Goal: Task Accomplishment & Management: Manage account settings

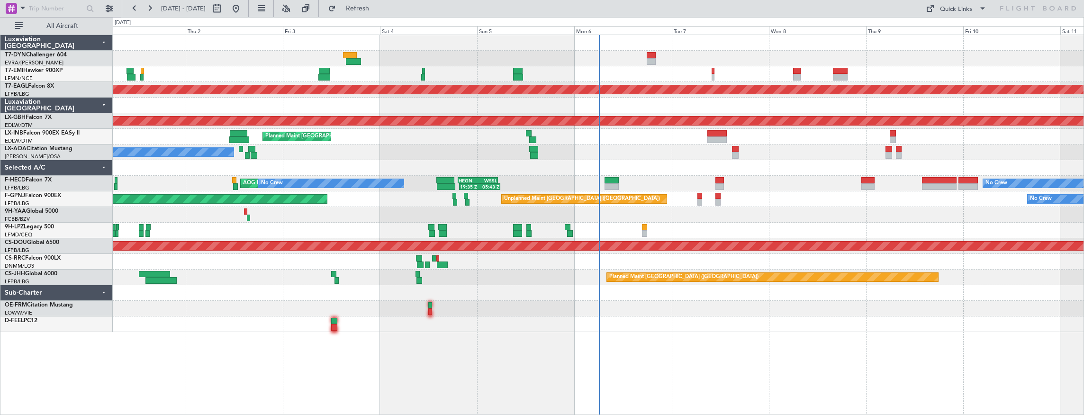
click at [656, 53] on div at bounding box center [598, 59] width 971 height 16
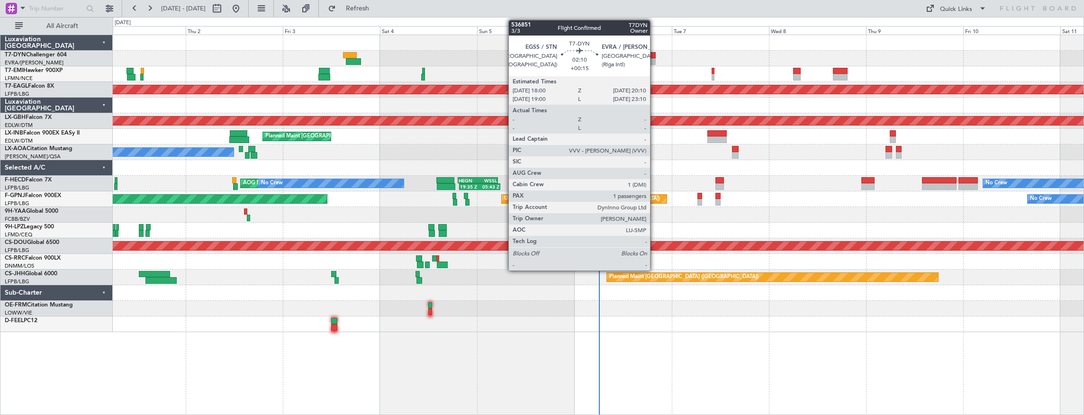
click at [654, 55] on div at bounding box center [651, 55] width 9 height 7
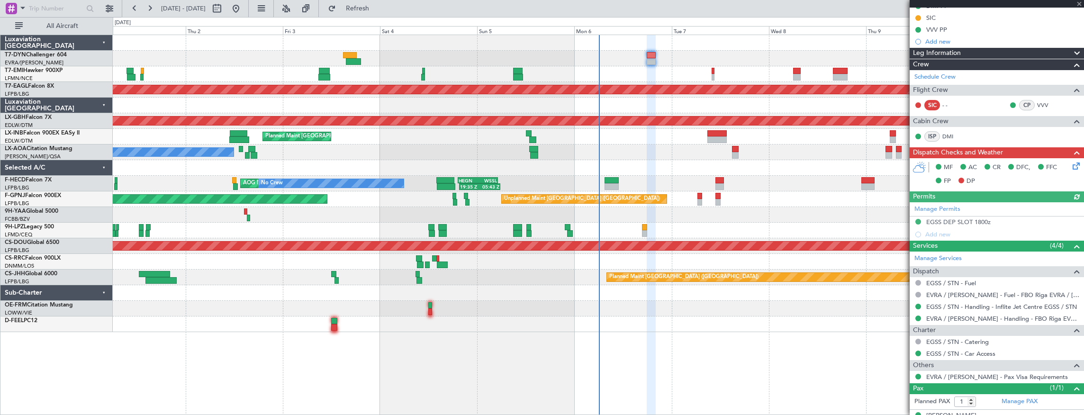
scroll to position [200, 0]
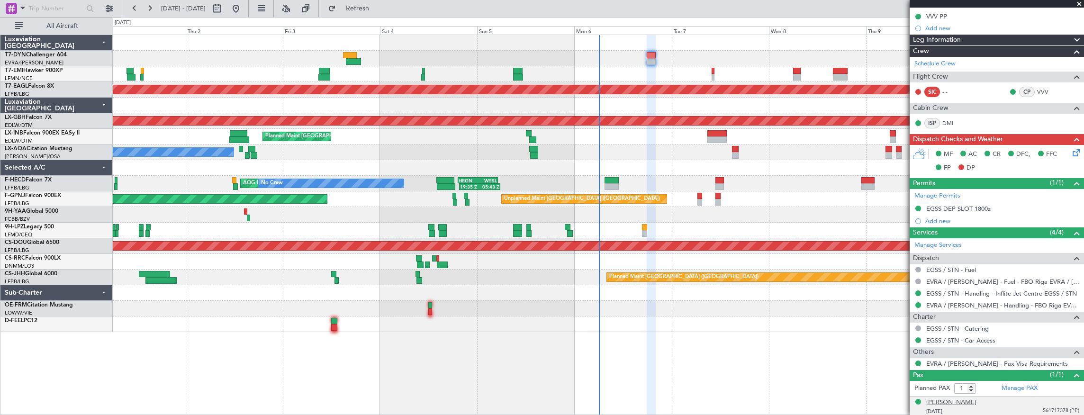
click at [955, 400] on div "[PERSON_NAME]" at bounding box center [951, 402] width 50 height 9
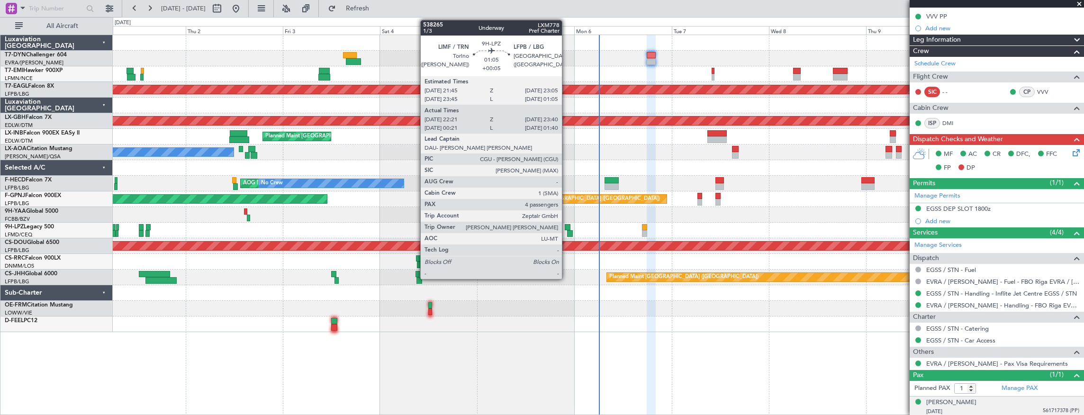
click at [567, 225] on div at bounding box center [568, 227] width 6 height 7
type input "+00:05"
type input "22:31"
type input "23:35"
type input "4"
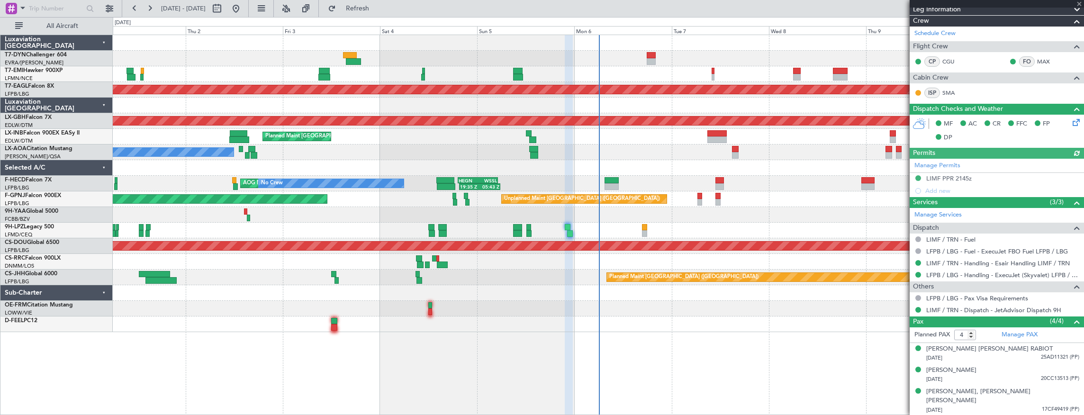
scroll to position [158, 0]
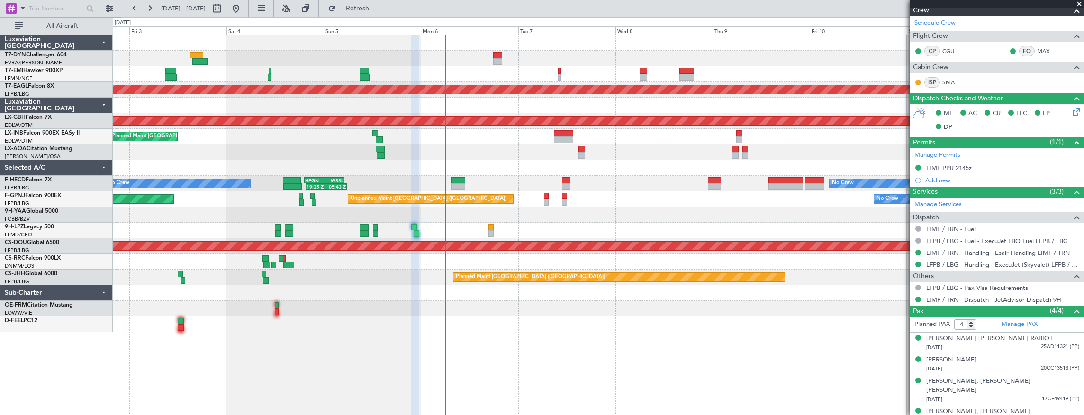
click at [516, 130] on div "Planned Maint [GEOGRAPHIC_DATA]" at bounding box center [598, 137] width 971 height 16
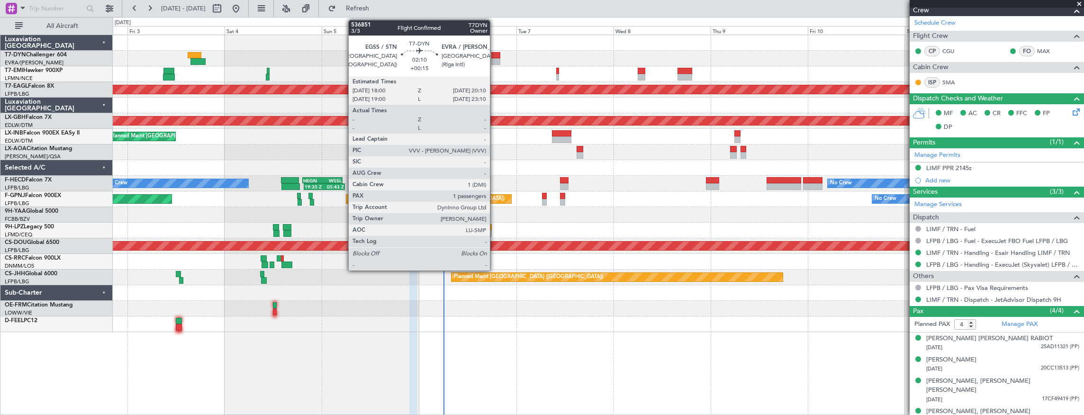
click at [495, 52] on div at bounding box center [495, 55] width 9 height 7
type input "+00:15"
type input "1"
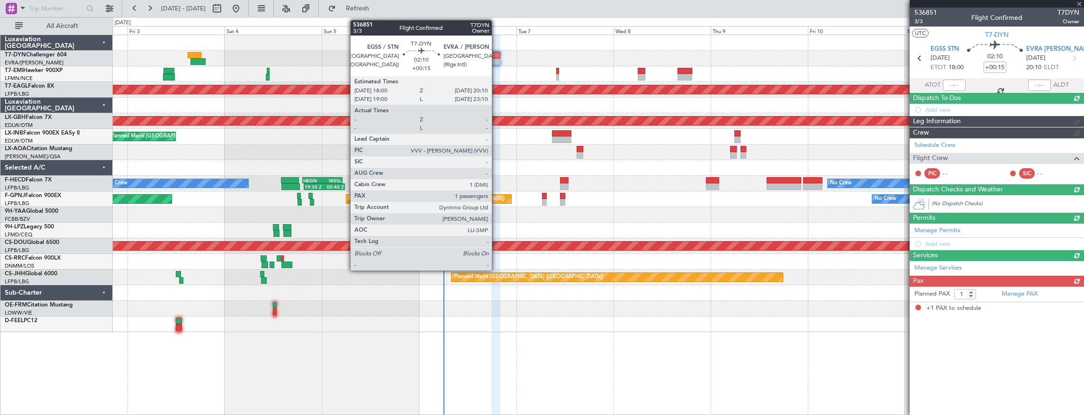
scroll to position [0, 0]
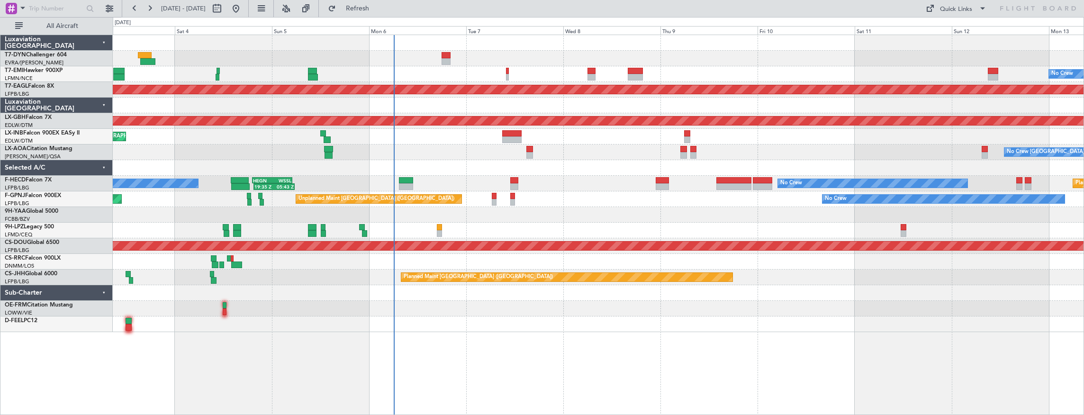
click at [462, 135] on div "No Crew Planned Maint [GEOGRAPHIC_DATA] (Al Maktoum Intl) Planned Maint Nurnber…" at bounding box center [598, 183] width 971 height 297
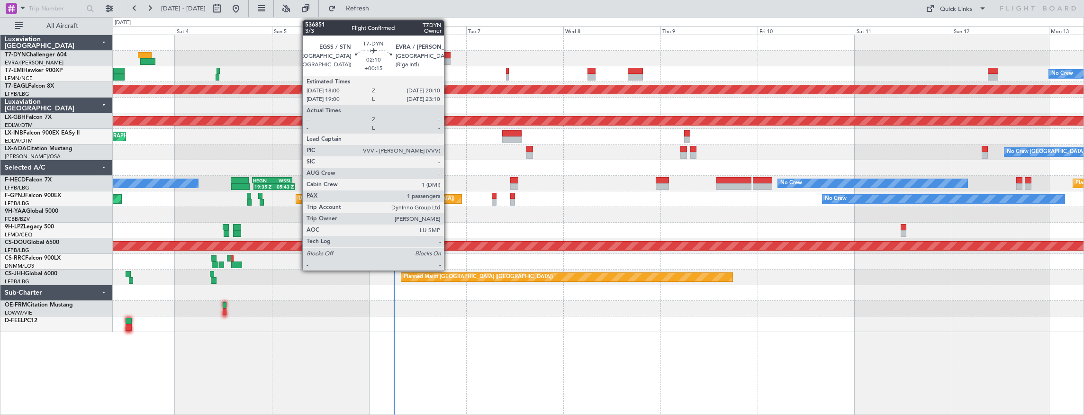
click at [448, 54] on div at bounding box center [446, 55] width 9 height 7
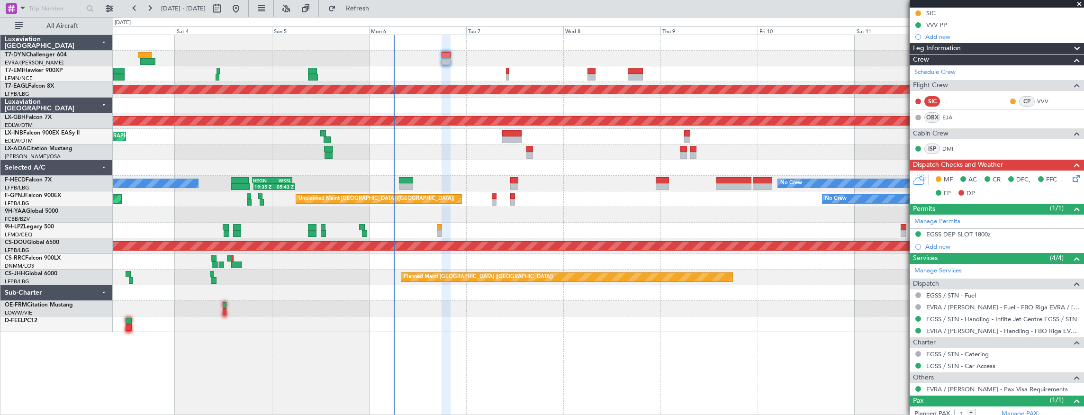
scroll to position [185, 0]
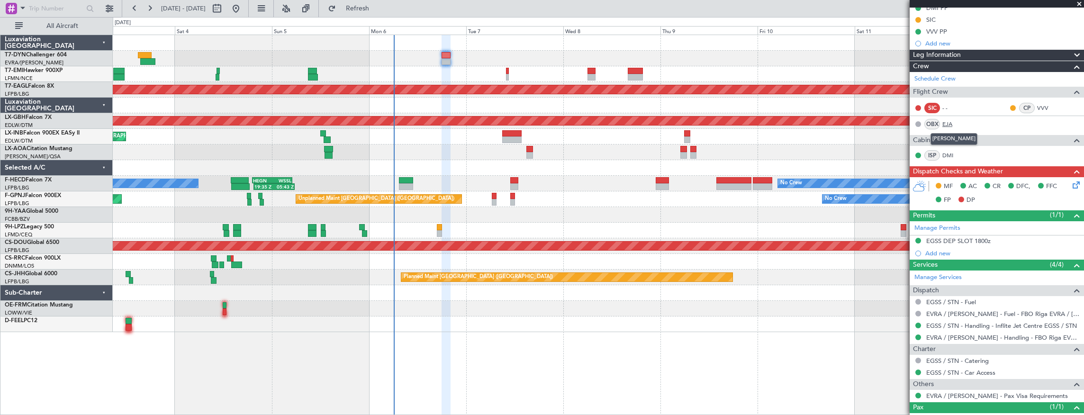
click at [944, 122] on link "EJA" at bounding box center [953, 124] width 21 height 9
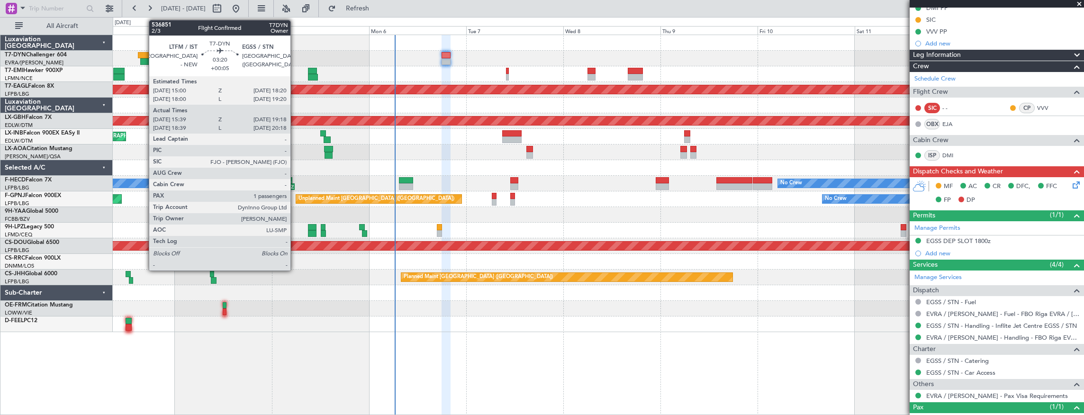
click at [144, 53] on div at bounding box center [145, 55] width 14 height 7
type input "+00:05"
type input "15:39"
type input "19:18"
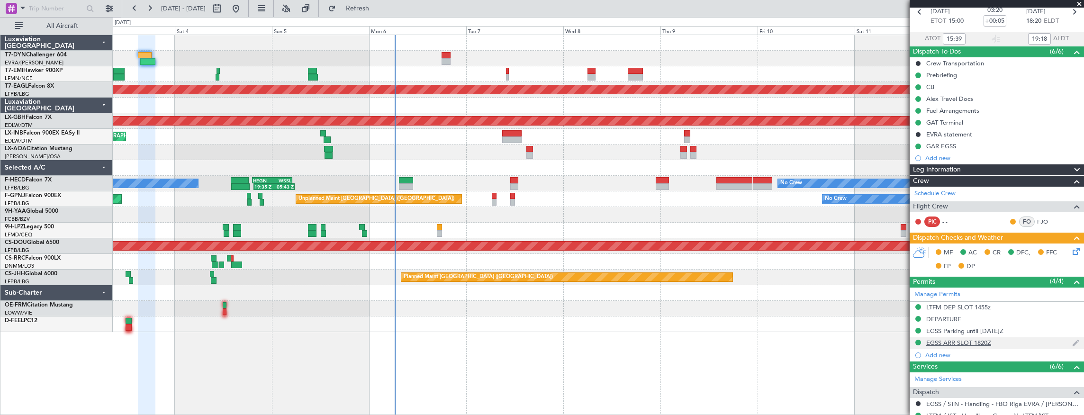
scroll to position [0, 0]
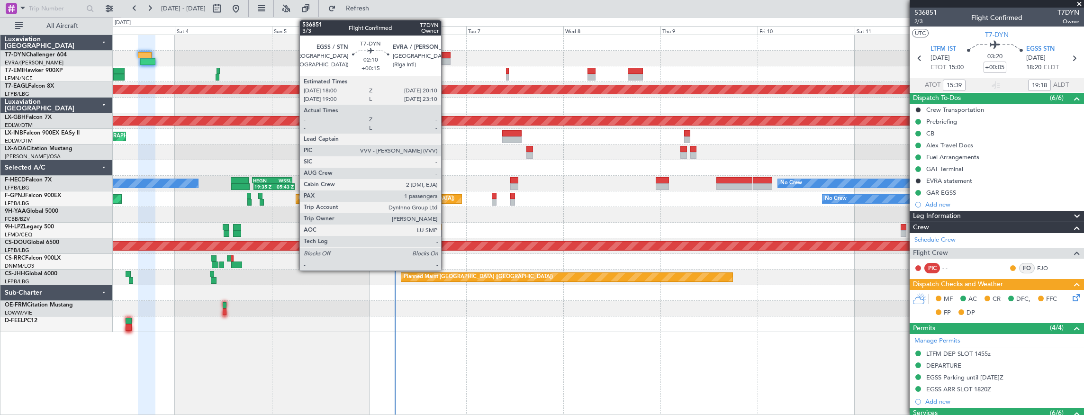
click at [444, 55] on div at bounding box center [446, 55] width 9 height 7
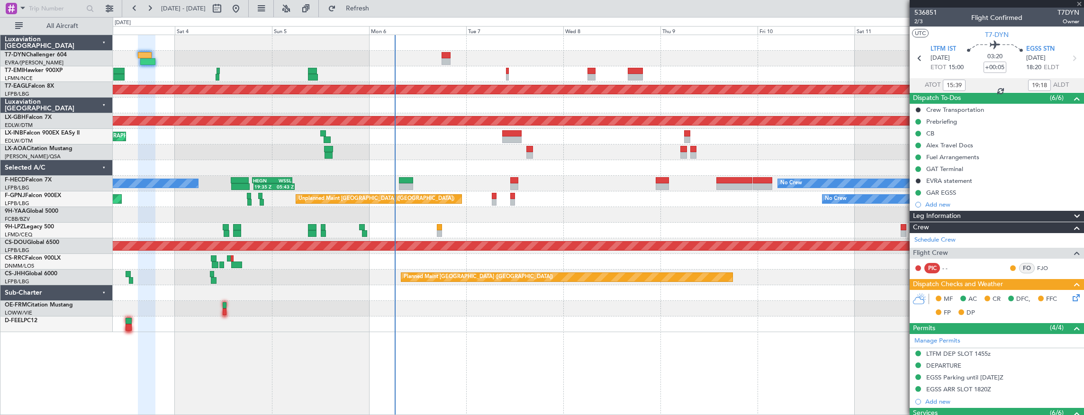
type input "+00:15"
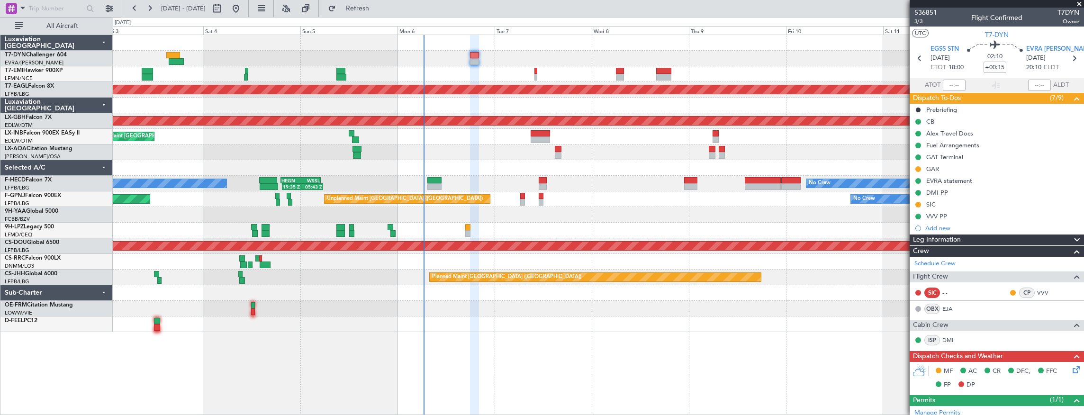
click at [540, 357] on div "No Crew Planned Maint [GEOGRAPHIC_DATA] (Al Maktoum Intl) Planned Maint Nurnber…" at bounding box center [599, 225] width 972 height 381
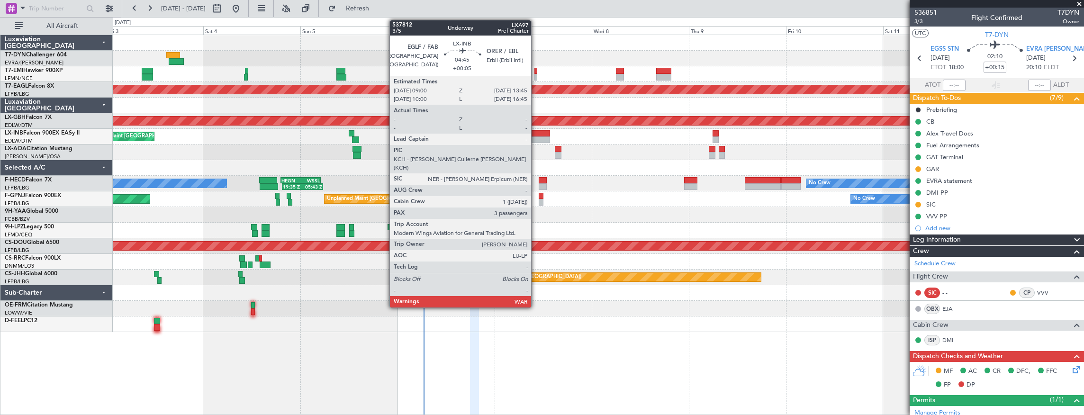
click at [536, 136] on div at bounding box center [540, 139] width 19 height 7
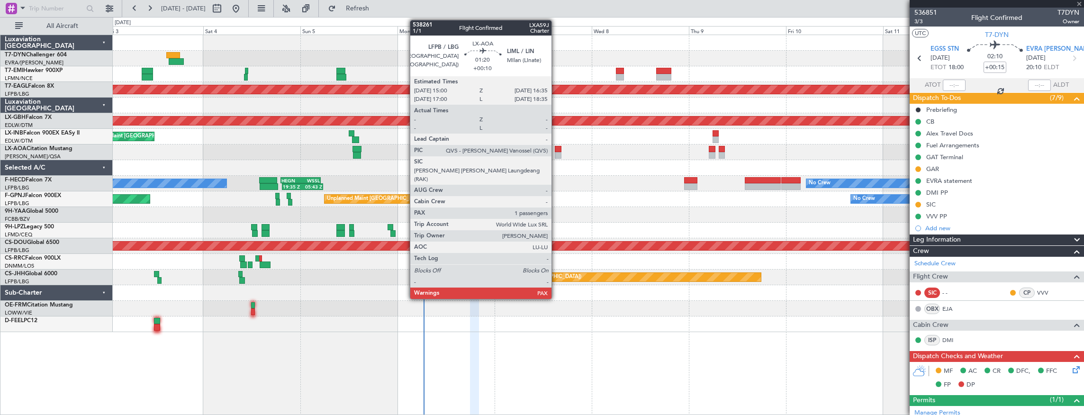
type input "+00:05"
type input "3"
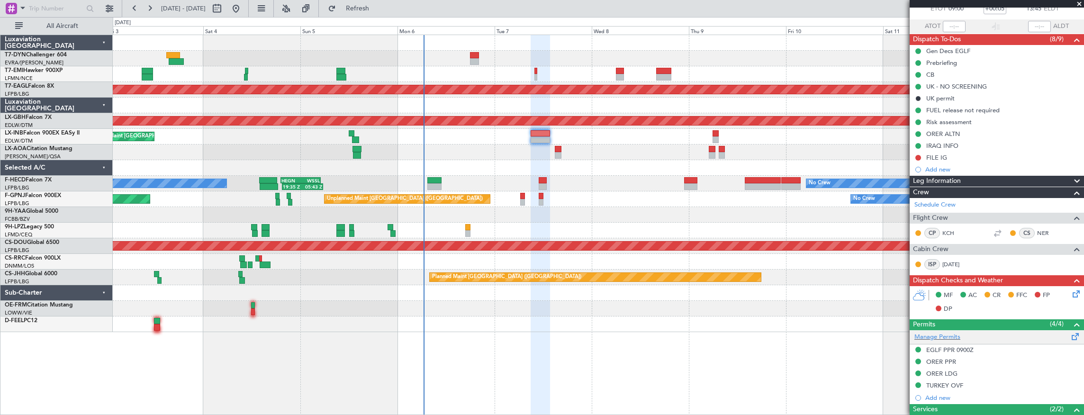
scroll to position [95, 0]
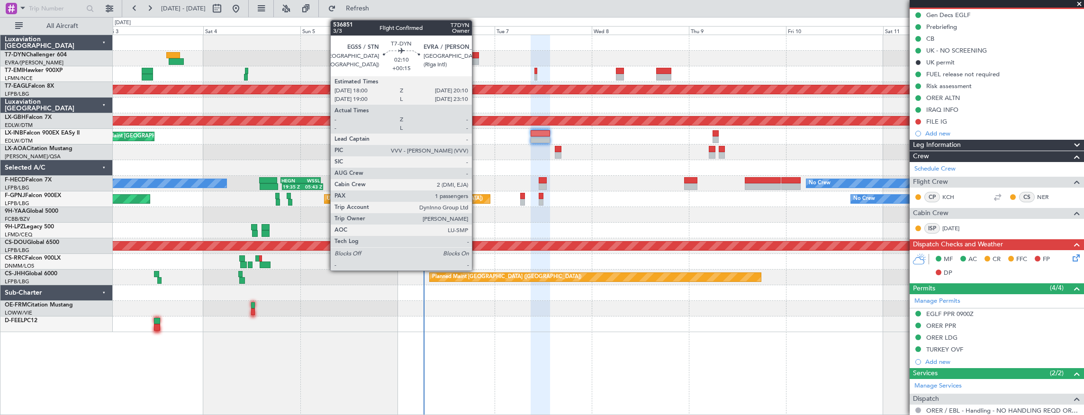
click at [477, 56] on div at bounding box center [474, 55] width 9 height 7
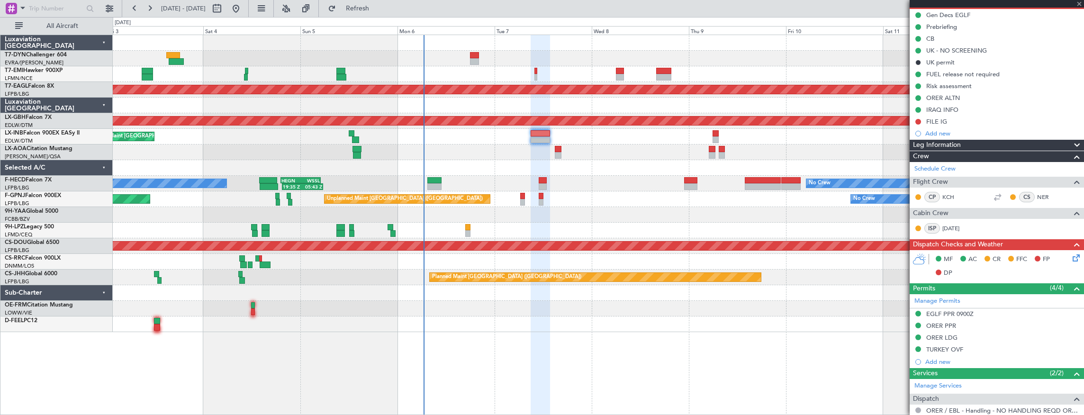
type input "+00:15"
type input "1"
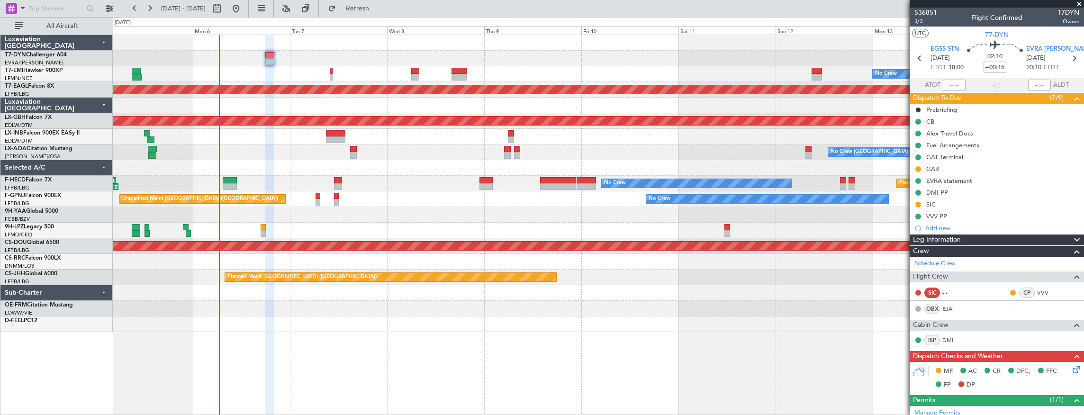
click at [365, 205] on div "No Crew Planned Maint [GEOGRAPHIC_DATA] (Al Maktoum Intl) Planned Maint Nurnber…" at bounding box center [598, 183] width 971 height 297
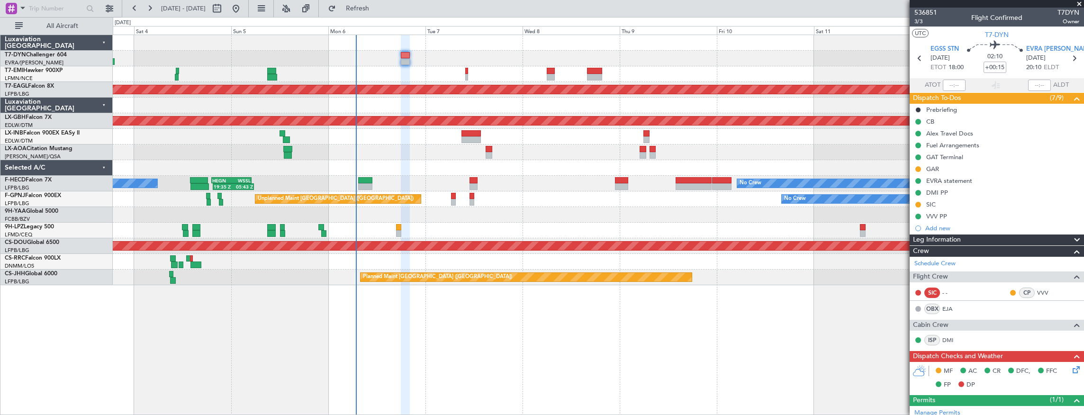
click at [408, 158] on div "No Crew [GEOGRAPHIC_DATA] ([GEOGRAPHIC_DATA]) No Crew [GEOGRAPHIC_DATA] ([GEOGR…" at bounding box center [598, 153] width 971 height 16
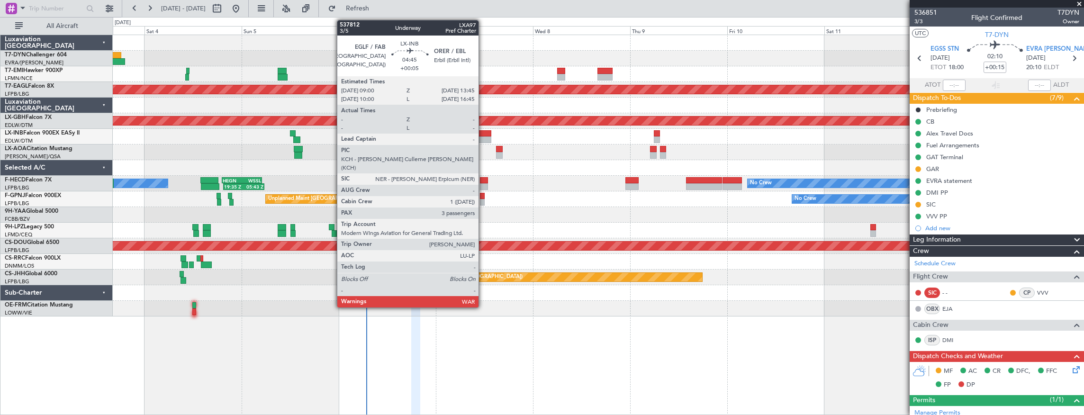
click at [483, 136] on div at bounding box center [481, 133] width 19 height 7
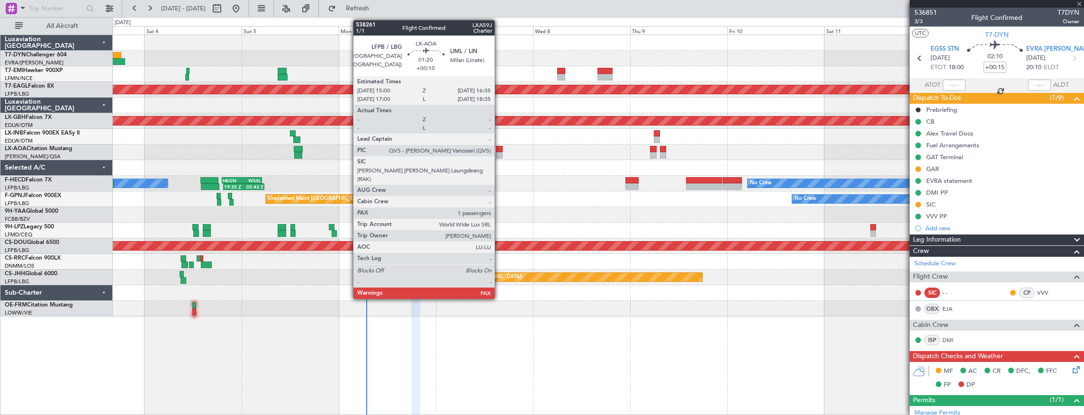
type input "+00:05"
type input "3"
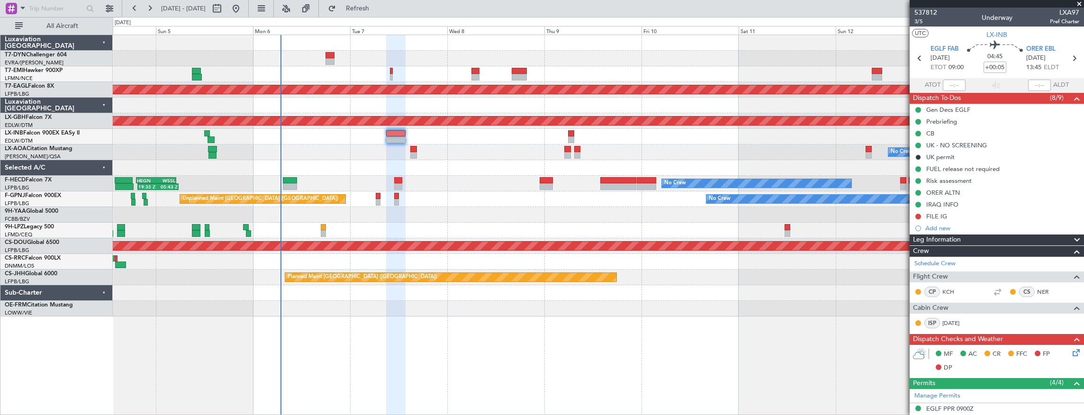
click at [492, 176] on div "No Crew Planned Maint [GEOGRAPHIC_DATA] (Al Maktoum Intl) Planned Maint Nurnber…" at bounding box center [598, 175] width 971 height 281
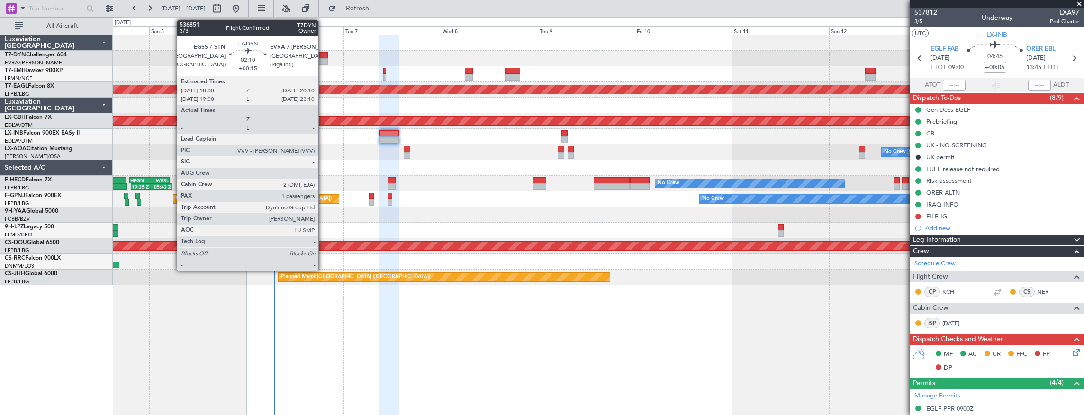
click at [323, 55] on div at bounding box center [323, 55] width 9 height 7
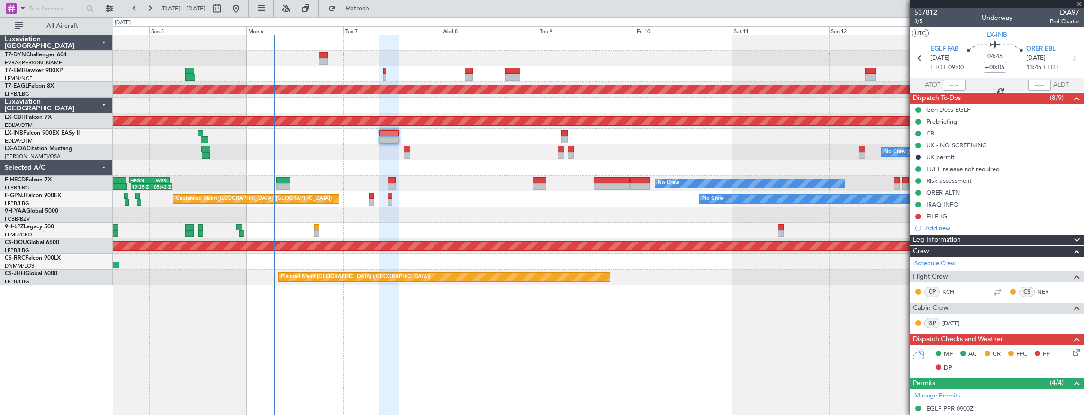
type input "+00:15"
type input "1"
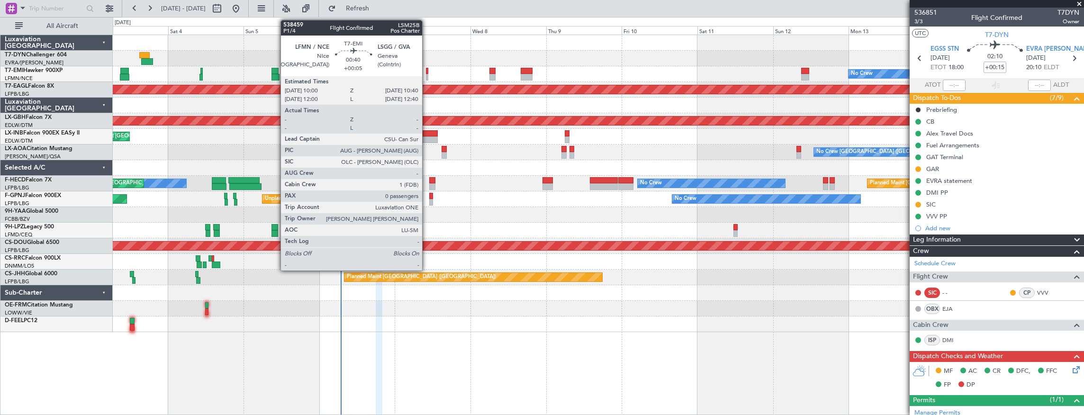
click at [427, 71] on div at bounding box center [427, 71] width 2 height 7
type input "+00:05"
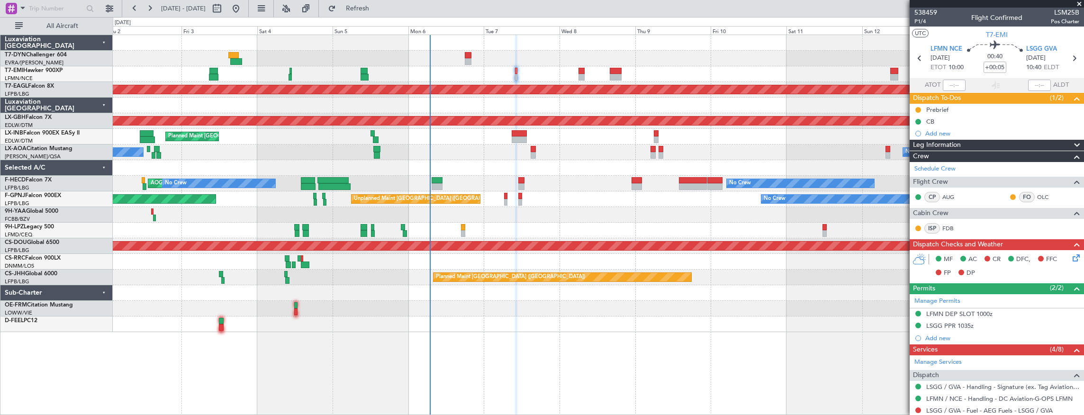
click at [331, 280] on div "No Crew Planned Maint [GEOGRAPHIC_DATA] (Al Maktoum Intl) Planned Maint Nurnber…" at bounding box center [598, 183] width 971 height 297
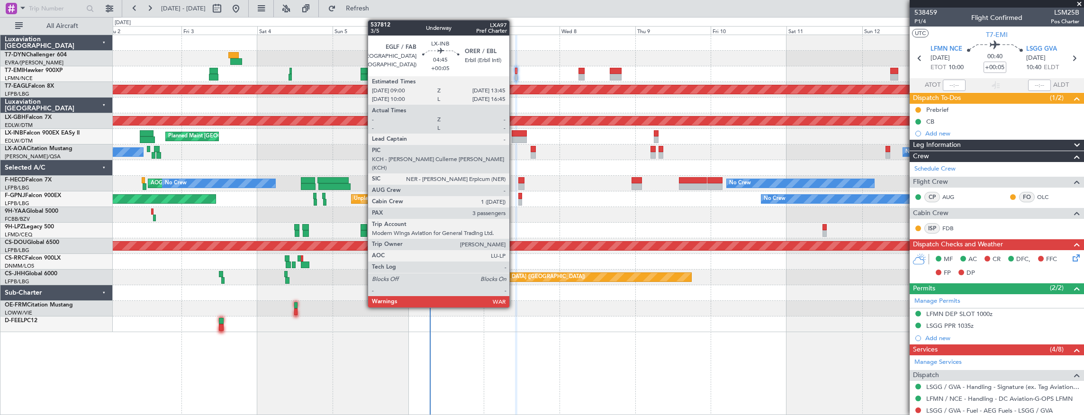
click at [514, 138] on div at bounding box center [519, 139] width 15 height 7
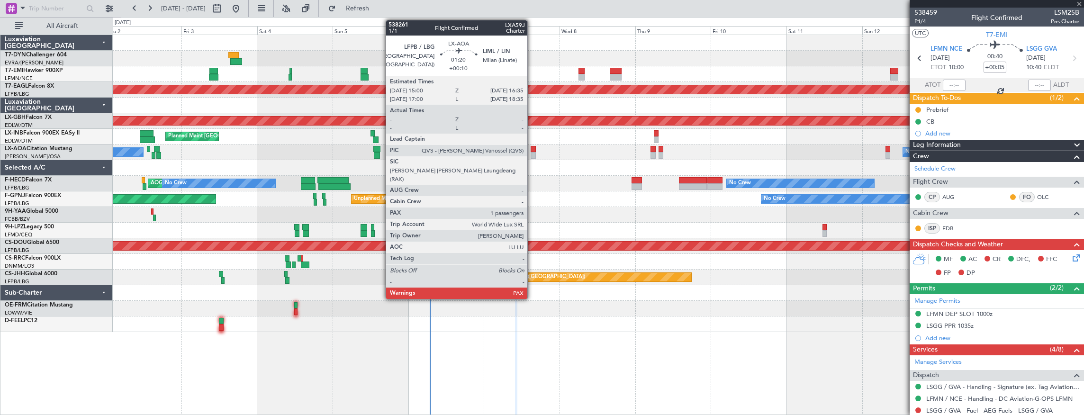
type input "3"
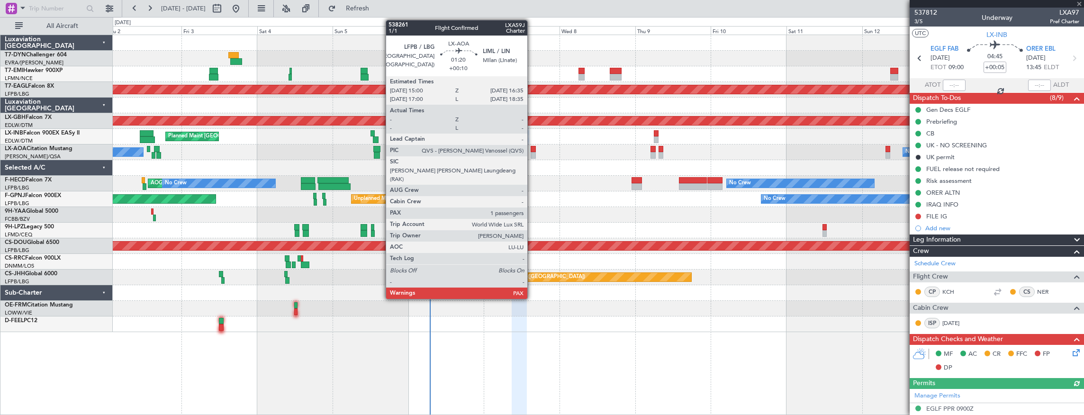
click at [532, 151] on div at bounding box center [533, 149] width 5 height 7
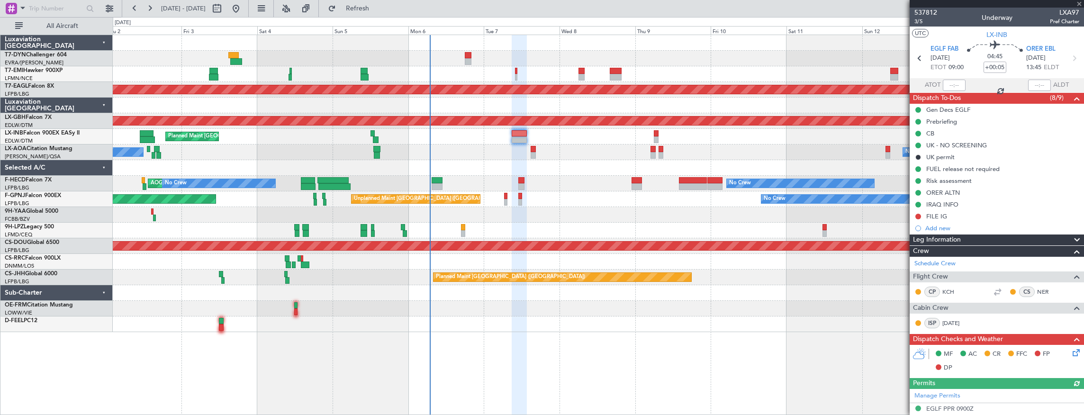
type input "+00:10"
type input "1"
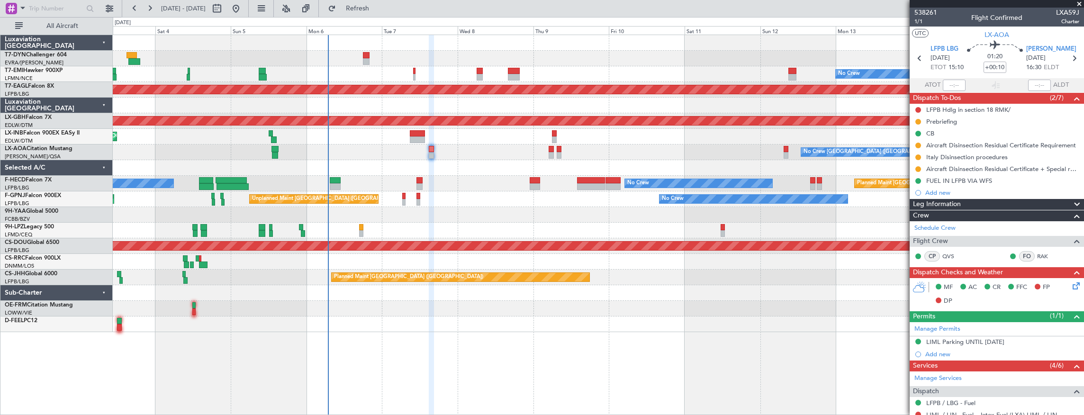
click at [524, 158] on div "No Crew Charleroi (Brussels South) No Crew Antwerp (Deurne)" at bounding box center [598, 153] width 971 height 16
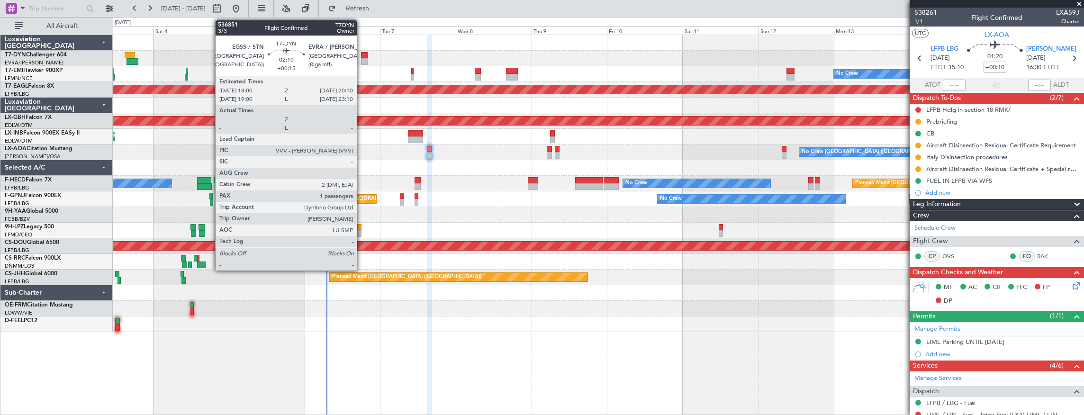
click at [362, 53] on div at bounding box center [364, 55] width 7 height 7
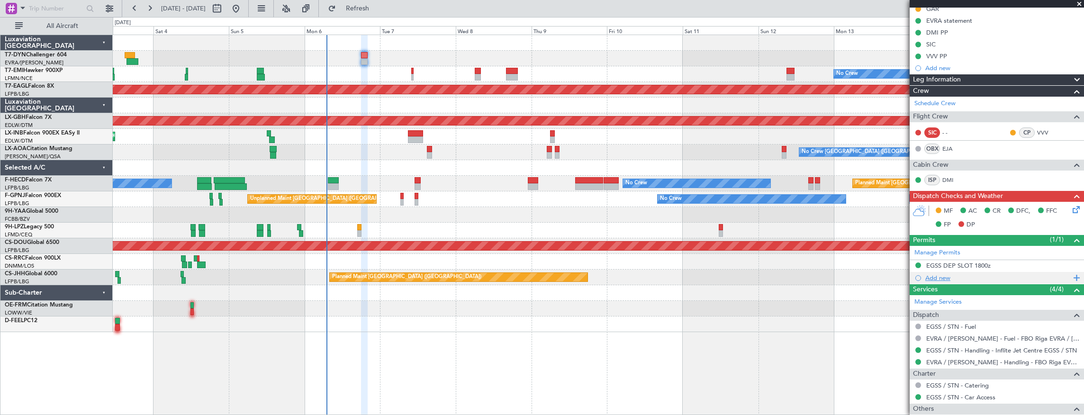
scroll to position [217, 0]
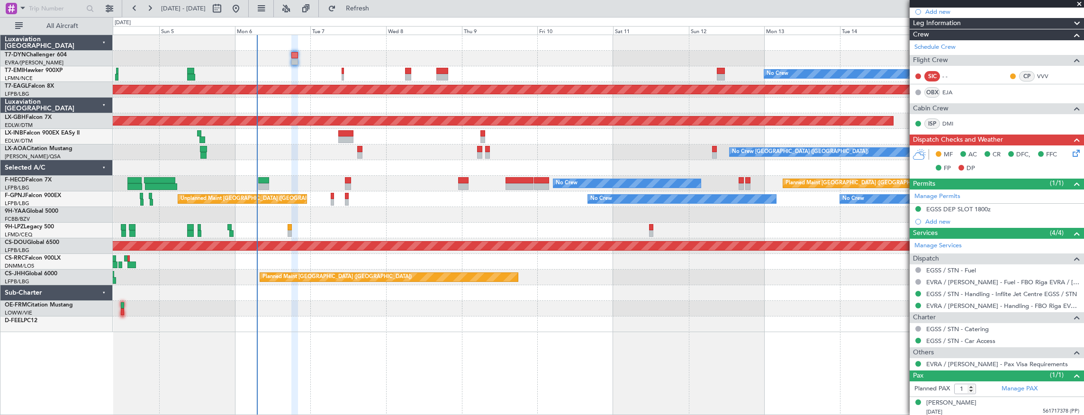
click at [295, 145] on div "No Crew Charleroi (Brussels South) Planned Maint Monchengladbach No Crew Antwer…" at bounding box center [598, 153] width 971 height 16
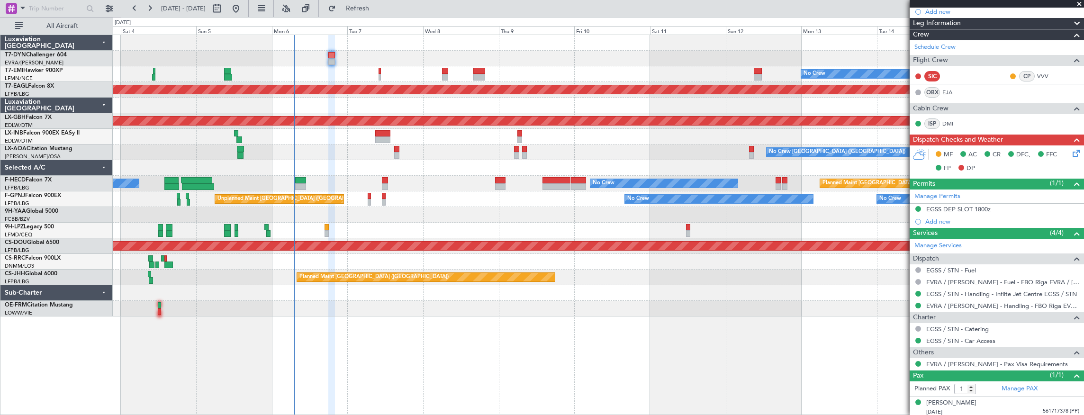
click at [334, 153] on div "No Crew Charleroi (Brussels South) No Crew Antwerp (Deurne)" at bounding box center [598, 153] width 971 height 16
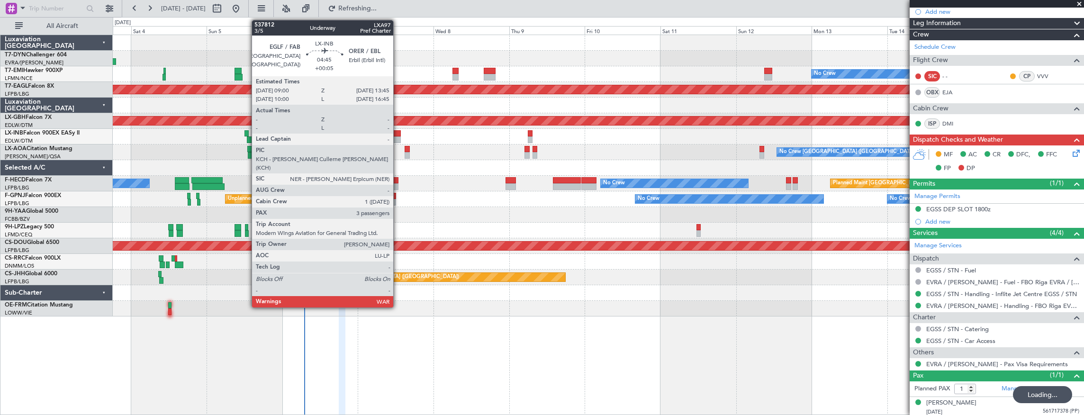
click at [398, 133] on div at bounding box center [393, 133] width 15 height 7
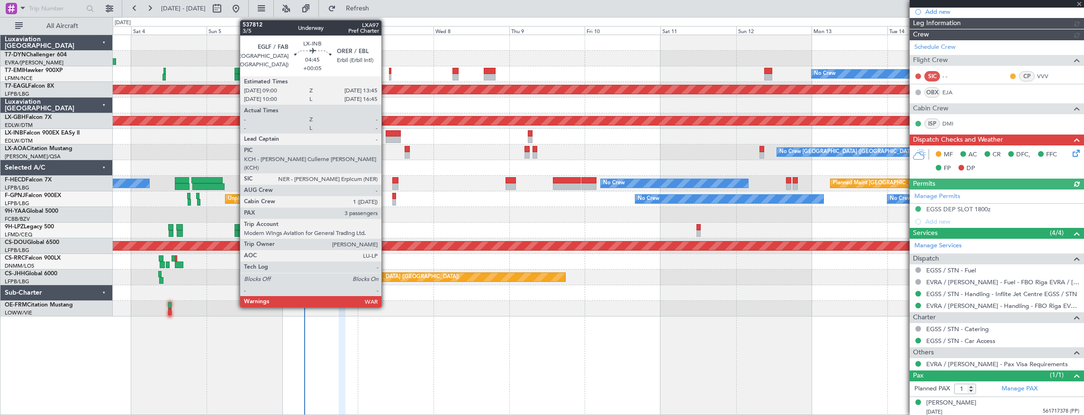
type input "+00:05"
type input "3"
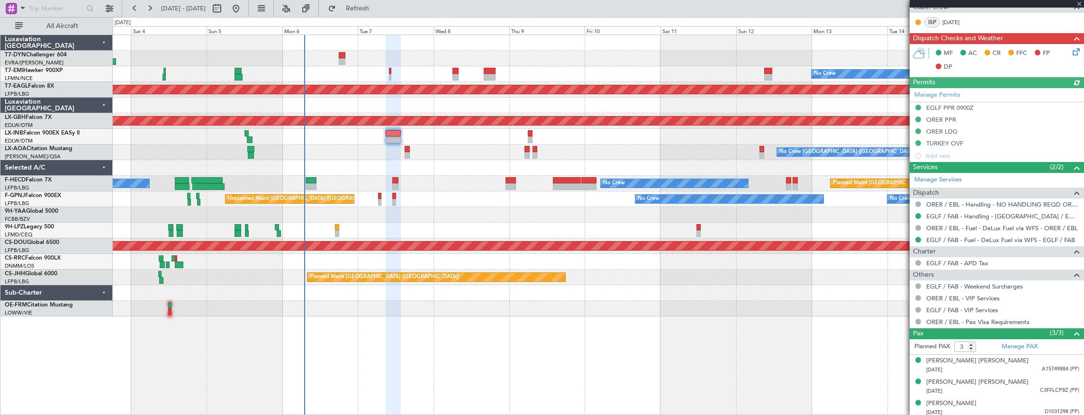
scroll to position [301, 0]
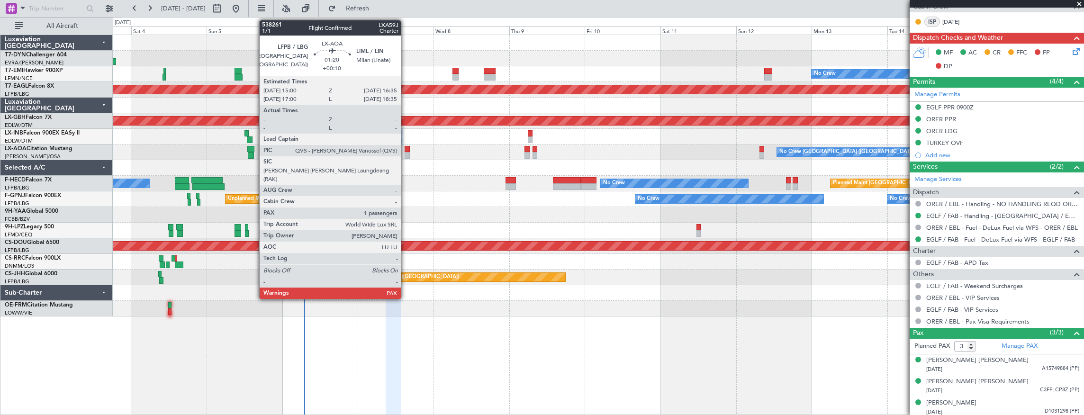
click at [406, 151] on div at bounding box center [407, 149] width 5 height 7
type input "+00:10"
type input "1"
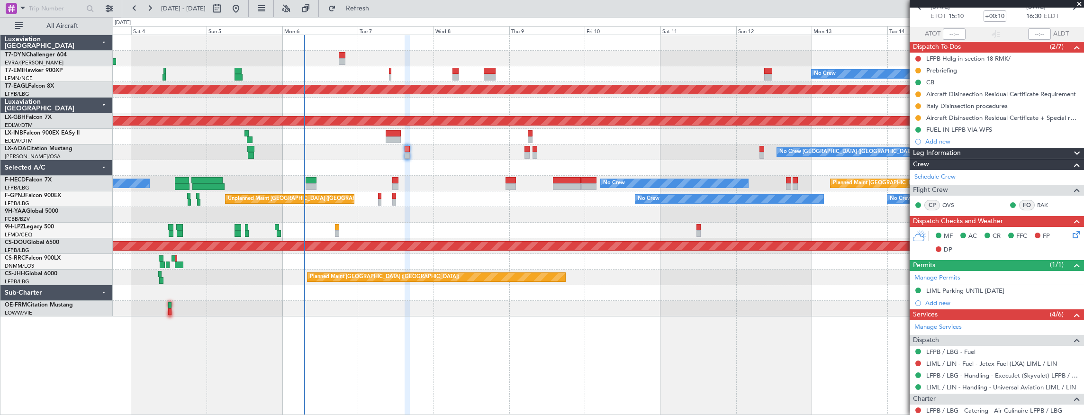
scroll to position [0, 0]
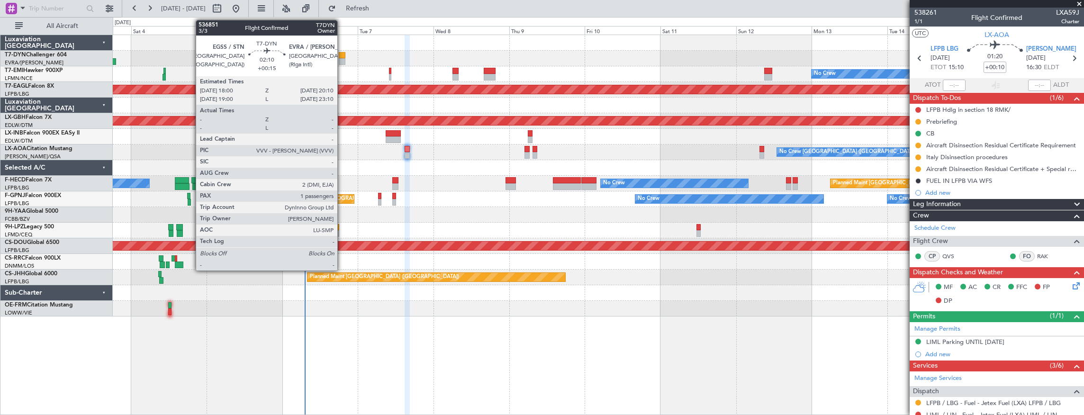
click at [342, 54] on div at bounding box center [342, 55] width 7 height 7
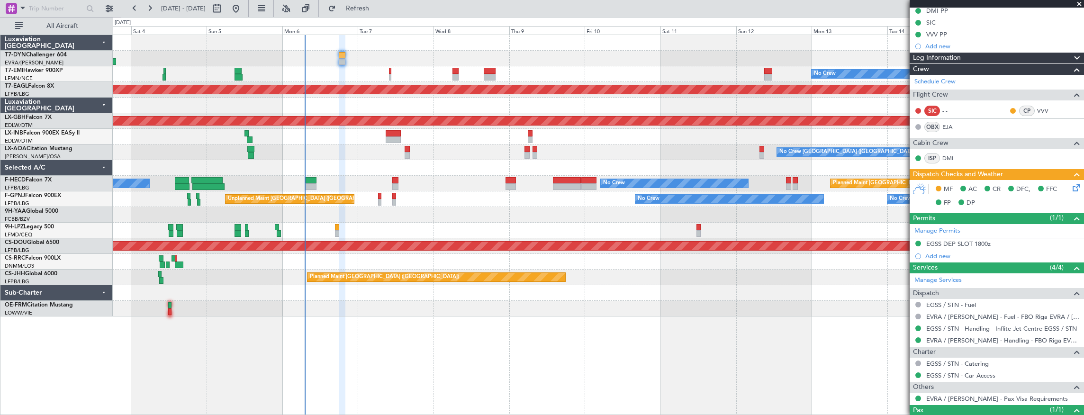
scroll to position [217, 0]
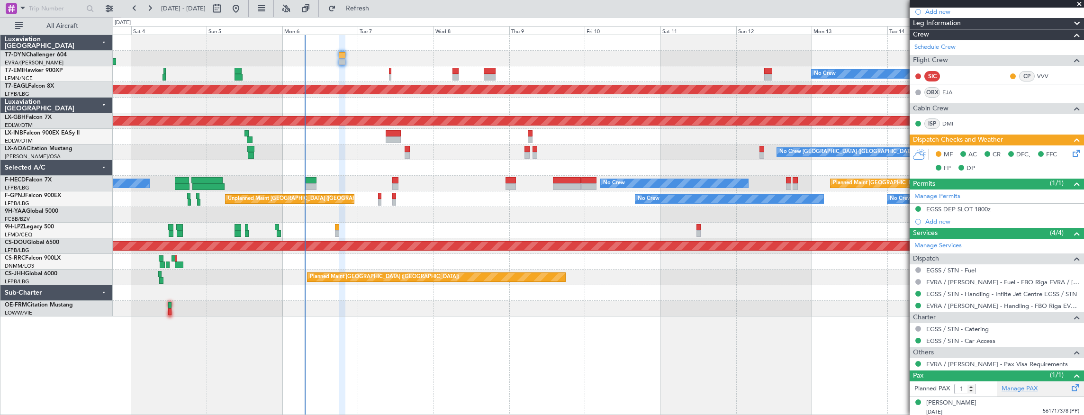
click at [1023, 384] on link "Manage PAX" at bounding box center [1020, 388] width 36 height 9
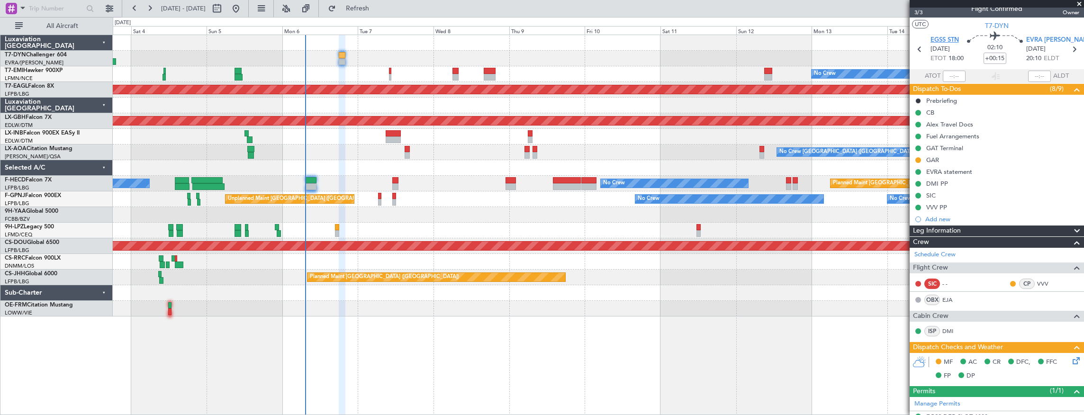
scroll to position [0, 0]
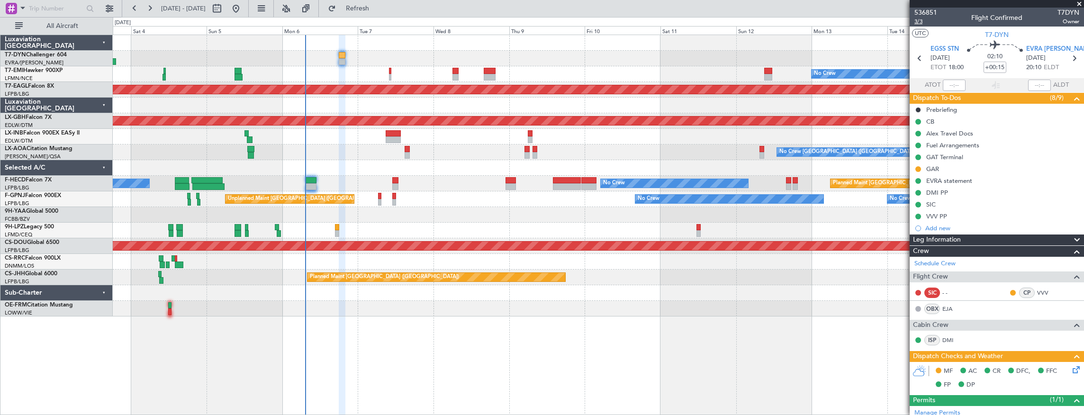
click at [921, 20] on span "3/3" at bounding box center [926, 22] width 23 height 8
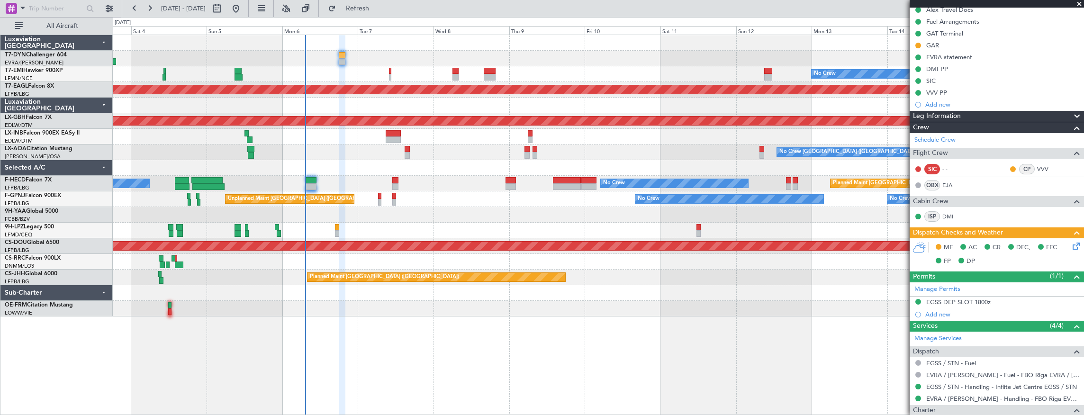
scroll to position [90, 0]
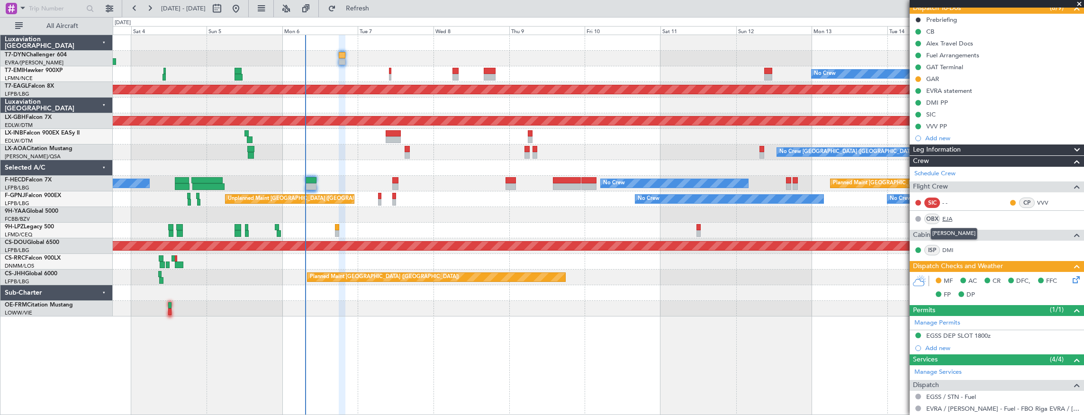
click at [950, 217] on link "EJA" at bounding box center [953, 219] width 21 height 9
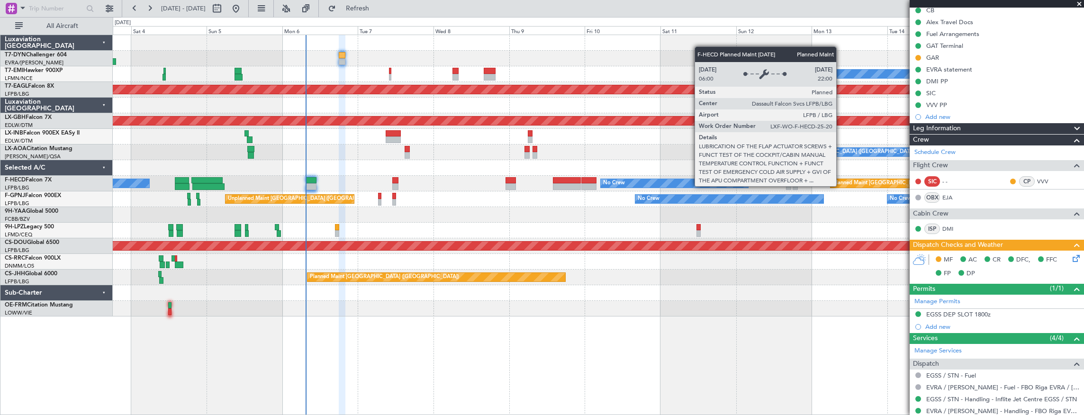
scroll to position [122, 0]
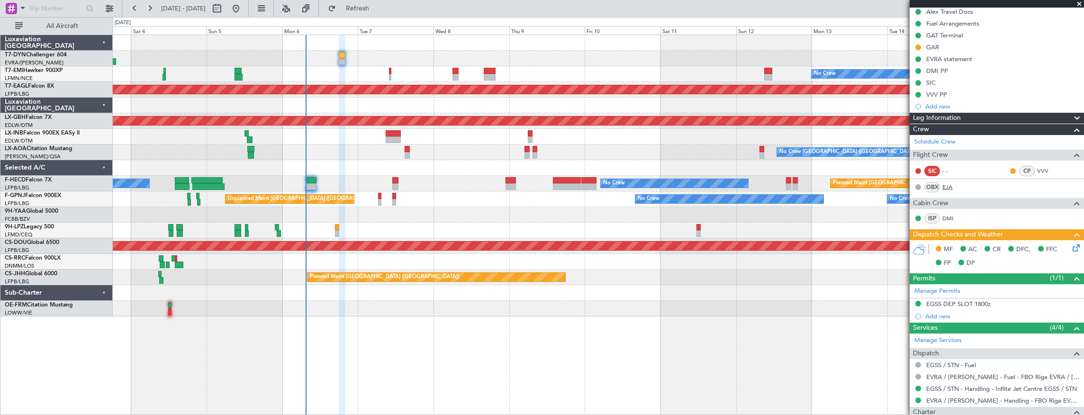
click at [950, 185] on link "EJA" at bounding box center [953, 187] width 21 height 9
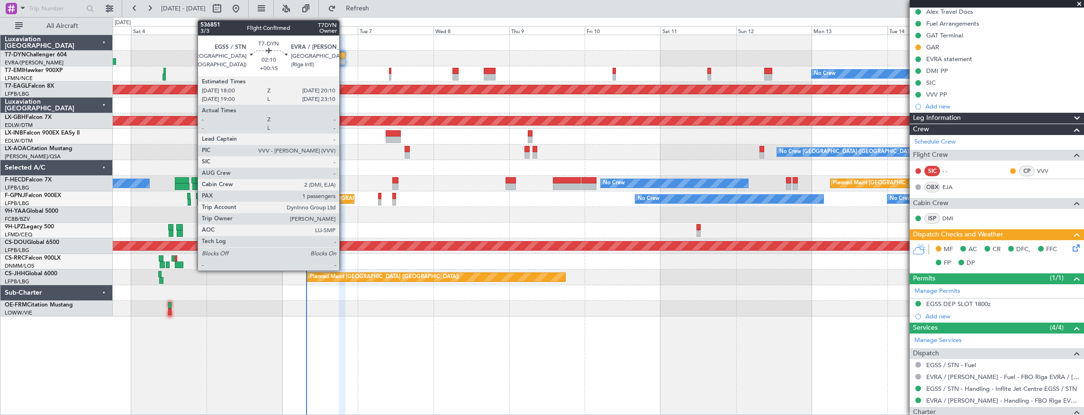
click at [344, 55] on div at bounding box center [342, 55] width 7 height 7
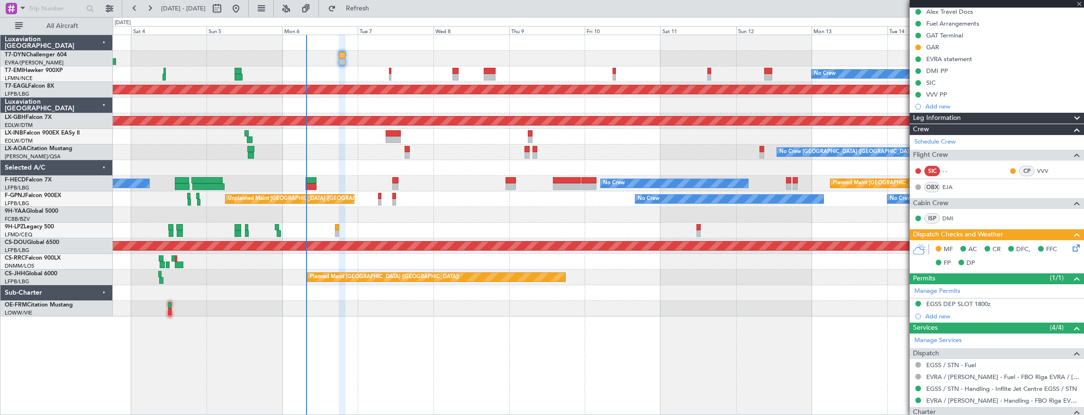
scroll to position [0, 0]
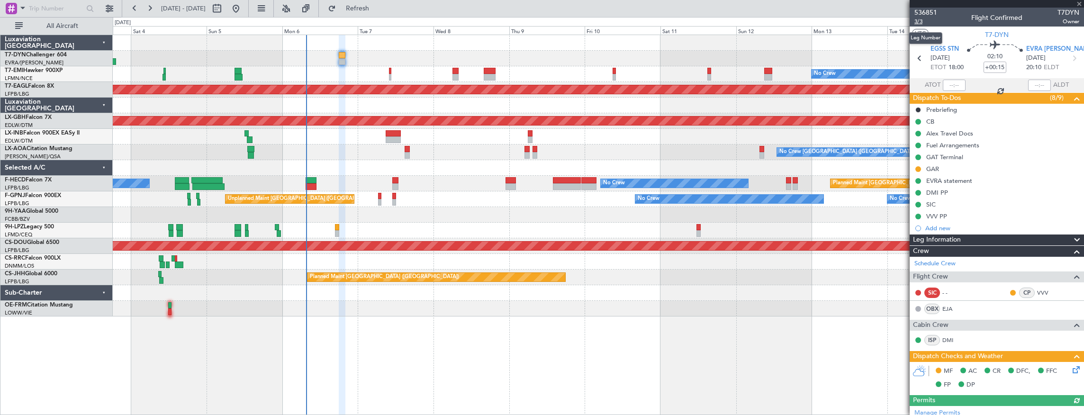
click at [920, 22] on span "3/3" at bounding box center [926, 22] width 23 height 8
click at [959, 133] on div "Alex Travel Docs" at bounding box center [949, 133] width 47 height 8
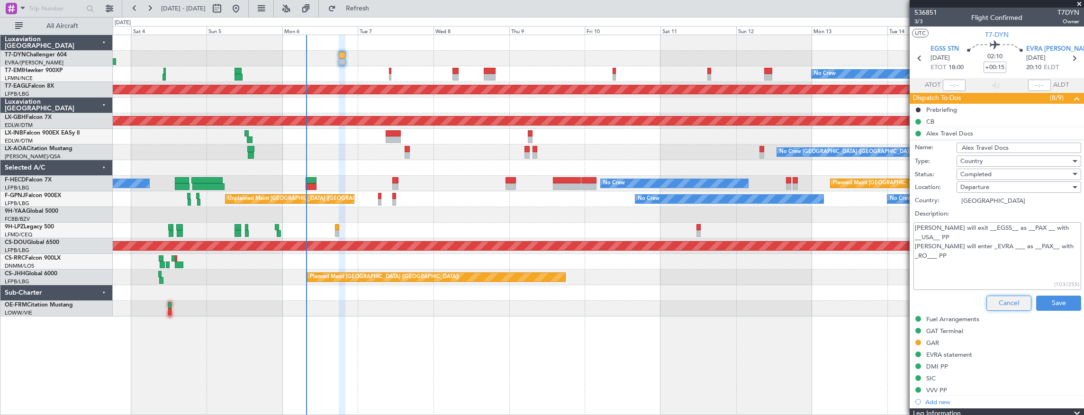
click at [998, 299] on button "Cancel" at bounding box center [1009, 303] width 45 height 15
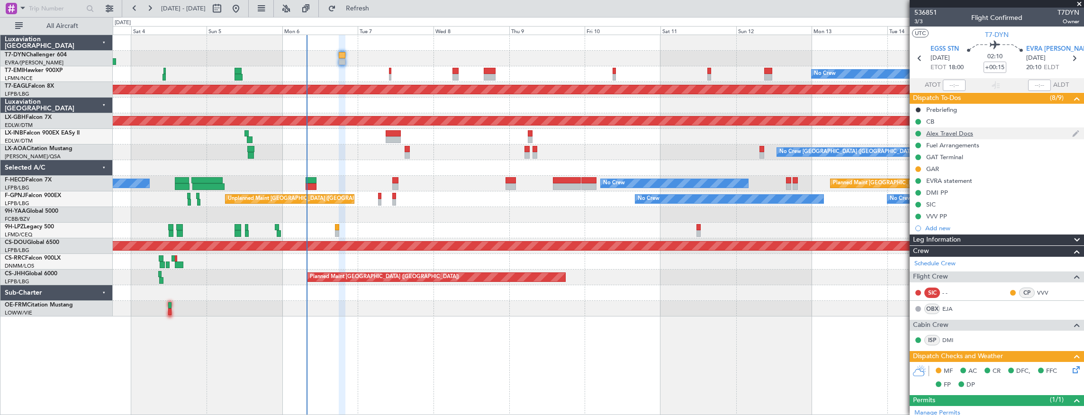
click at [970, 135] on div "Alex Travel Docs" at bounding box center [949, 133] width 47 height 8
click at [954, 136] on div "Alex Travel Docs" at bounding box center [949, 133] width 47 height 8
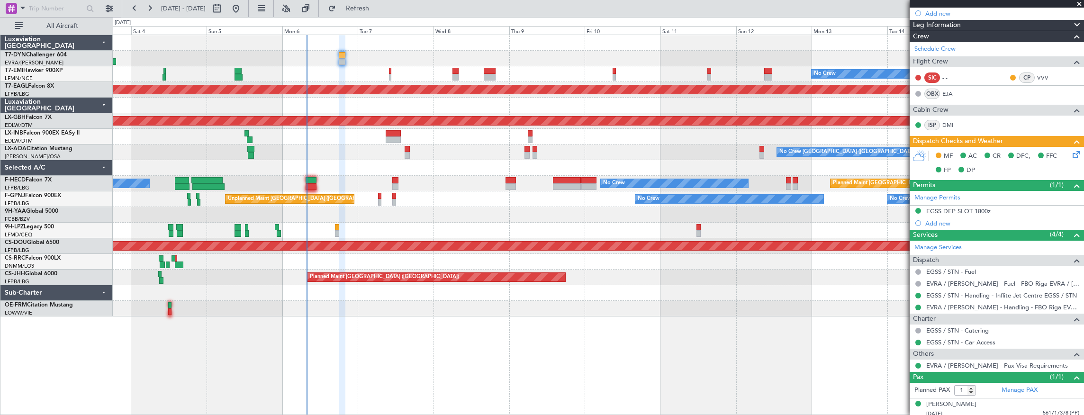
scroll to position [390, 0]
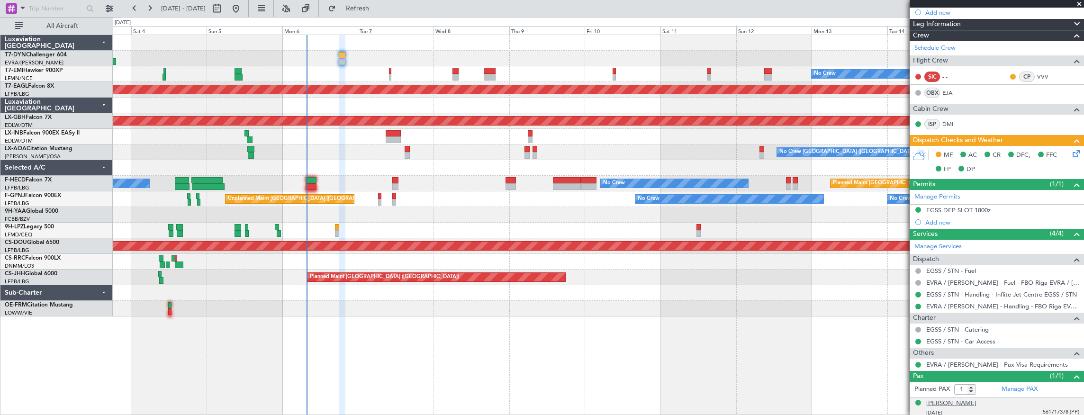
click at [960, 400] on div "Alex Weinstein" at bounding box center [951, 403] width 50 height 9
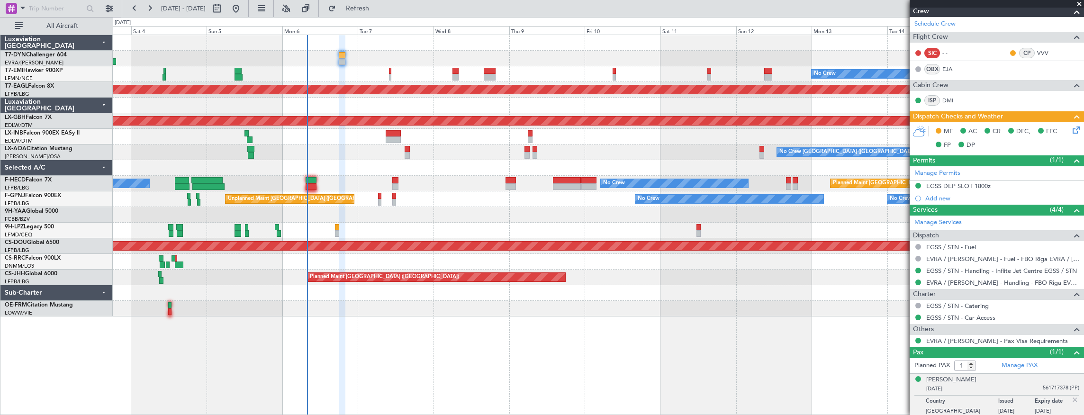
click at [1071, 130] on icon at bounding box center [1075, 129] width 8 height 8
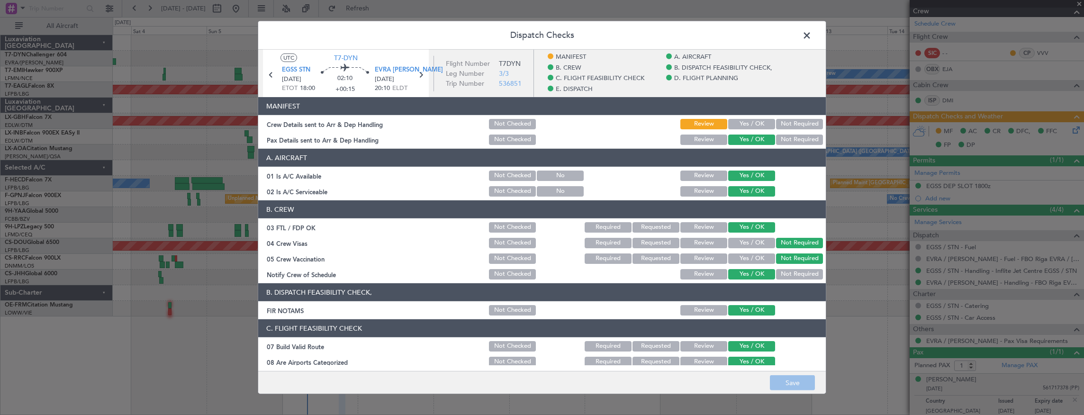
click at [749, 125] on button "Yes / OK" at bounding box center [751, 124] width 47 height 10
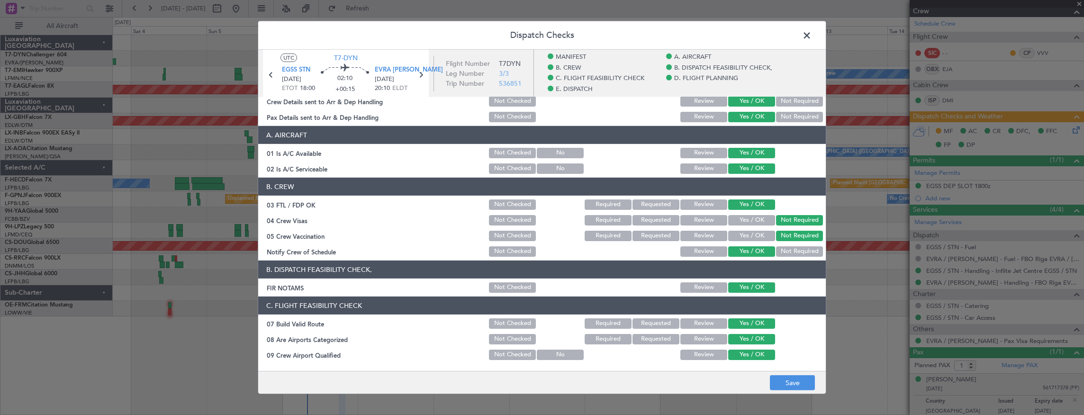
scroll to position [31, 0]
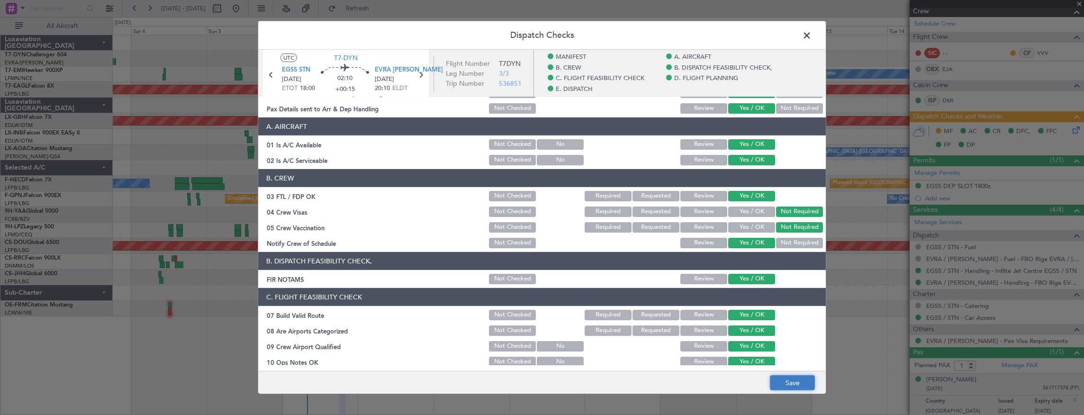
click at [806, 386] on button "Save" at bounding box center [792, 382] width 45 height 15
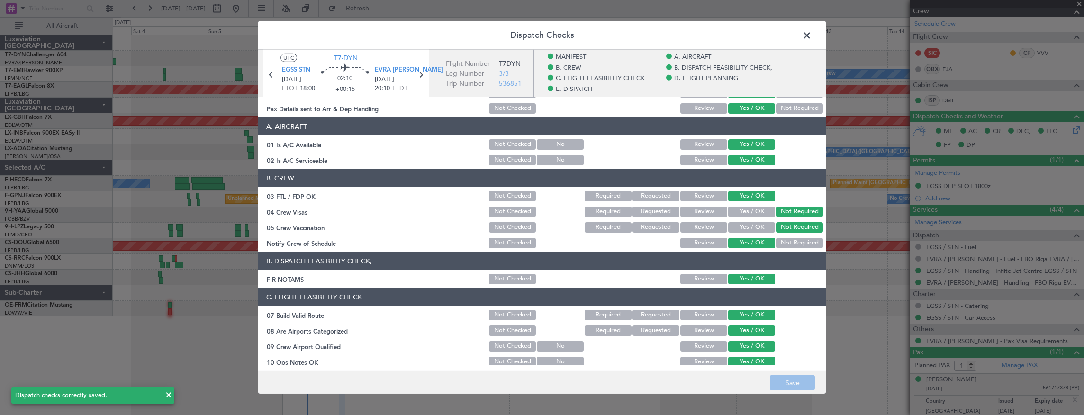
click at [812, 37] on span at bounding box center [812, 37] width 0 height 19
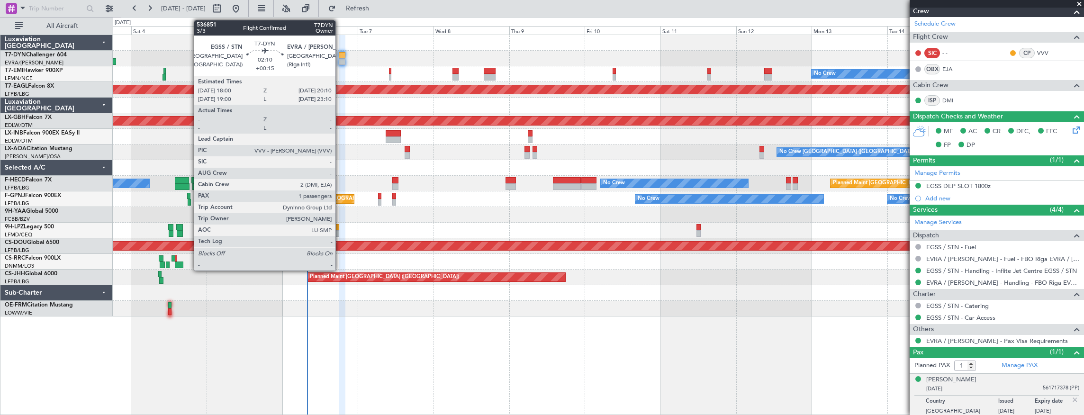
click at [367, 40] on div at bounding box center [598, 43] width 971 height 16
click at [342, 58] on div at bounding box center [342, 55] width 7 height 7
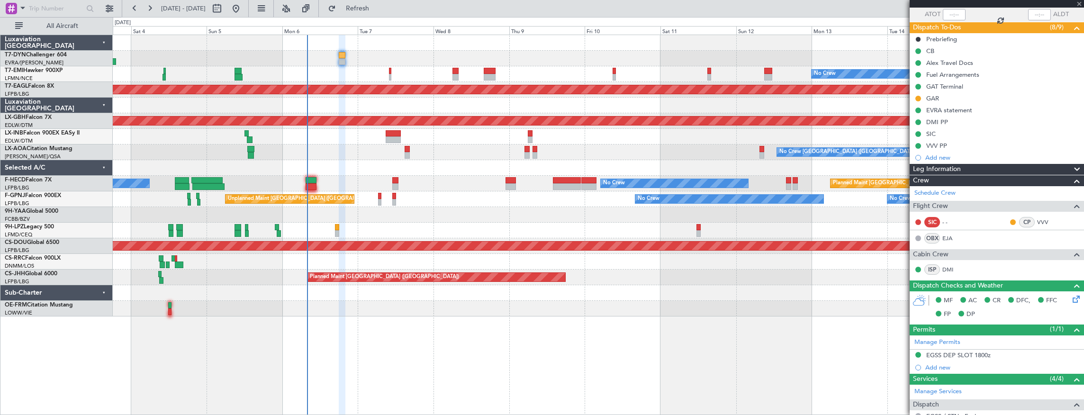
scroll to position [0, 0]
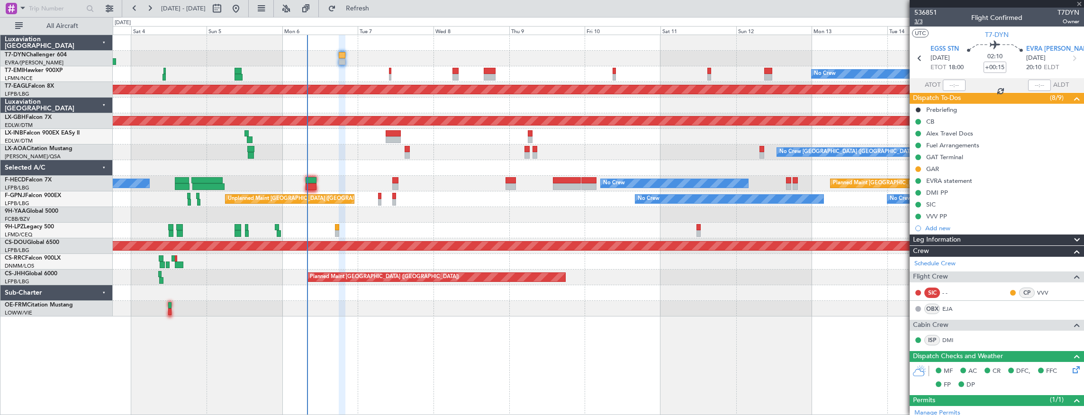
click at [922, 21] on span "3/3" at bounding box center [926, 22] width 23 height 8
click at [921, 14] on span "536851" at bounding box center [926, 13] width 23 height 10
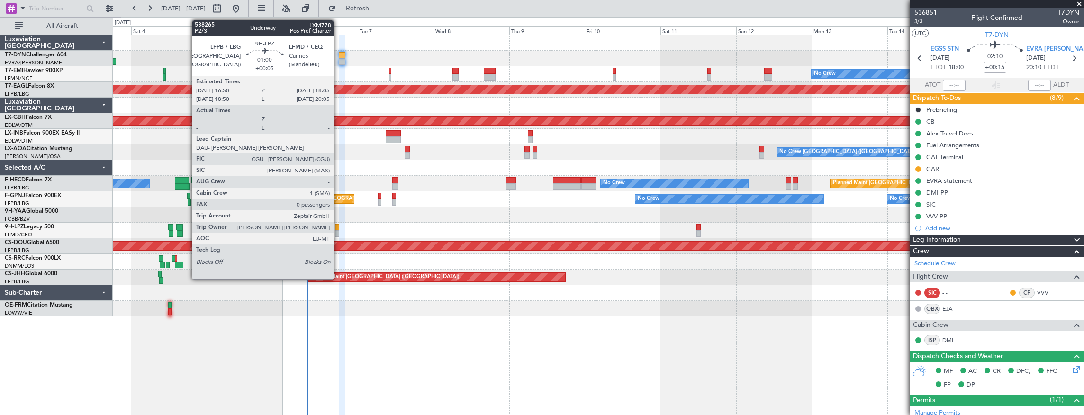
click at [338, 227] on div at bounding box center [337, 227] width 4 height 7
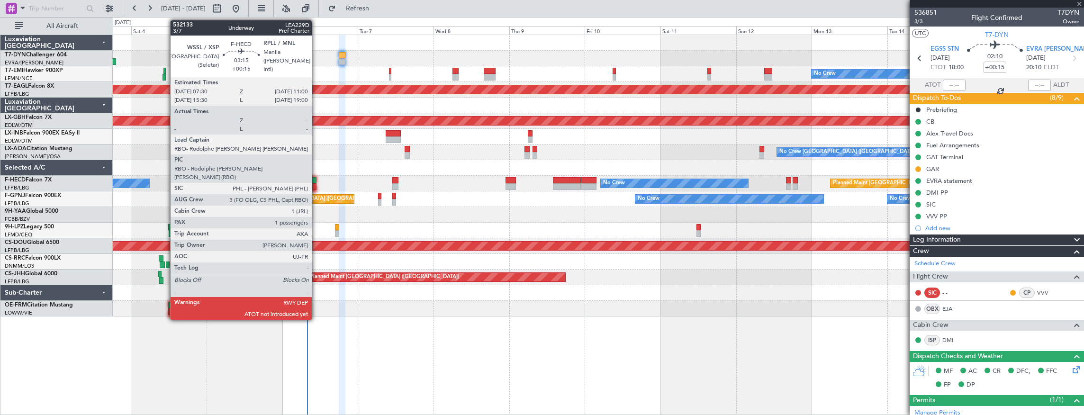
type input "+00:05"
type input "0"
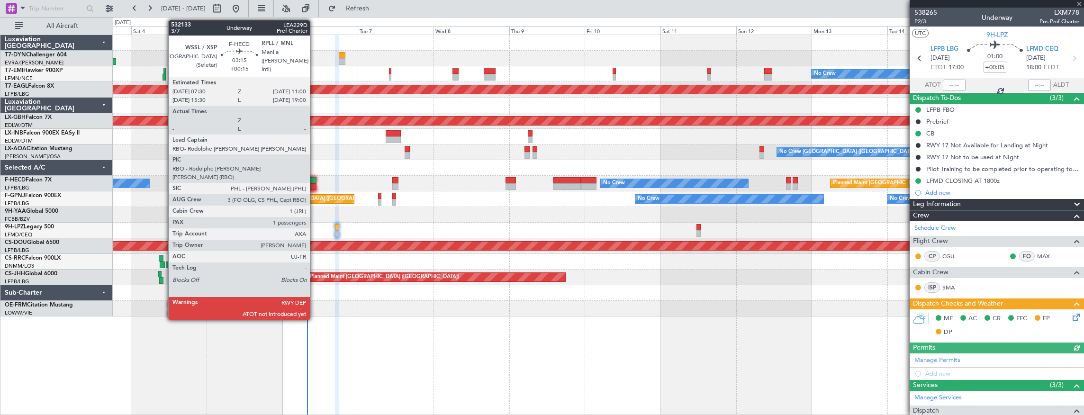
click at [313, 182] on div at bounding box center [311, 180] width 11 height 7
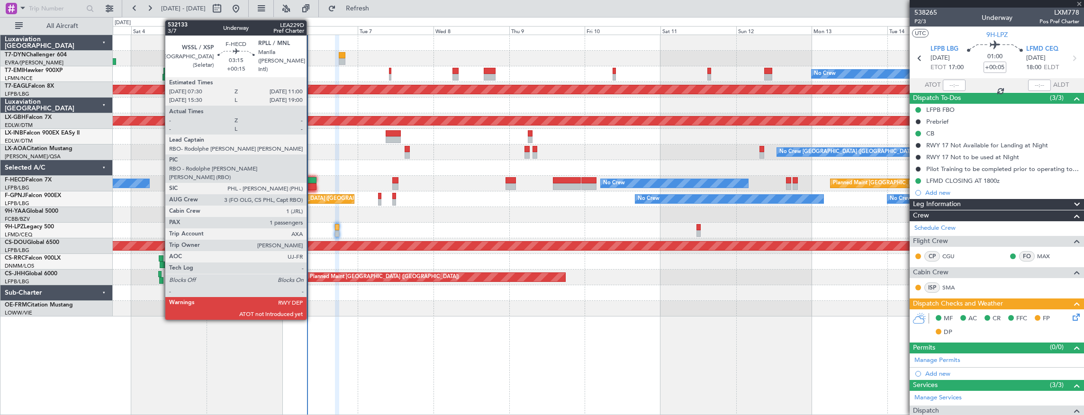
type input "+00:15"
type input "1"
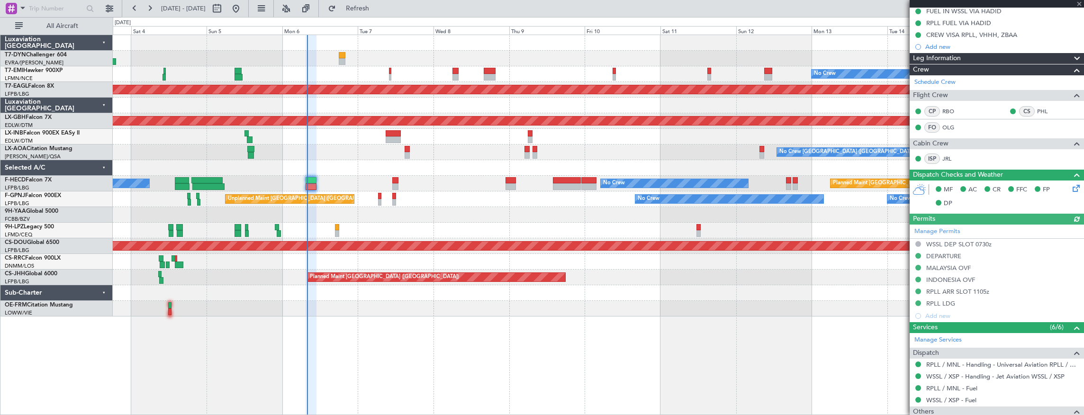
scroll to position [229, 0]
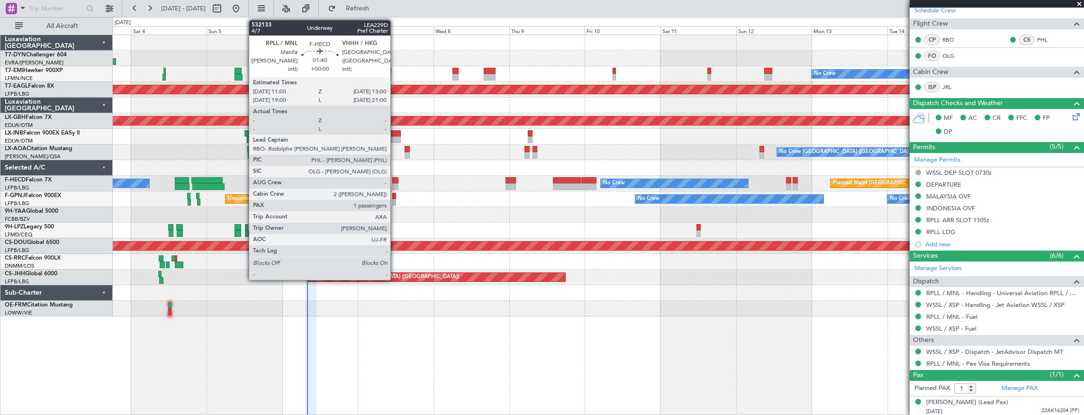
click at [395, 178] on div at bounding box center [395, 180] width 7 height 7
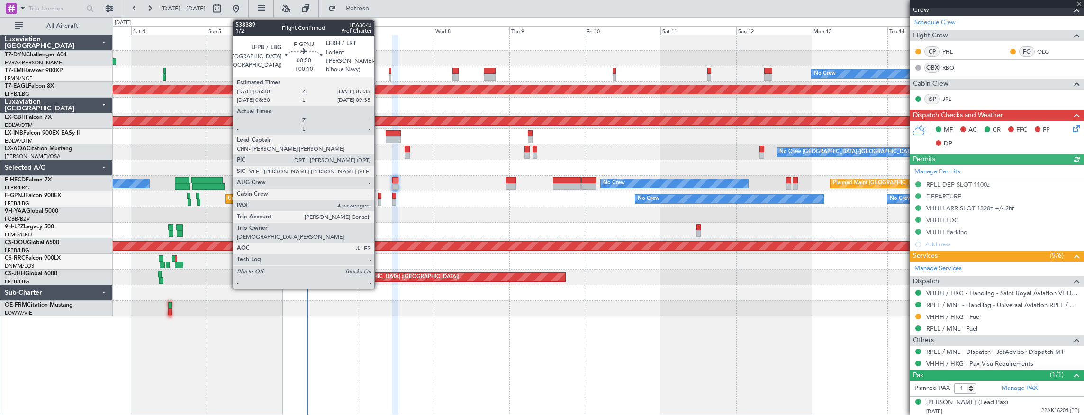
click at [379, 194] on div at bounding box center [380, 196] width 4 height 7
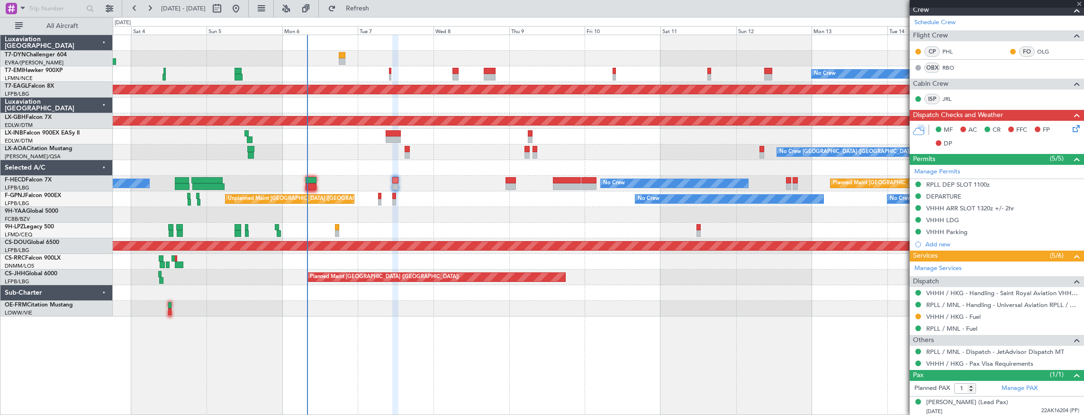
type input "+00:10"
type input "4"
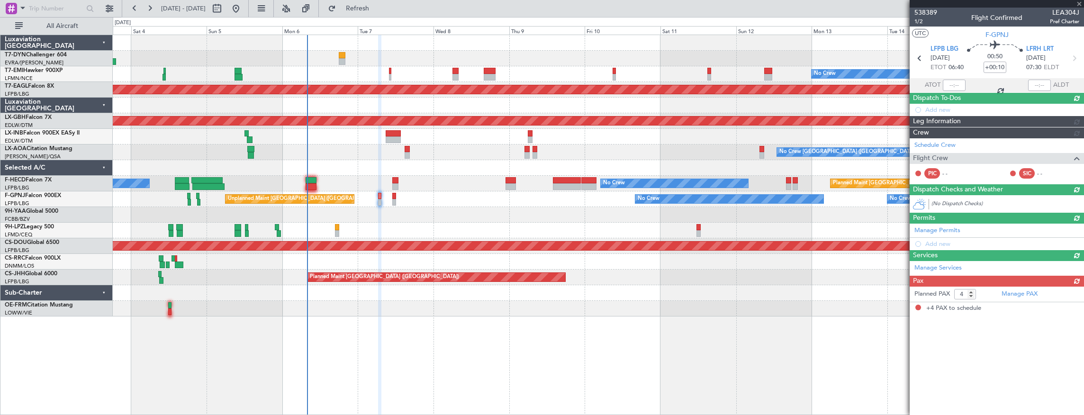
scroll to position [0, 0]
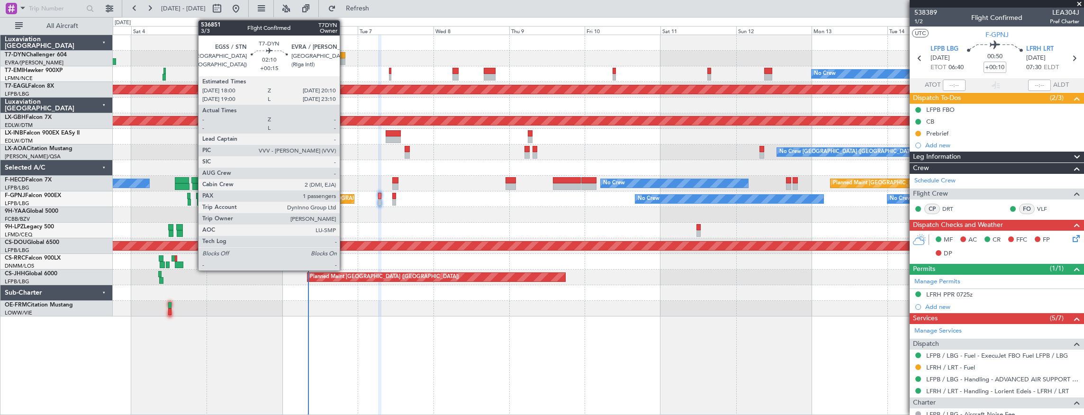
click at [345, 59] on div at bounding box center [342, 61] width 7 height 7
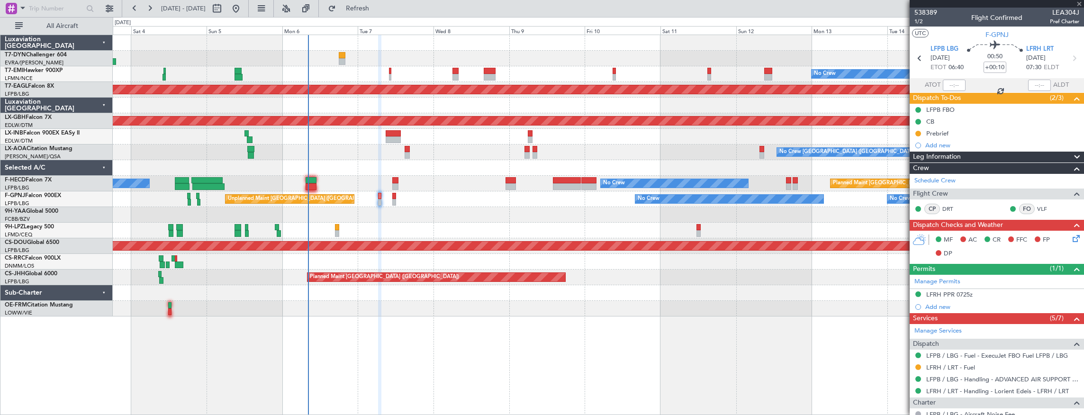
type input "+00:15"
type input "1"
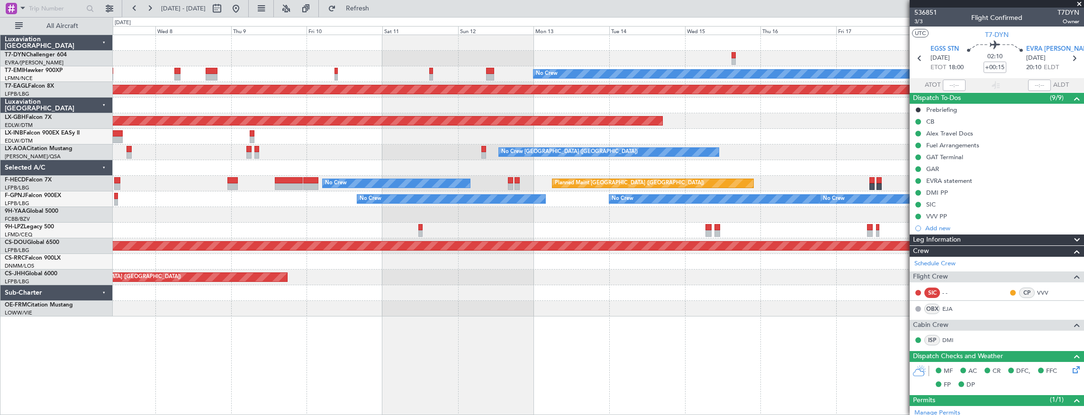
click at [253, 35] on div "No Crew Planned Maint Dubai (Al Maktoum Intl) Planned Maint Nurnberg No Crew Ch…" at bounding box center [598, 175] width 971 height 281
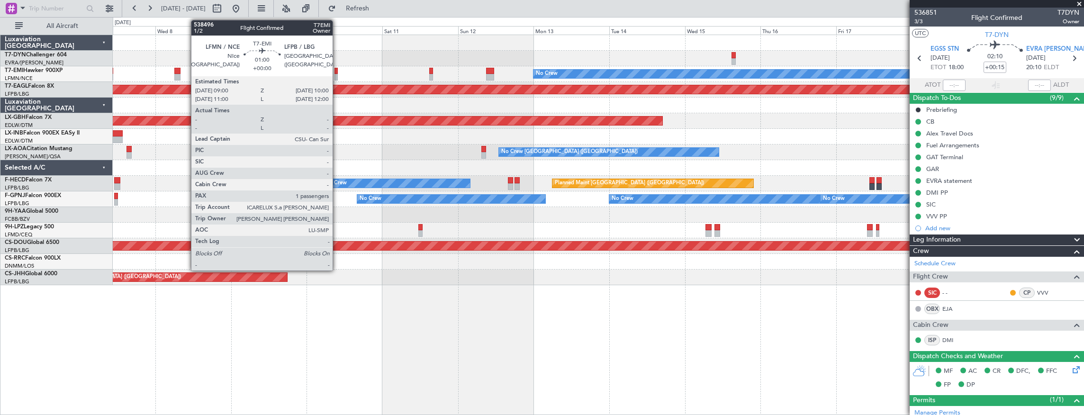
click at [337, 71] on div at bounding box center [336, 71] width 3 height 7
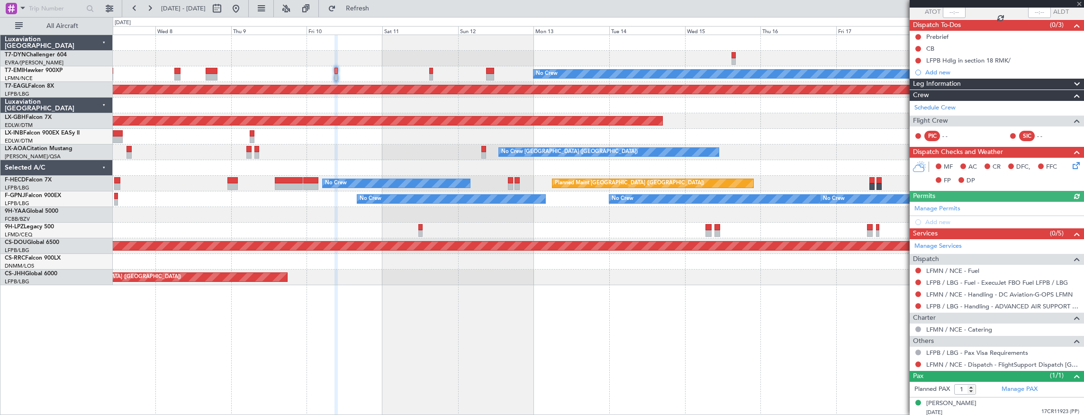
scroll to position [74, 0]
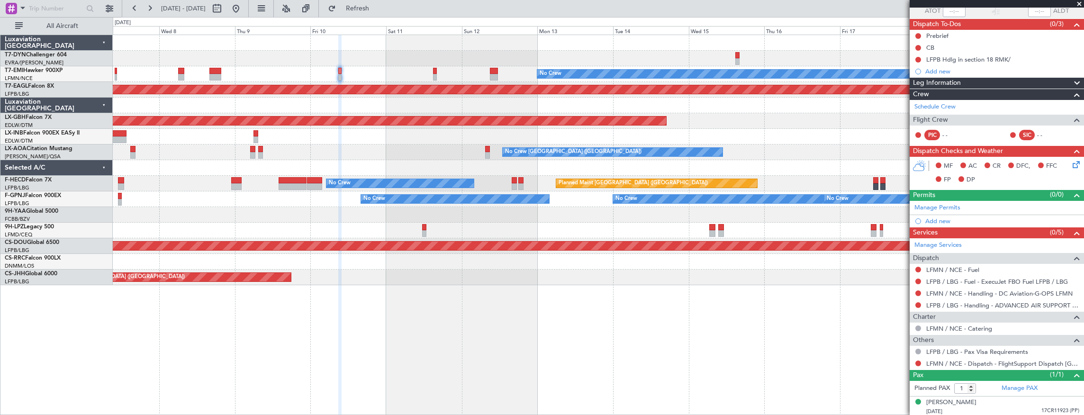
click at [288, 72] on div "No Crew" at bounding box center [598, 74] width 971 height 16
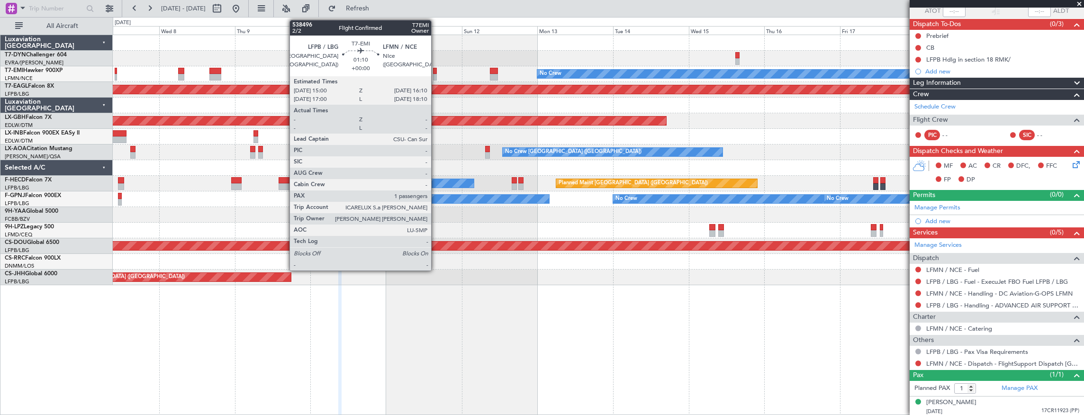
click at [436, 73] on div at bounding box center [435, 71] width 4 height 7
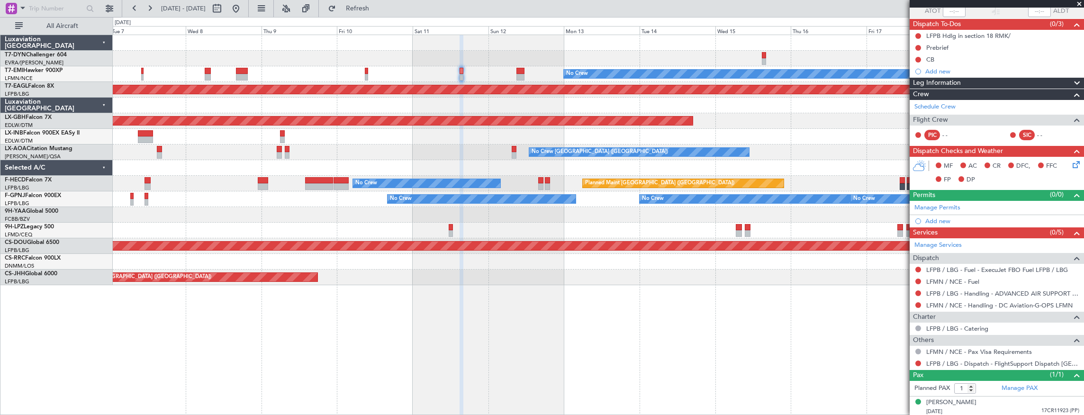
click at [790, 68] on div "No Crew Planned Maint Dubai (Al Maktoum Intl) Planned Maint Nurnberg No Crew Ch…" at bounding box center [598, 160] width 971 height 250
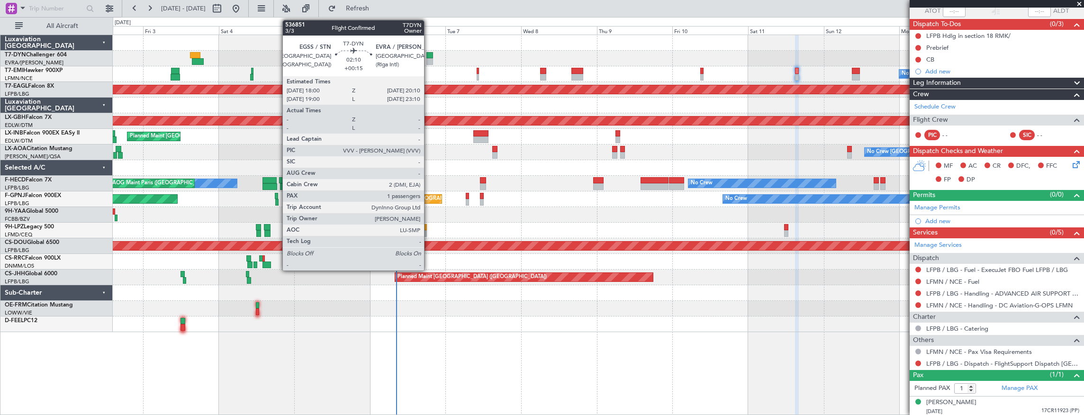
click at [429, 56] on div at bounding box center [429, 55] width 7 height 7
type input "+00:15"
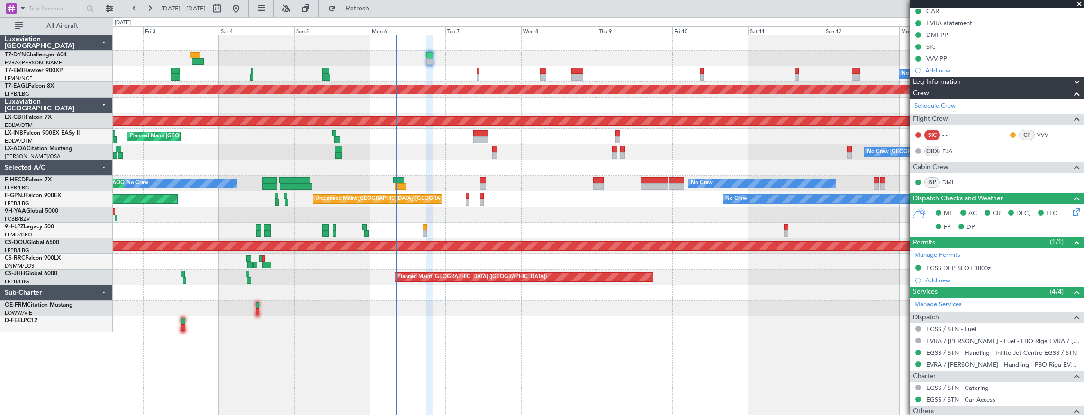
scroll to position [240, 0]
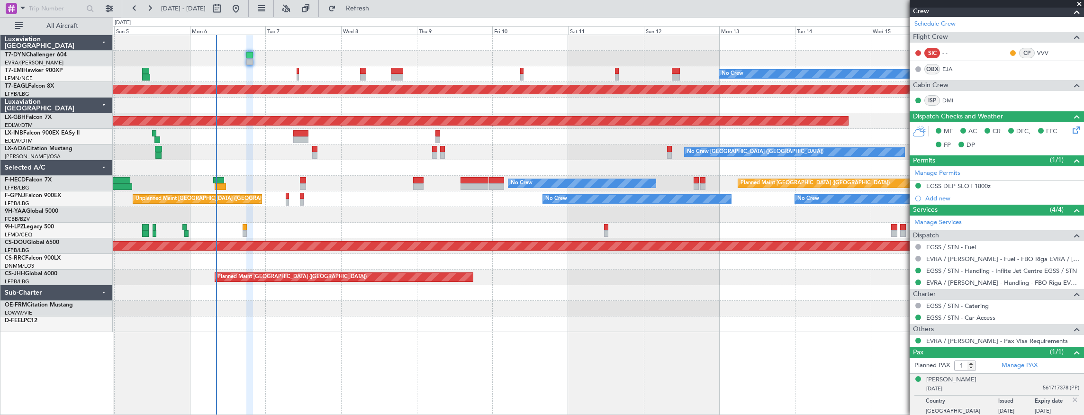
click at [356, 207] on div at bounding box center [598, 215] width 971 height 16
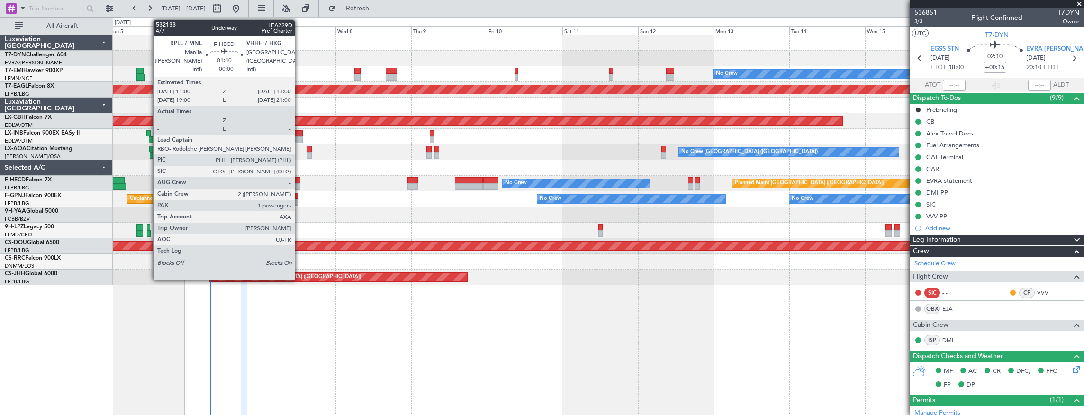
scroll to position [240, 0]
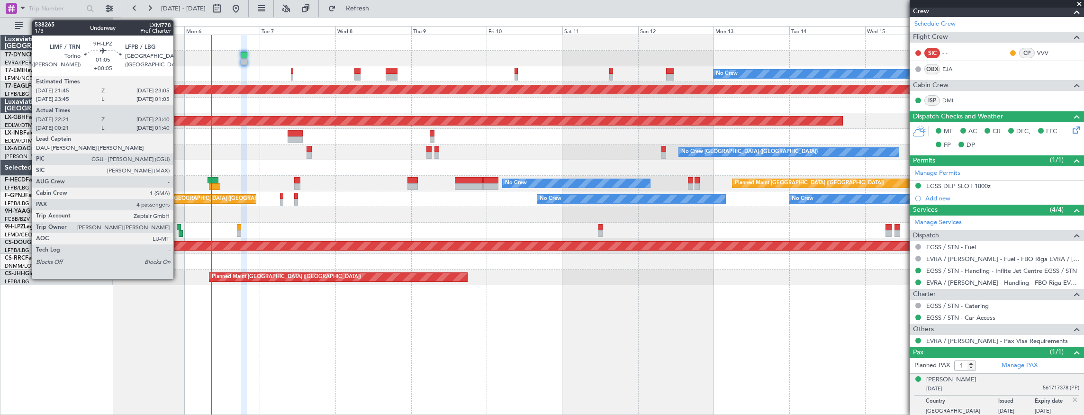
click at [177, 227] on div at bounding box center [179, 227] width 4 height 7
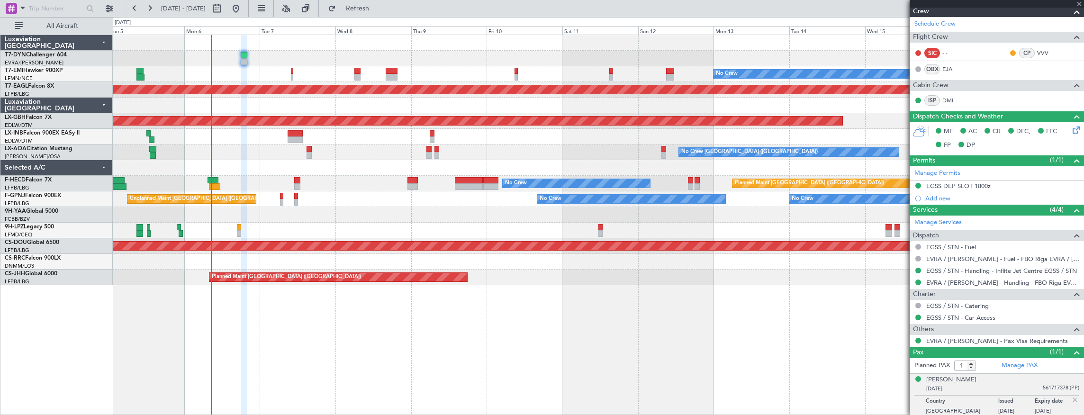
type input "+00:05"
type input "22:31"
type input "23:35"
type input "4"
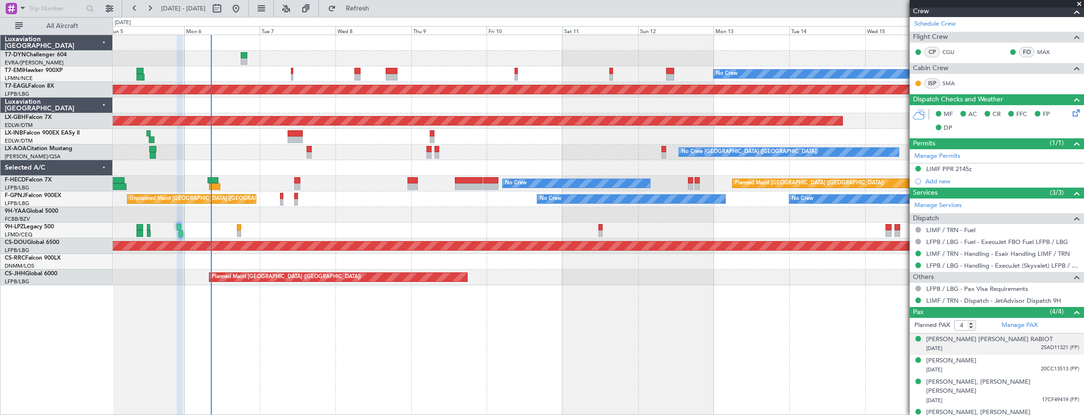
scroll to position [158, 0]
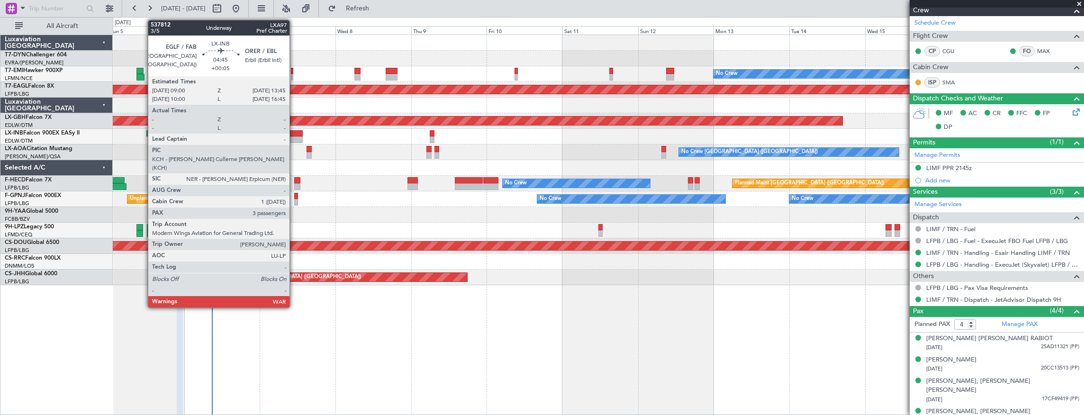
click at [294, 136] on div at bounding box center [295, 139] width 15 height 7
type input "3"
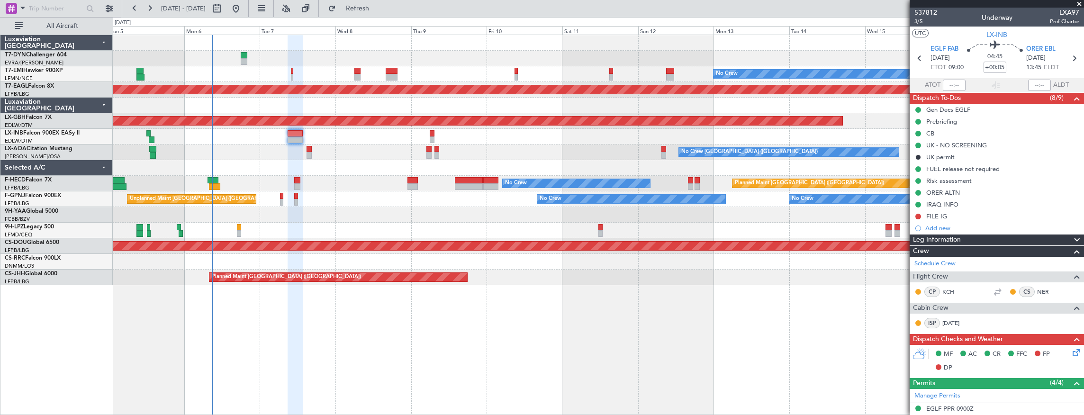
scroll to position [0, 0]
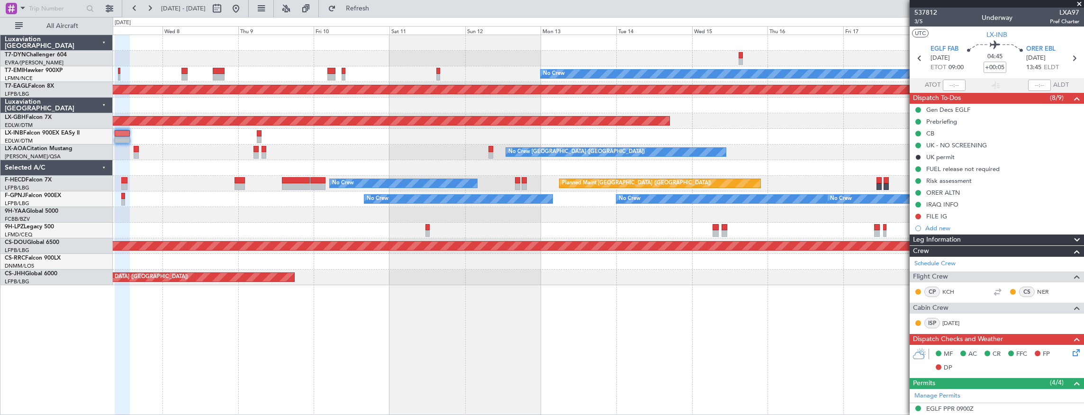
click at [157, 67] on div "No Crew" at bounding box center [598, 74] width 971 height 16
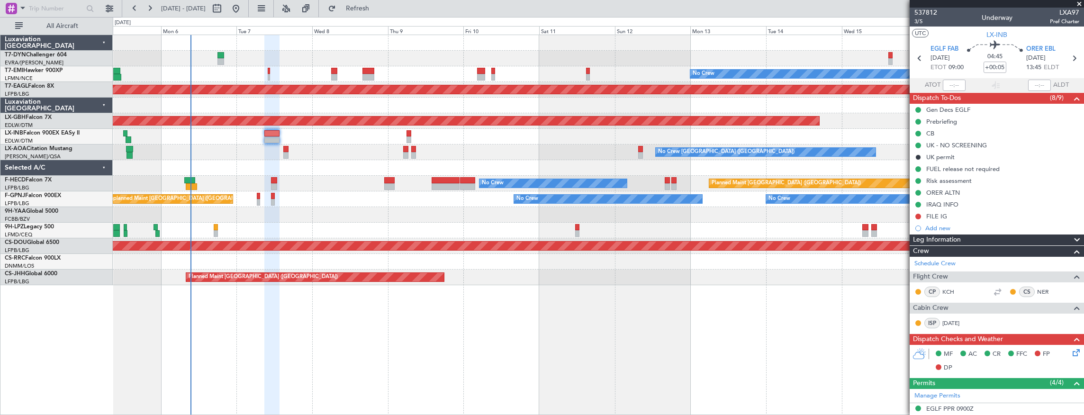
click at [451, 58] on div at bounding box center [598, 59] width 971 height 16
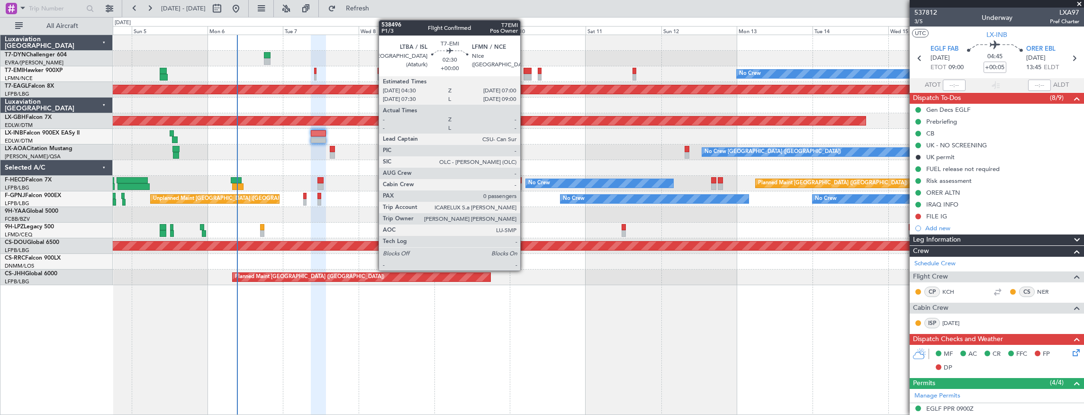
click at [525, 72] on div at bounding box center [528, 71] width 8 height 7
type input "0"
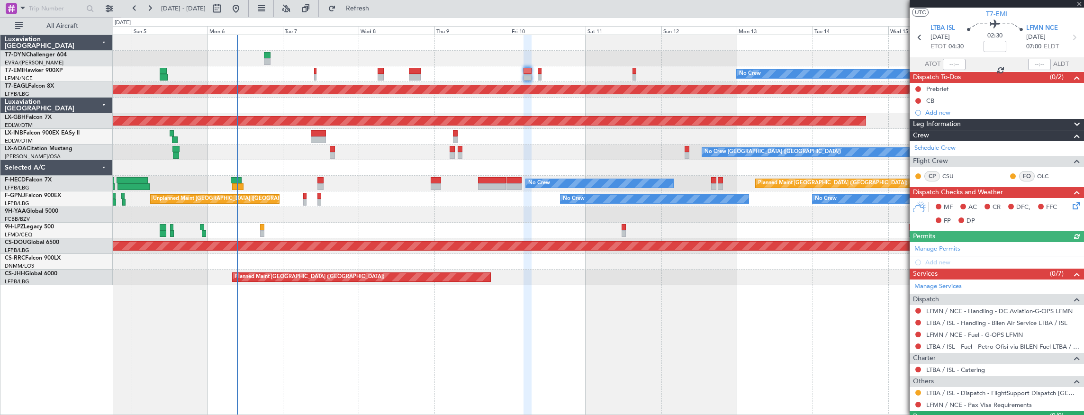
scroll to position [41, 0]
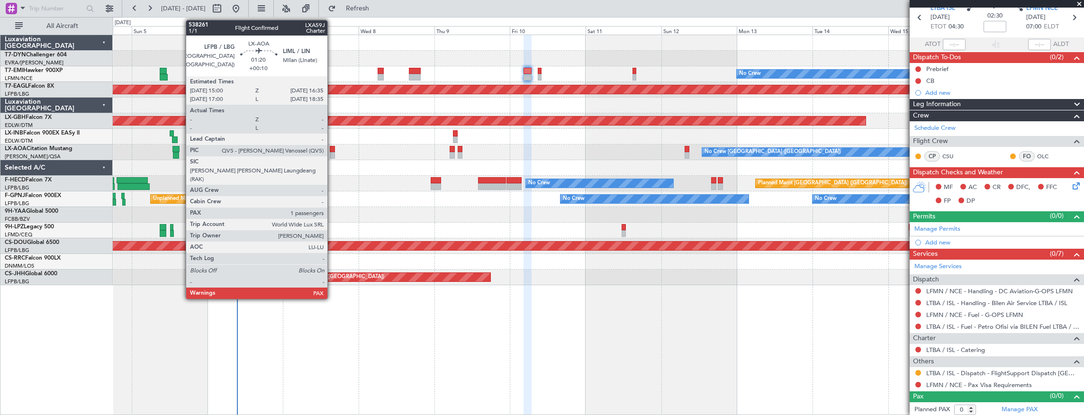
click at [332, 151] on div at bounding box center [332, 149] width 5 height 7
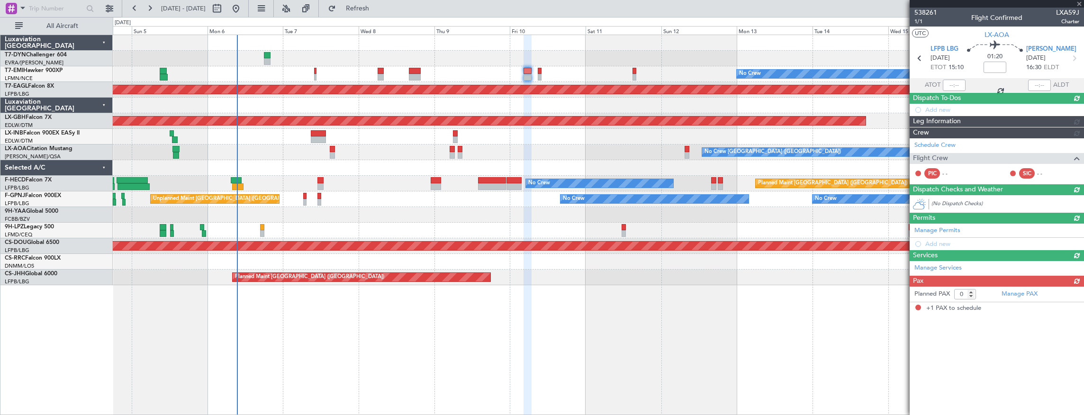
type input "+00:10"
type input "1"
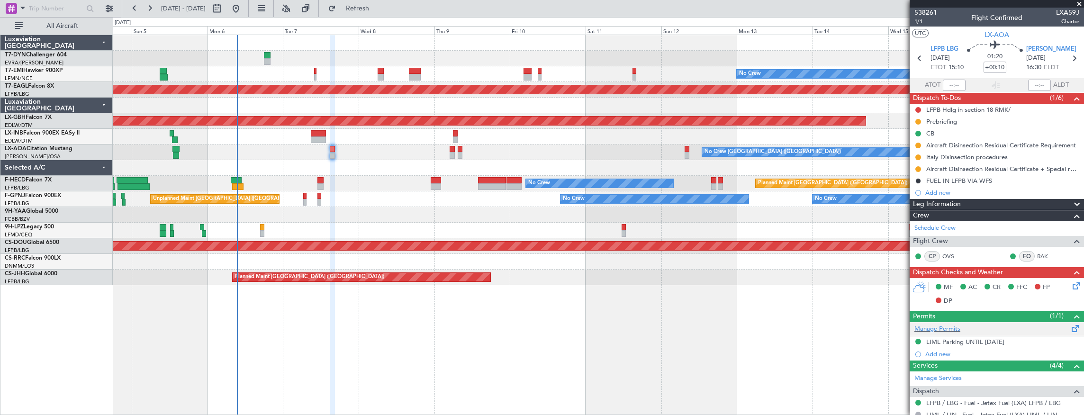
scroll to position [136, 0]
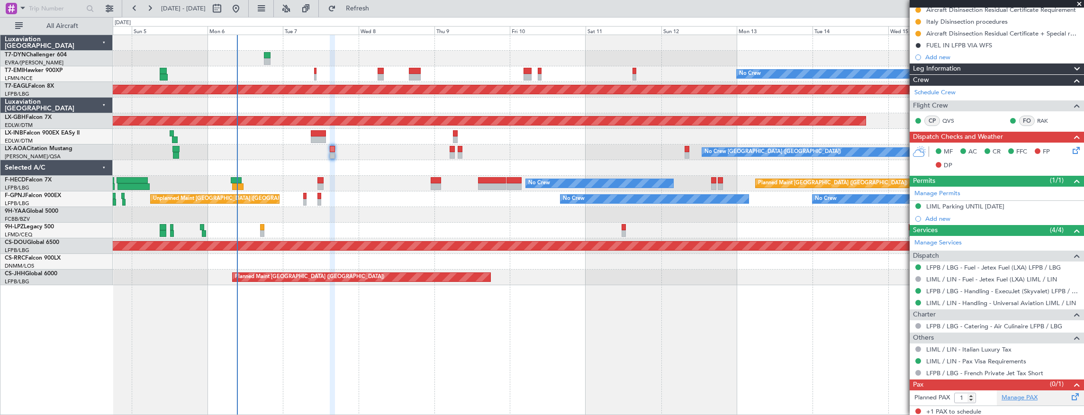
click at [1010, 395] on link "Manage PAX" at bounding box center [1020, 397] width 36 height 9
click at [1041, 397] on div "Manage PAX" at bounding box center [1040, 397] width 87 height 15
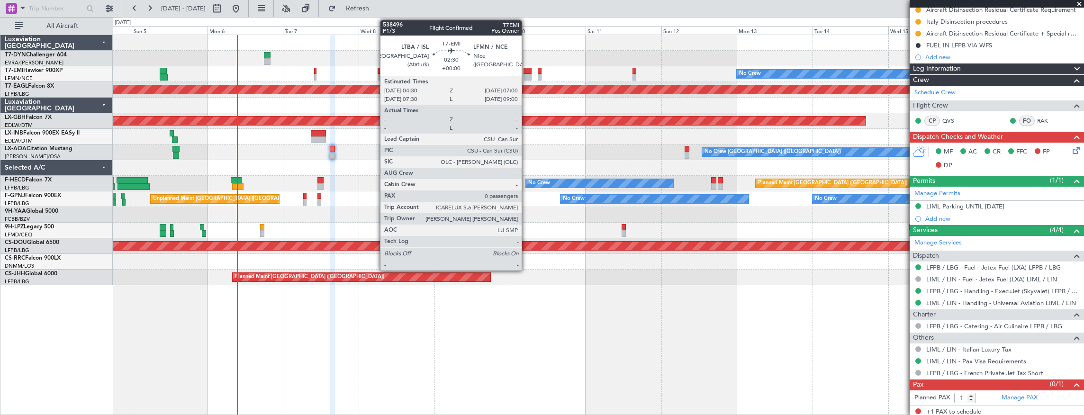
click at [526, 76] on div at bounding box center [528, 77] width 8 height 7
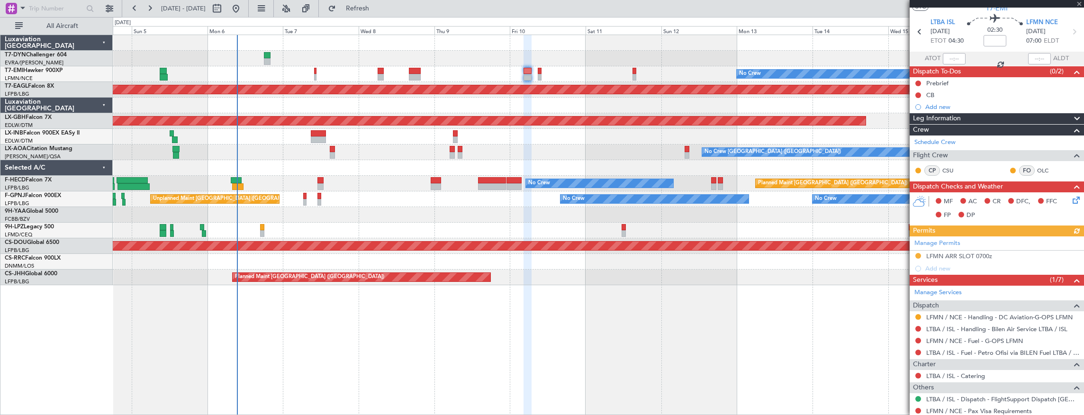
scroll to position [53, 0]
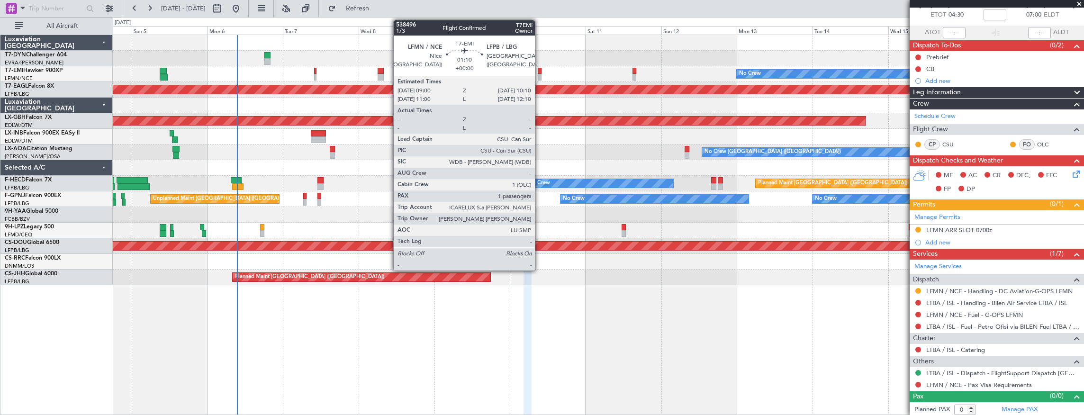
click at [540, 70] on div at bounding box center [540, 71] width 4 height 7
type input "1"
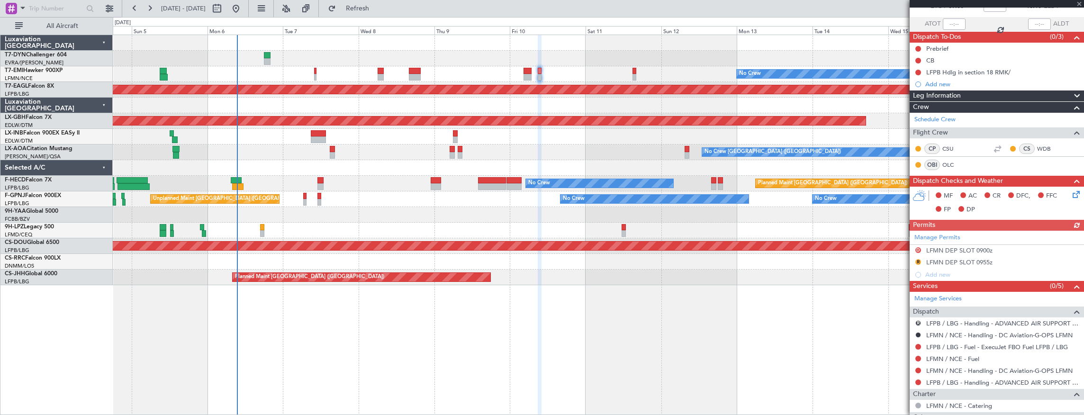
scroll to position [126, 0]
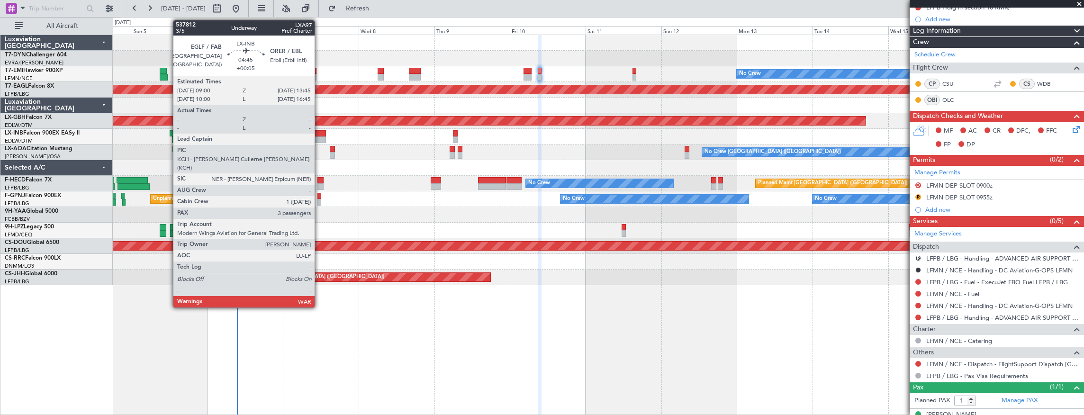
click at [319, 134] on div at bounding box center [318, 133] width 15 height 7
type input "+00:05"
type input "3"
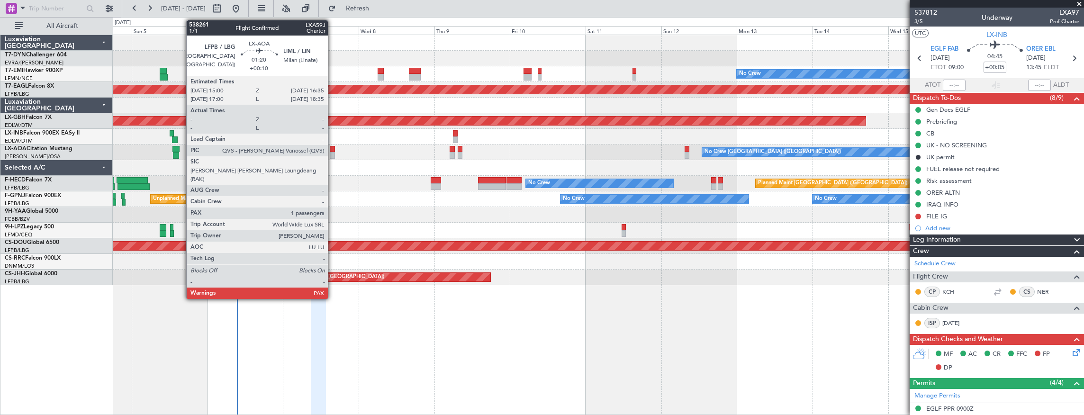
click at [333, 152] on div at bounding box center [332, 155] width 5 height 7
type input "+00:10"
type input "1"
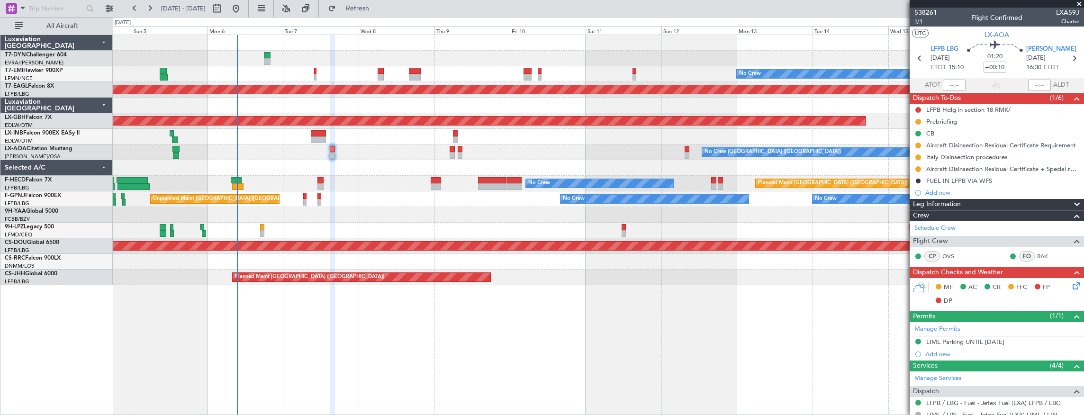
click at [923, 23] on span "1/1" at bounding box center [926, 22] width 23 height 8
click at [931, 11] on span "538261" at bounding box center [926, 13] width 23 height 10
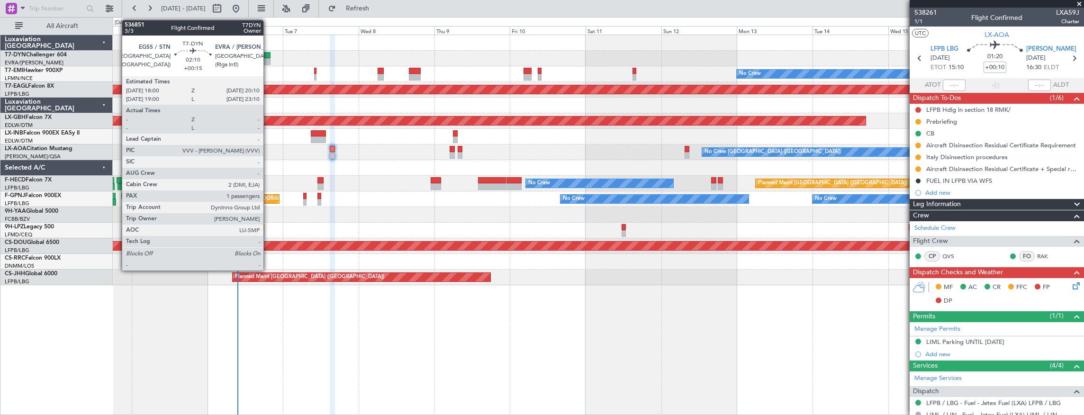
click at [268, 56] on div at bounding box center [267, 55] width 7 height 7
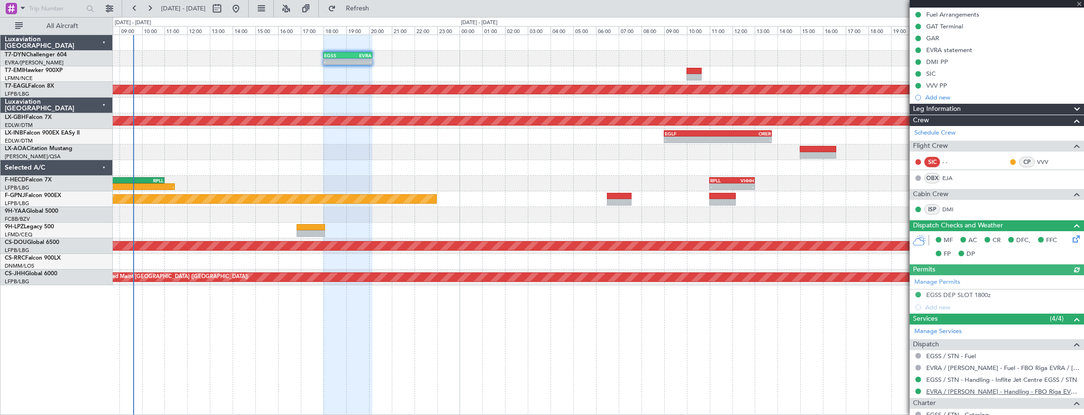
scroll to position [190, 0]
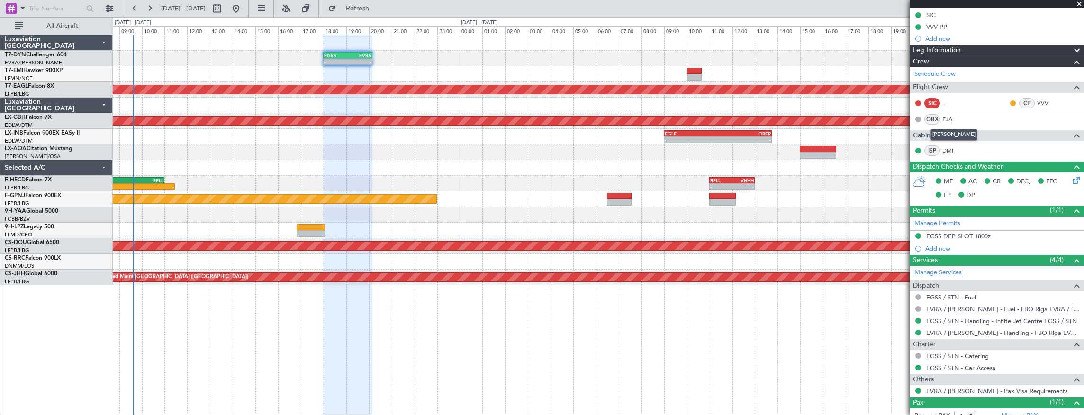
click at [945, 118] on link "EJA" at bounding box center [953, 119] width 21 height 9
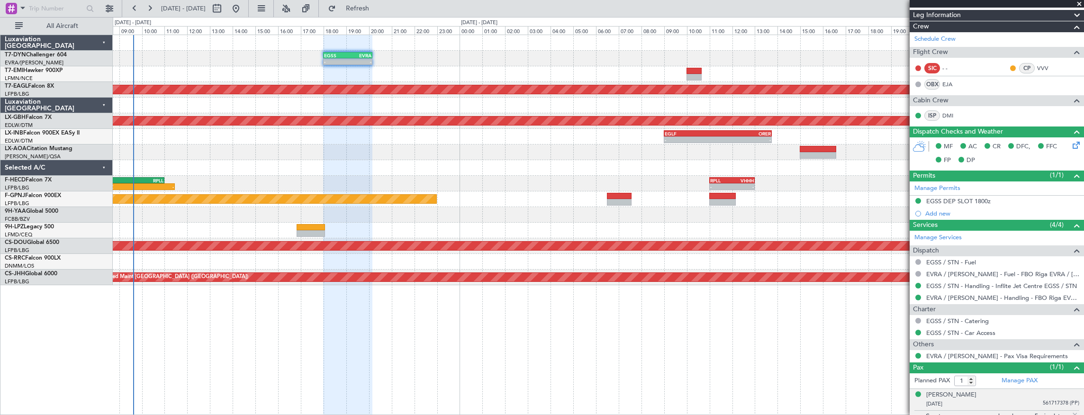
scroll to position [240, 0]
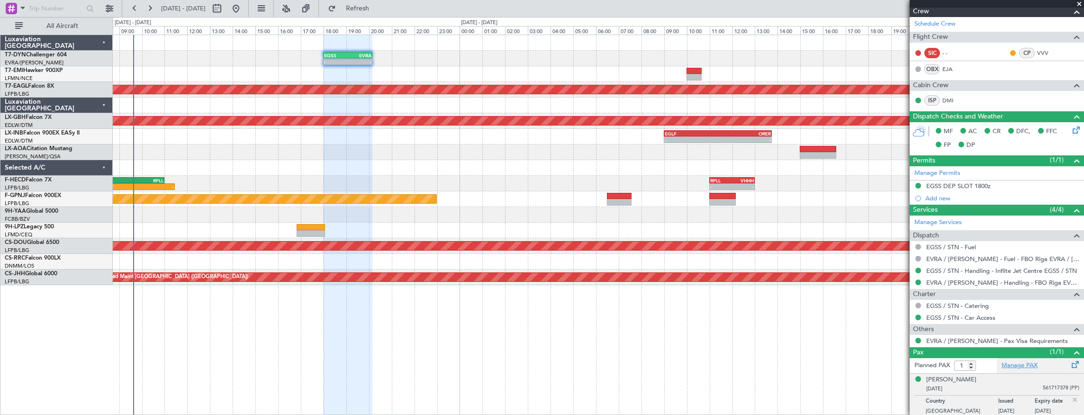
click at [1022, 364] on link "Manage PAX" at bounding box center [1020, 365] width 36 height 9
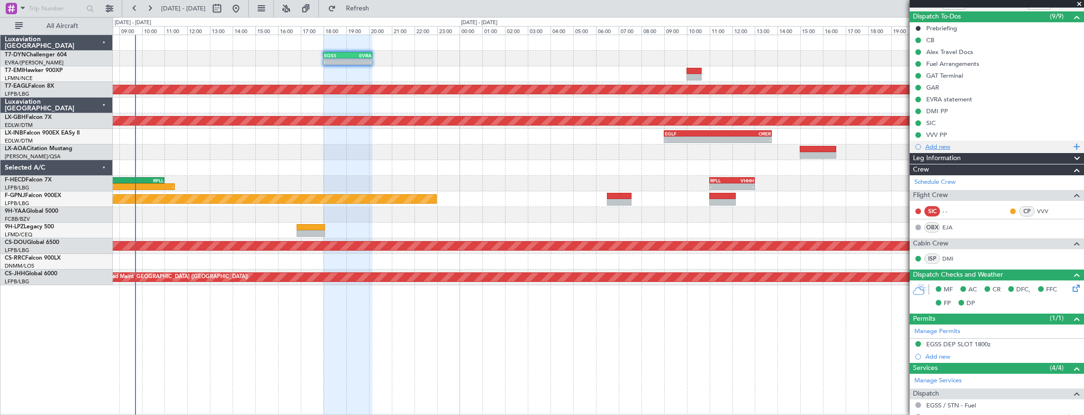
scroll to position [0, 0]
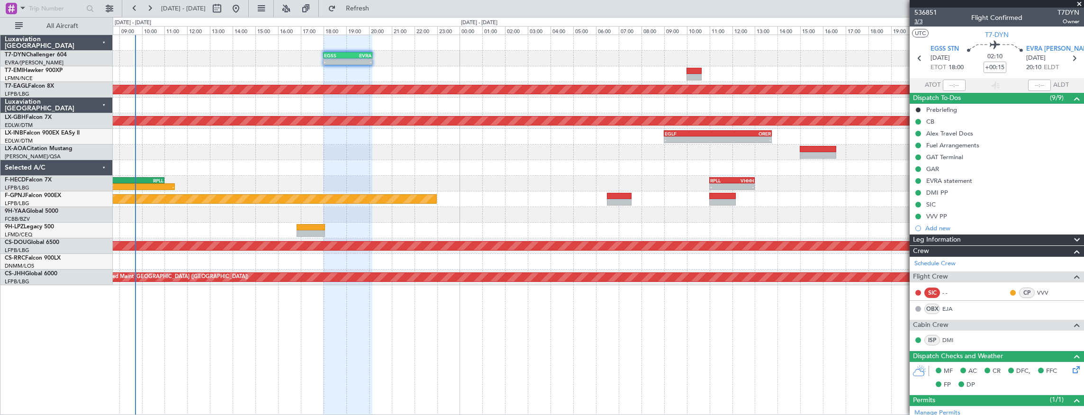
click at [916, 23] on span "3/3" at bounding box center [926, 22] width 23 height 8
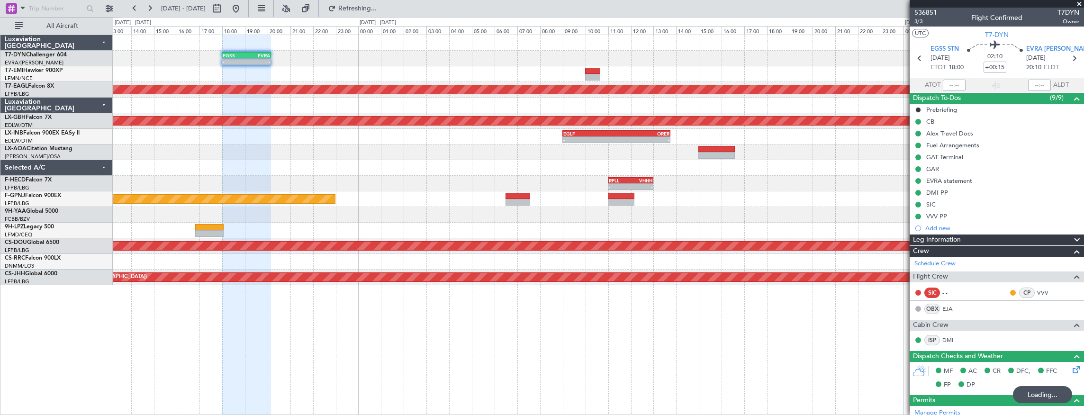
click at [676, 158] on div "- - EGSS 18:00 Z EVRA 20:10 Z LSGG 06:05 Z EGPD 08:00 Z - - EGPD 16:00 Z LTBA 1…" at bounding box center [598, 160] width 971 height 250
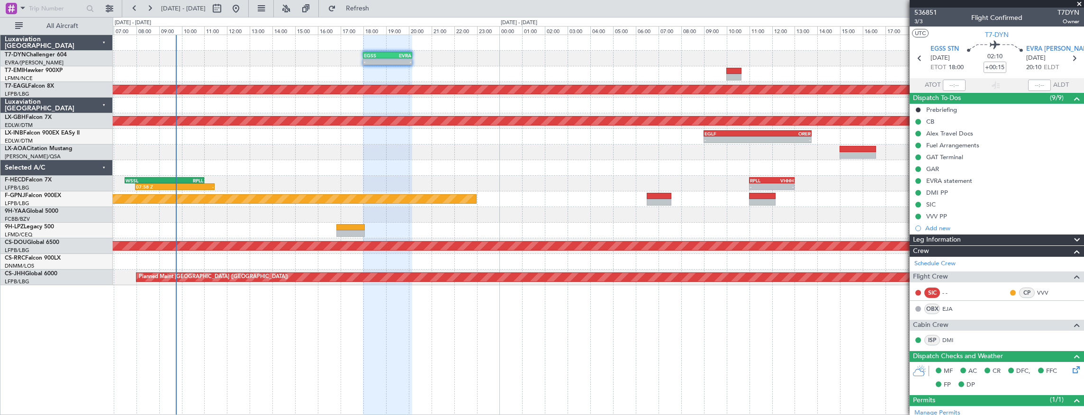
click at [202, 149] on div at bounding box center [598, 153] width 971 height 16
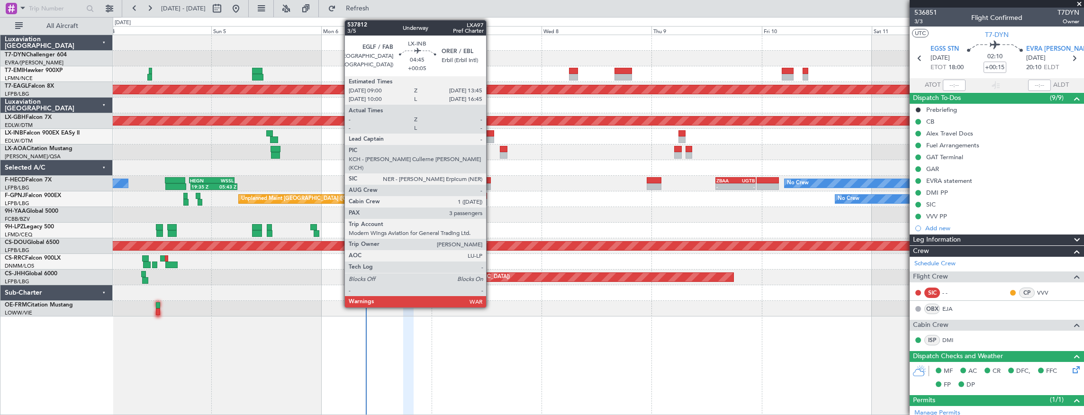
click at [491, 135] on div at bounding box center [483, 133] width 22 height 7
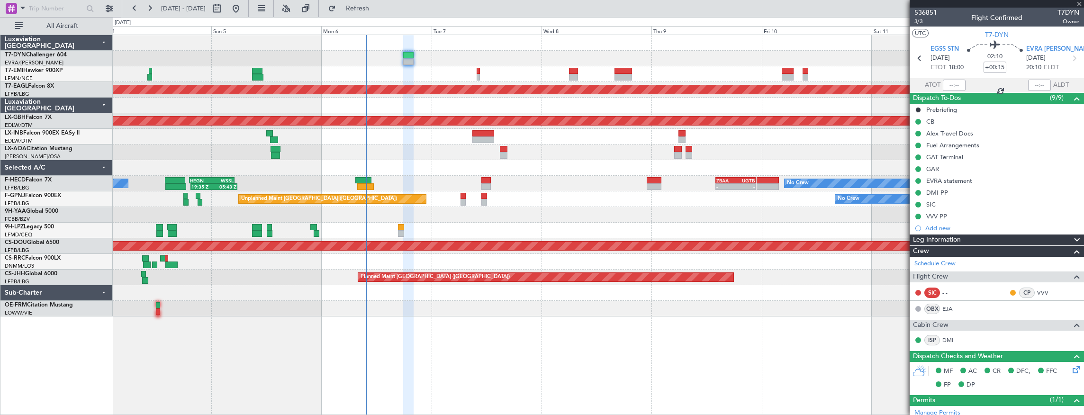
click at [508, 150] on div "No Crew Charleroi (Brussels South) No Crew Antwerp (Deurne)" at bounding box center [598, 153] width 971 height 16
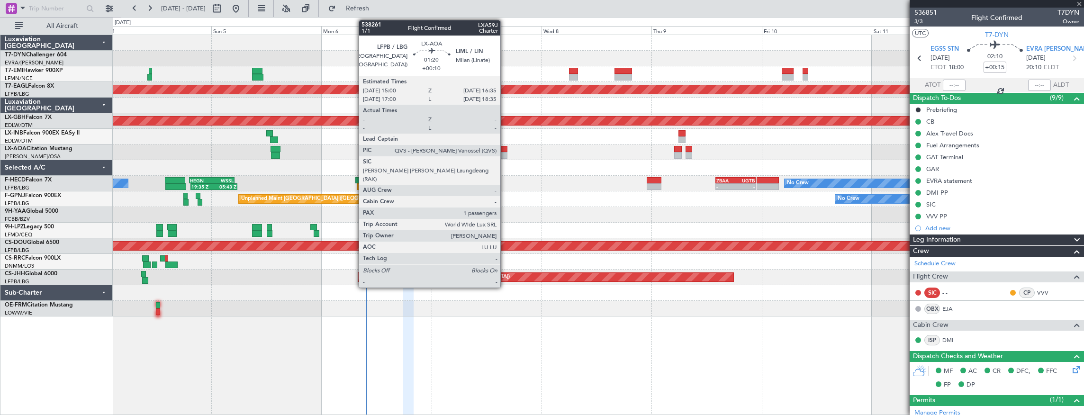
click at [505, 151] on div at bounding box center [504, 149] width 8 height 7
type input "+00:05"
type input "3"
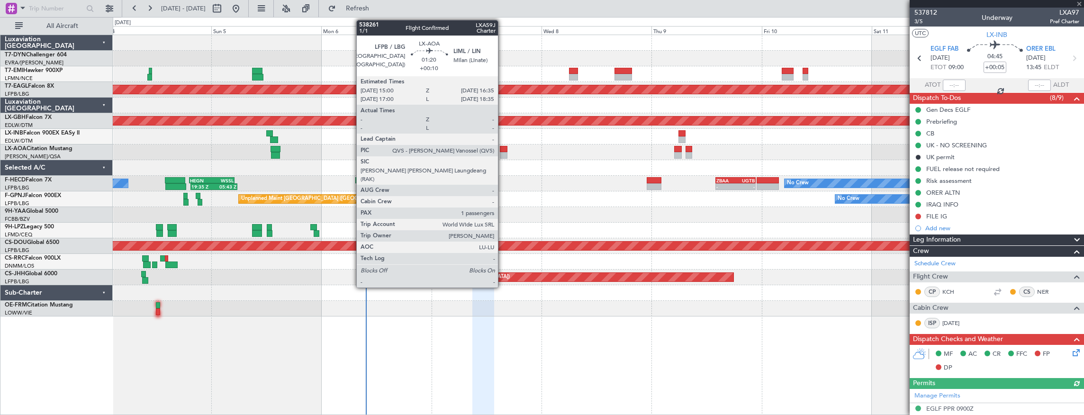
type input "+00:10"
type input "1"
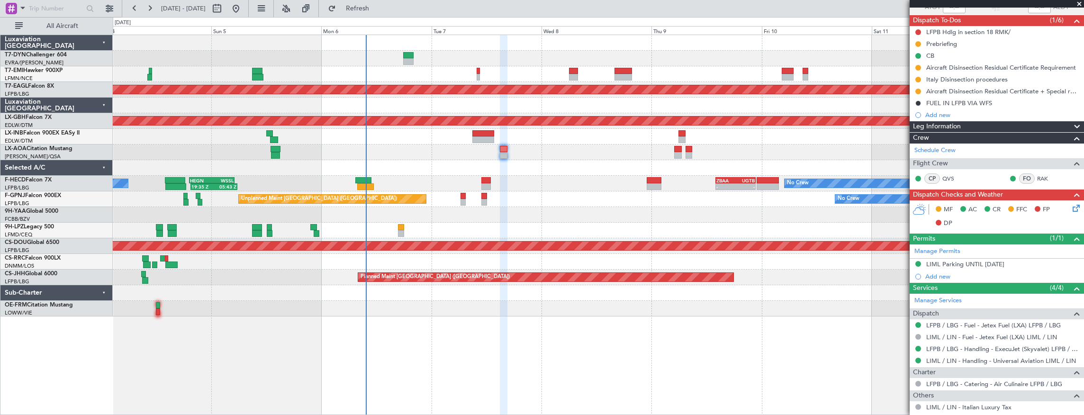
scroll to position [145, 0]
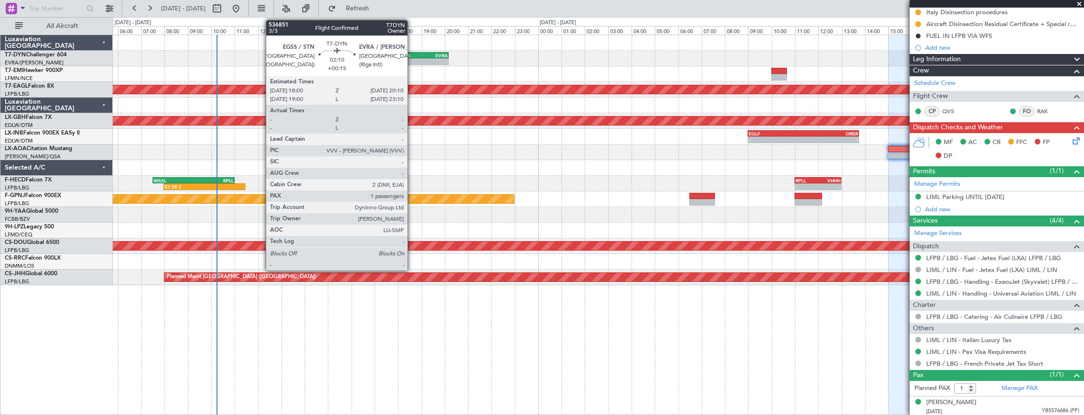
click at [412, 53] on div "EGSS" at bounding box center [411, 56] width 25 height 6
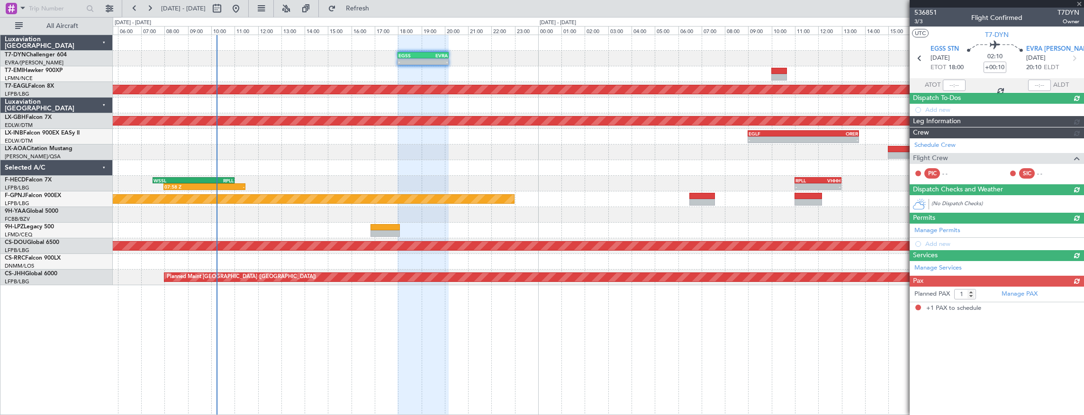
type input "+00:15"
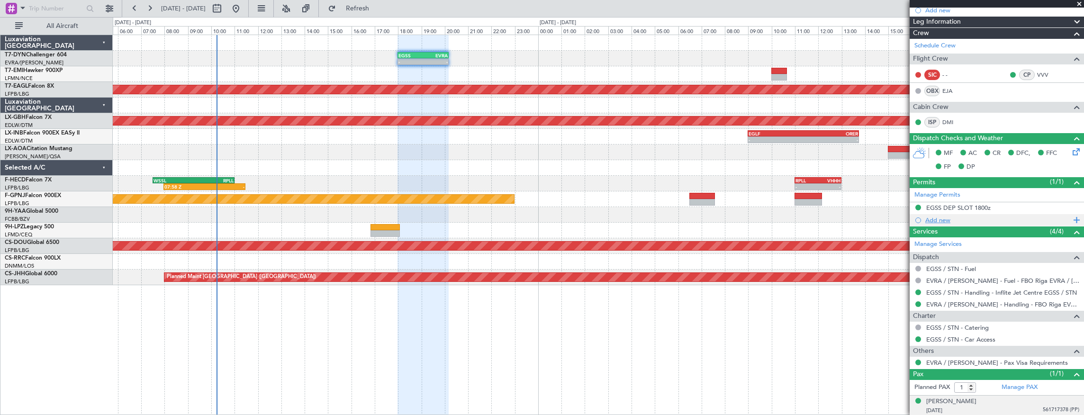
scroll to position [240, 0]
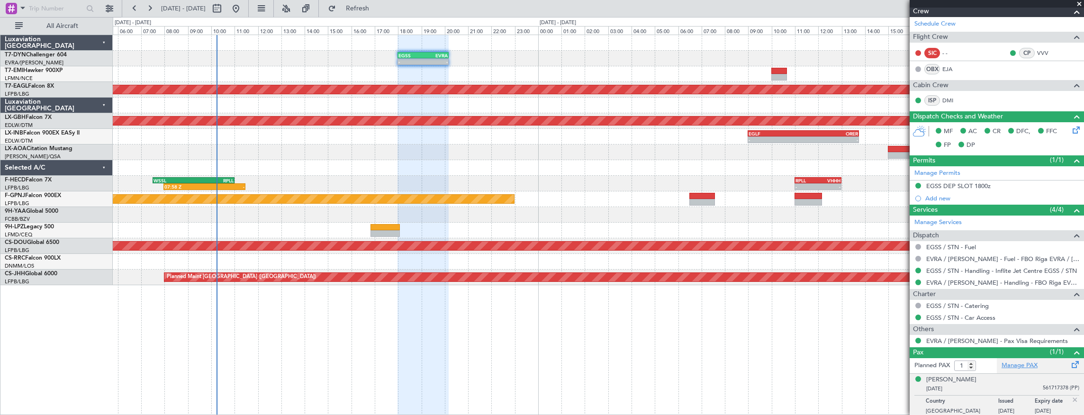
click at [1026, 362] on link "Manage PAX" at bounding box center [1020, 365] width 36 height 9
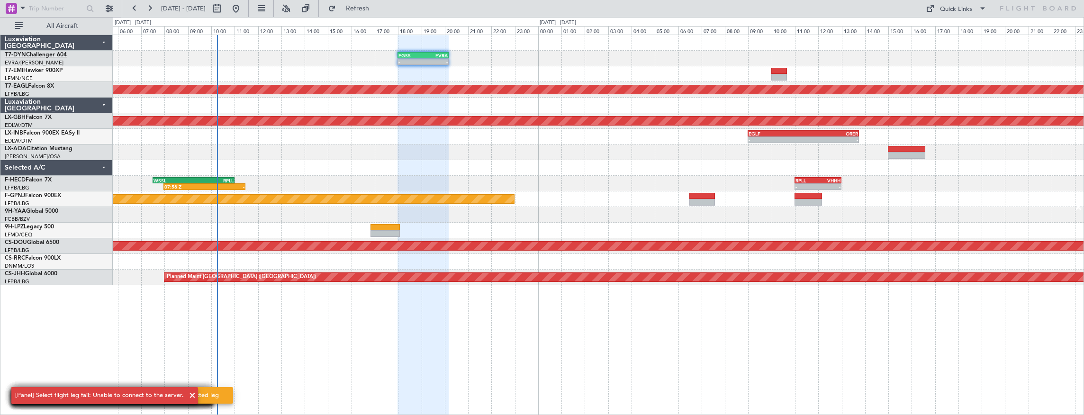
scroll to position [0, 0]
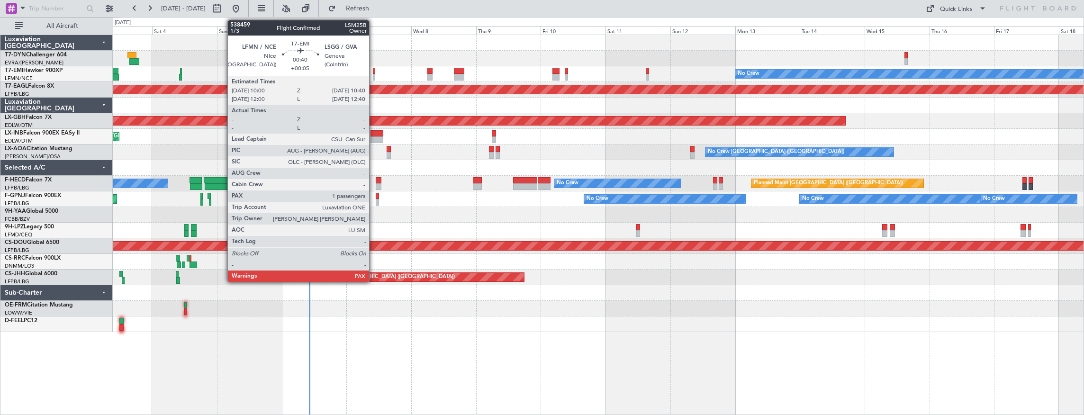
click at [374, 70] on div at bounding box center [374, 71] width 2 height 7
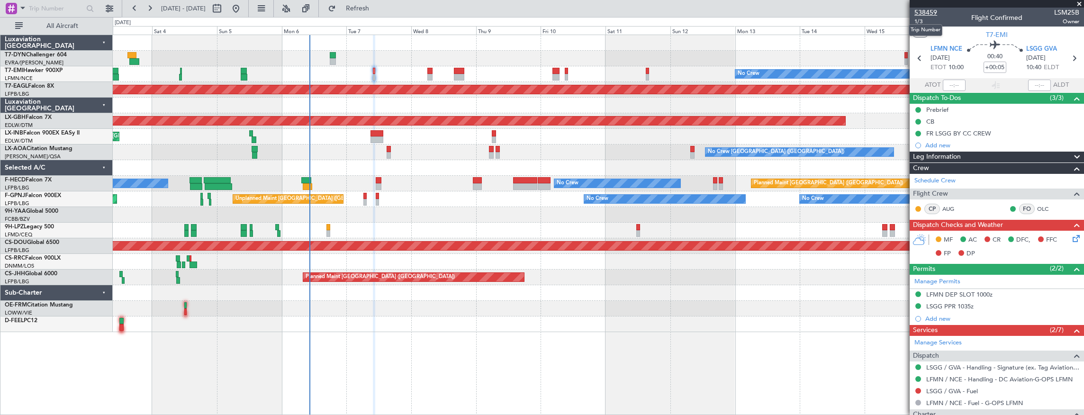
click at [933, 11] on span "538459" at bounding box center [926, 13] width 23 height 10
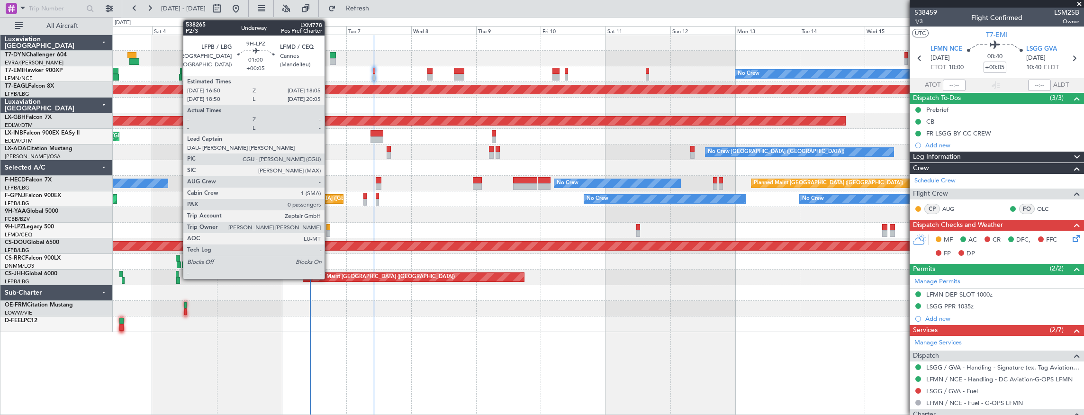
click at [329, 227] on div at bounding box center [328, 227] width 4 height 7
type input "0"
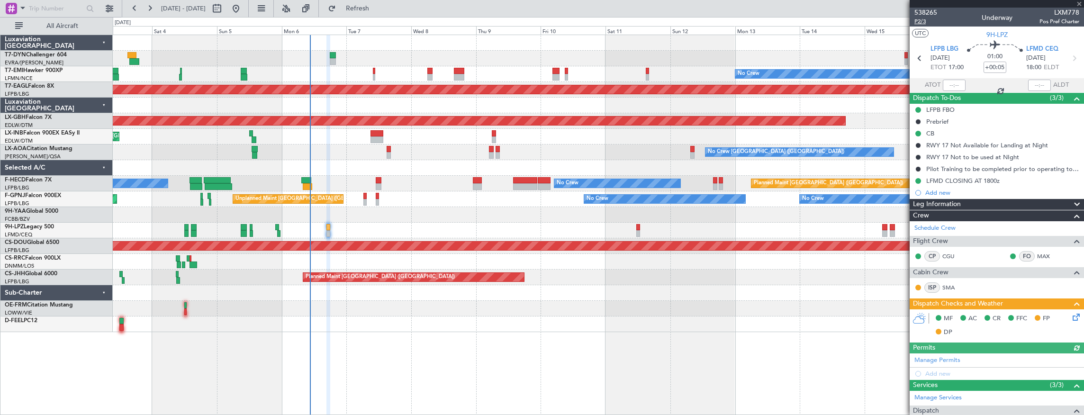
click at [928, 24] on span "P2/3" at bounding box center [926, 22] width 23 height 8
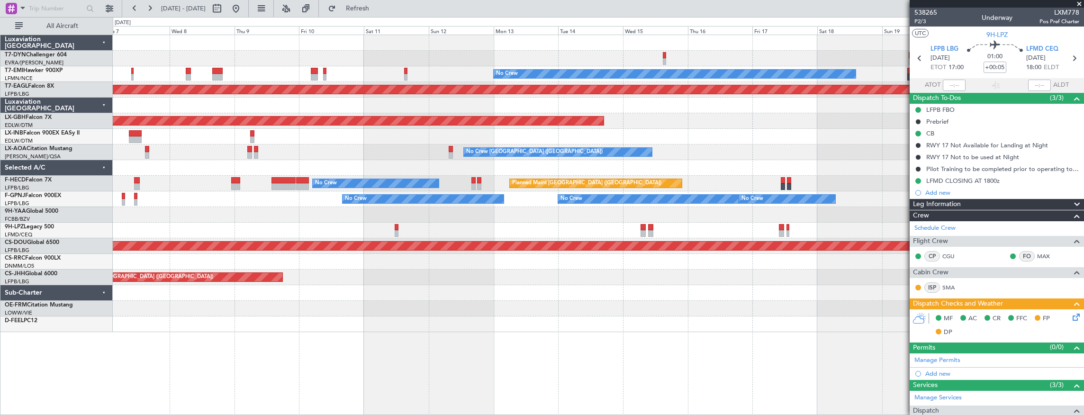
click at [437, 229] on div at bounding box center [598, 231] width 971 height 16
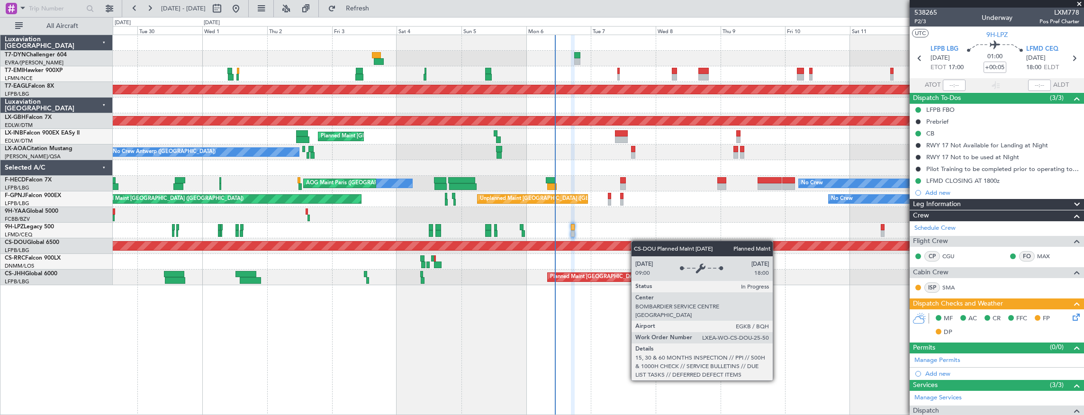
click at [809, 245] on div "No Crew Planned Maint Dubai (Al Maktoum Intl) Planned Maint Nurnberg Planned Ma…" at bounding box center [598, 160] width 971 height 250
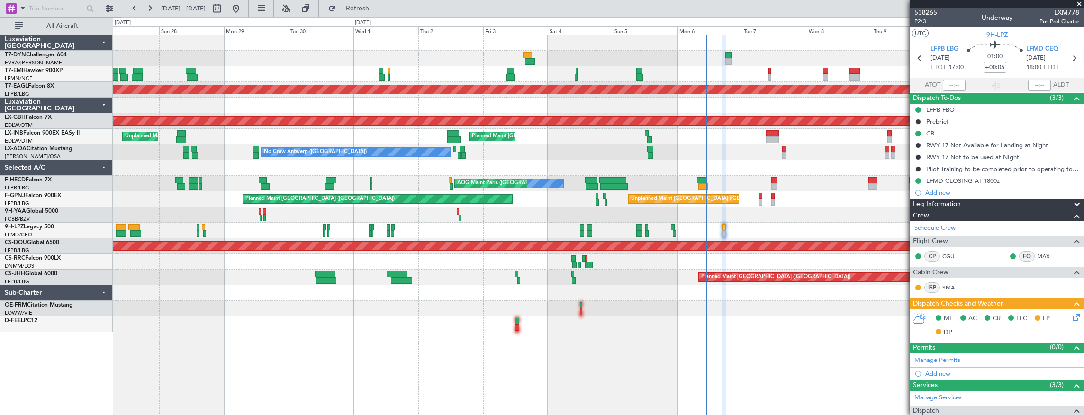
click at [435, 230] on div "No Crew" at bounding box center [598, 231] width 971 height 16
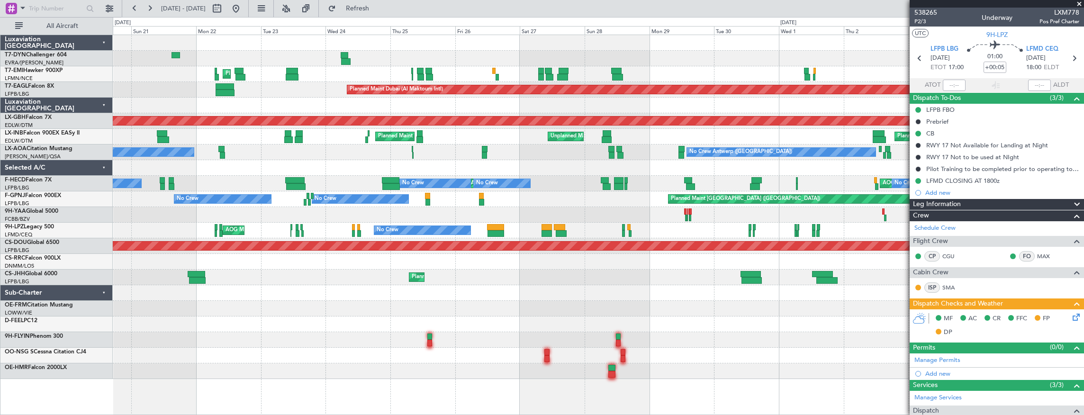
click at [541, 214] on div at bounding box center [598, 215] width 971 height 16
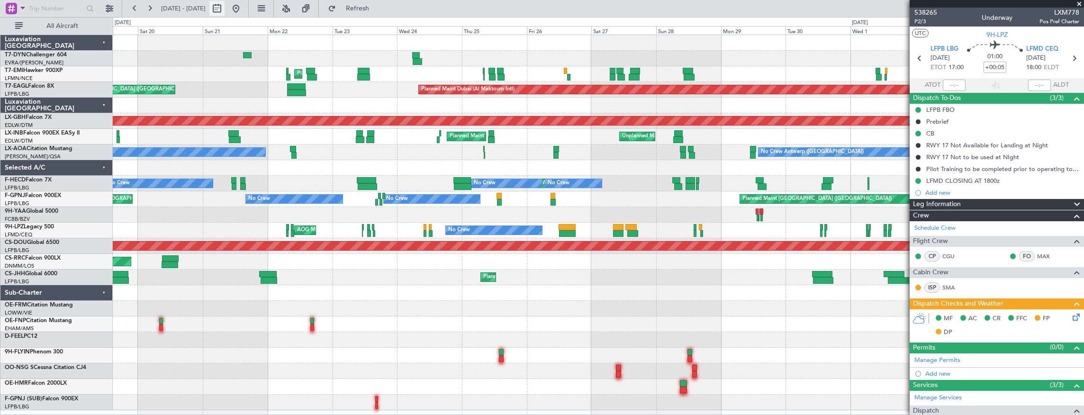
click at [225, 9] on button at bounding box center [216, 8] width 15 height 15
select select "9"
select select "2025"
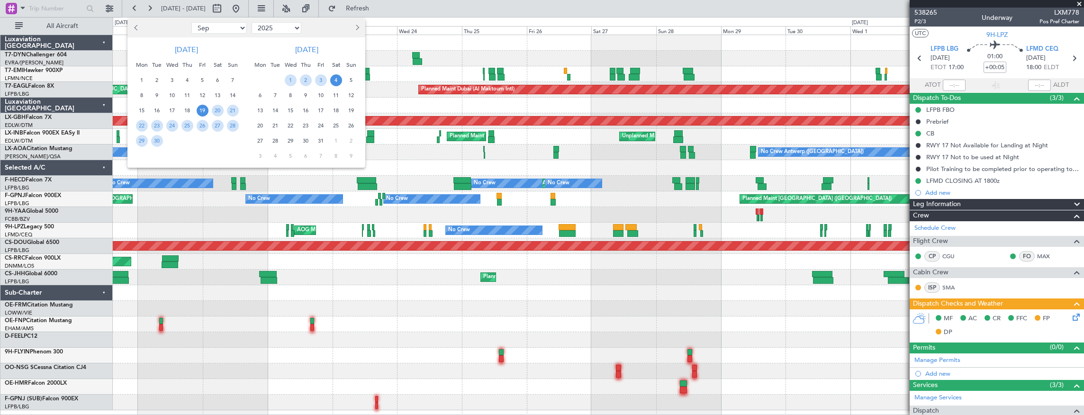
click at [136, 28] on span "Previous month" at bounding box center [137, 28] width 6 height 6
select select "8"
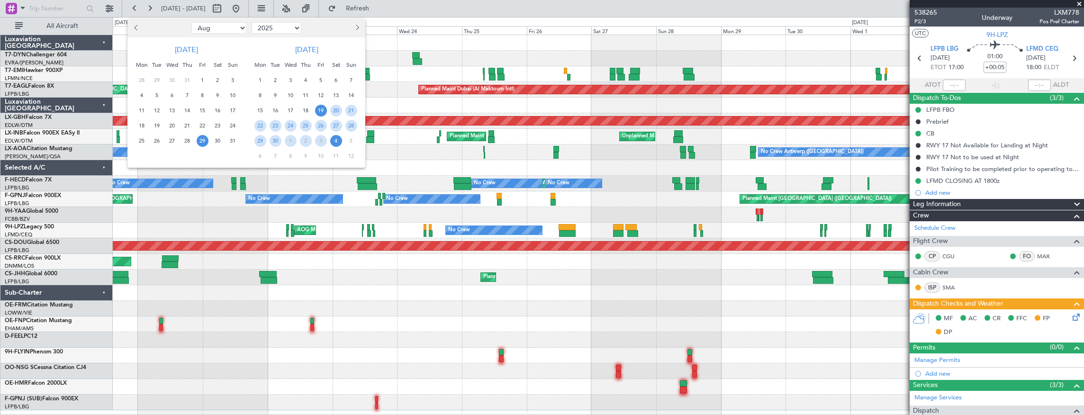
click at [198, 140] on span "29" at bounding box center [203, 141] width 12 height 12
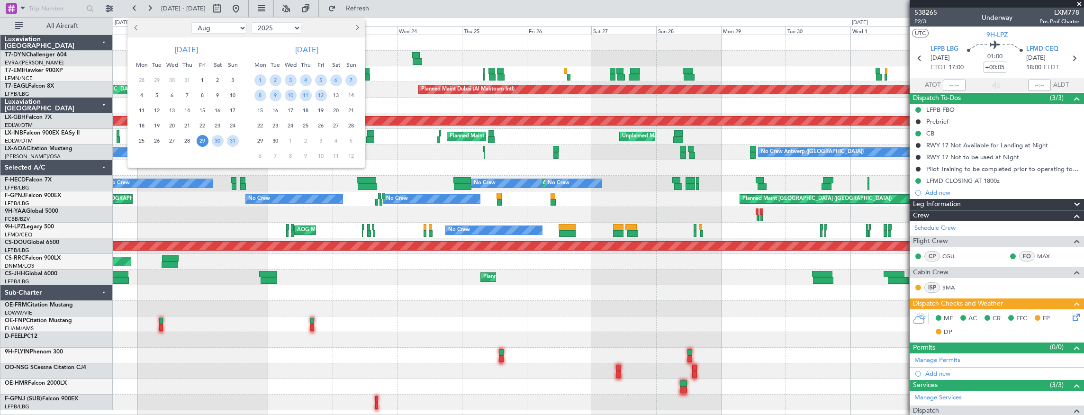
click at [198, 140] on span "29" at bounding box center [203, 141] width 12 height 12
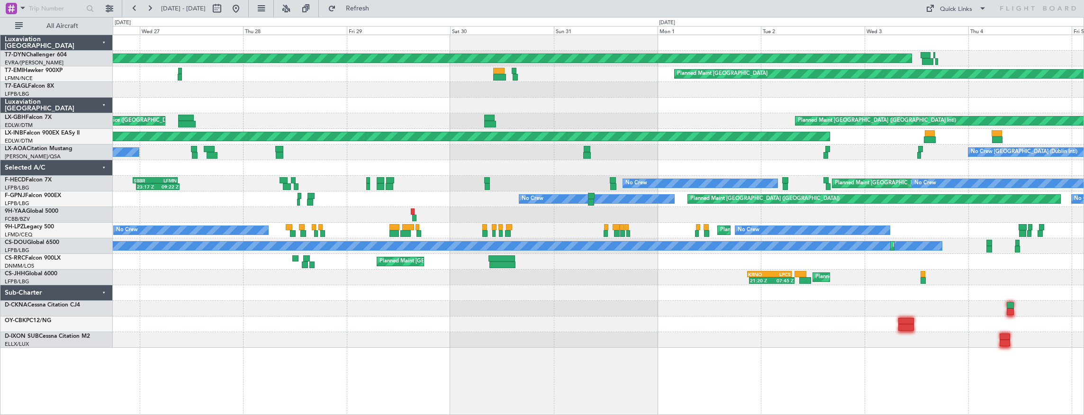
click at [414, 211] on div at bounding box center [412, 212] width 3 height 7
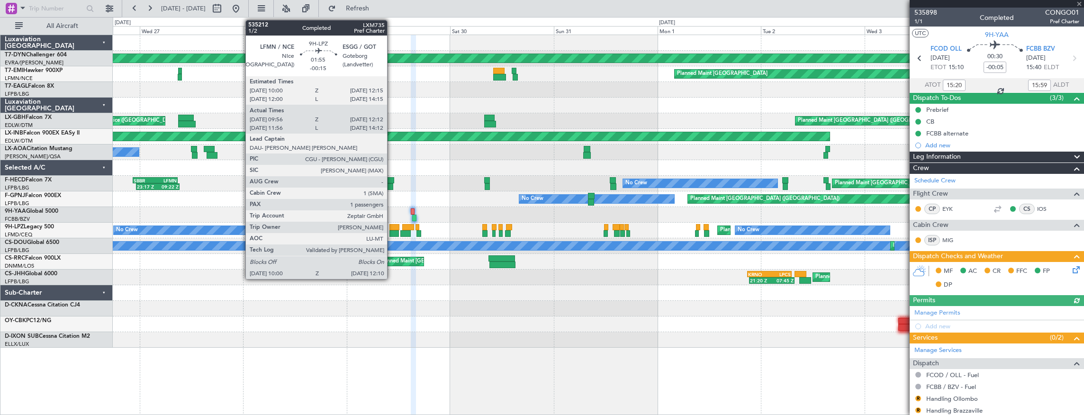
click at [392, 227] on div at bounding box center [395, 227] width 10 height 7
type input "-00:15"
type input "10:11"
type input "12:07"
type input "1"
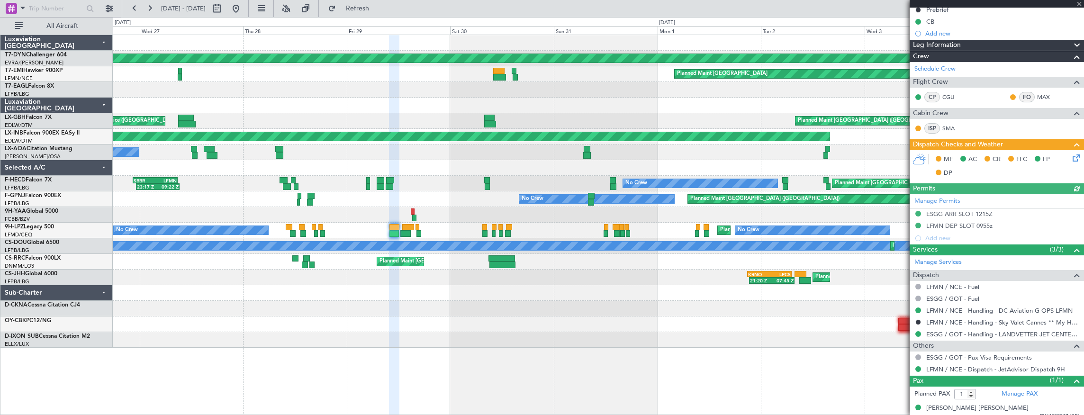
scroll to position [106, 0]
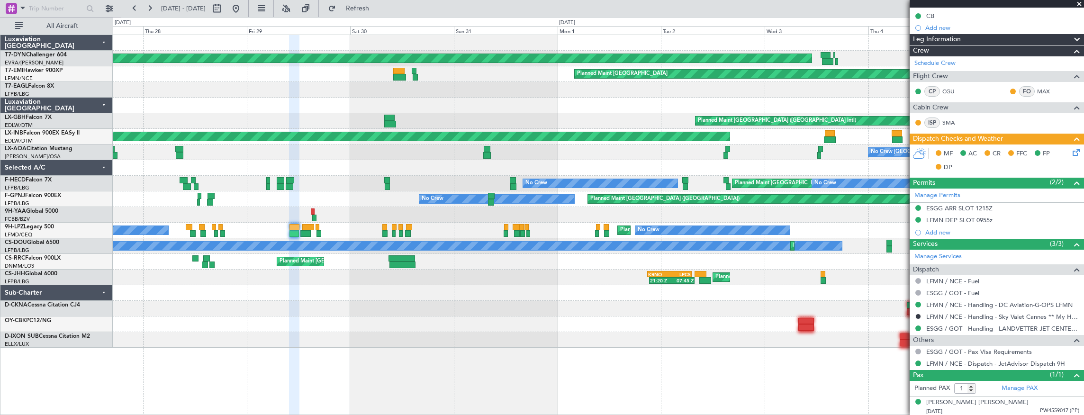
click at [190, 269] on div "AOG Maint Riga (Riga Intl) Planned Maint Zurich Planned Maint Dubai (Dubai Intl…" at bounding box center [598, 191] width 971 height 313
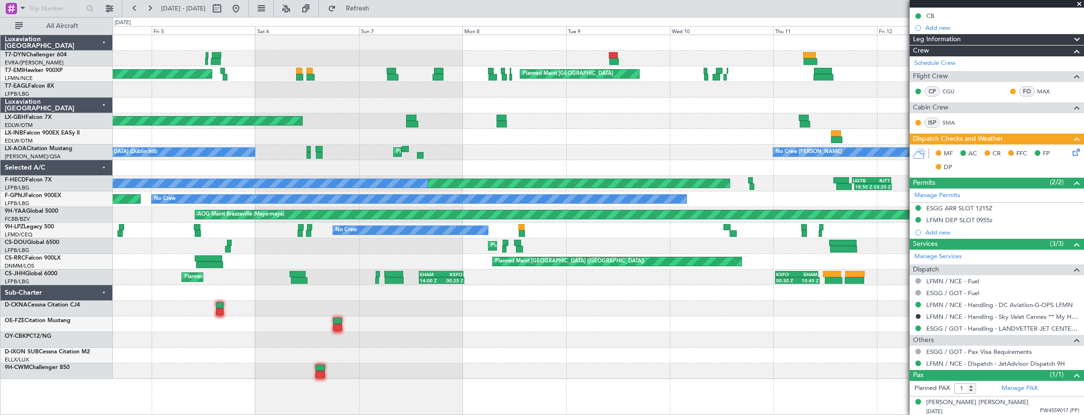
click at [323, 298] on div at bounding box center [598, 293] width 971 height 16
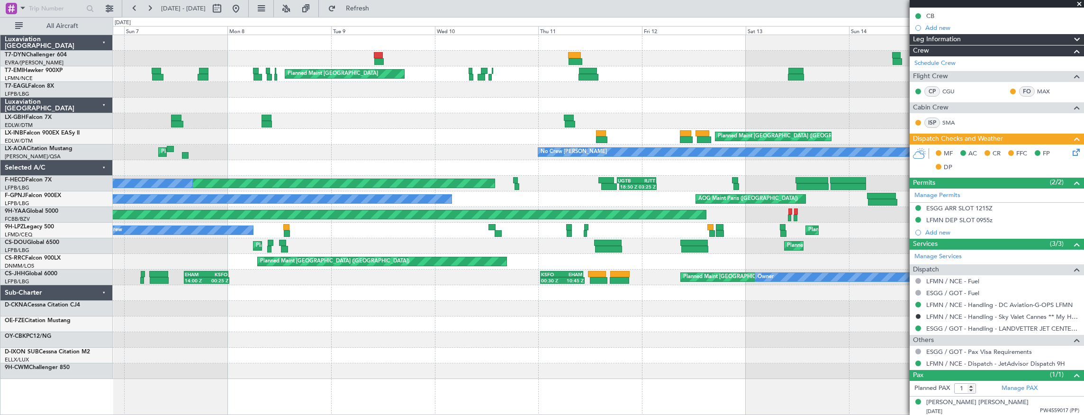
click at [248, 301] on div "Unplanned Maint Riga (Riga Intl) Planned Maint Zurich Planned Maint Zurich Plan…" at bounding box center [598, 207] width 971 height 344
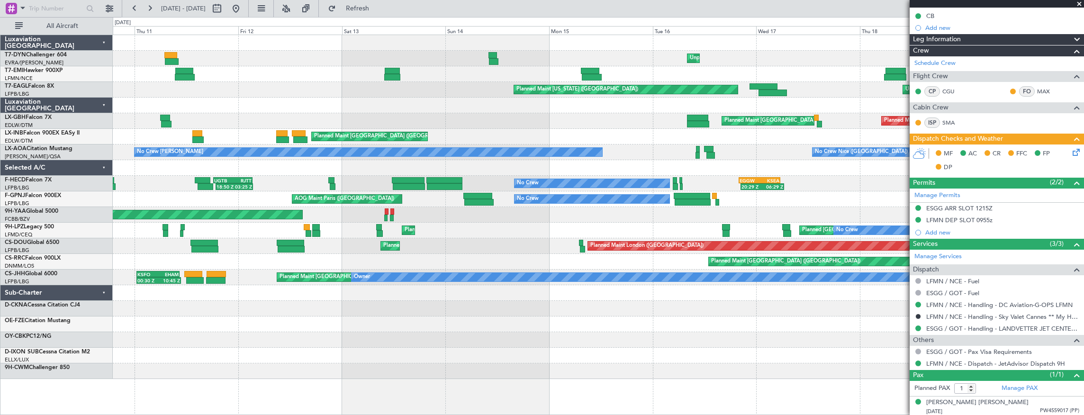
click at [125, 337] on div at bounding box center [598, 340] width 971 height 16
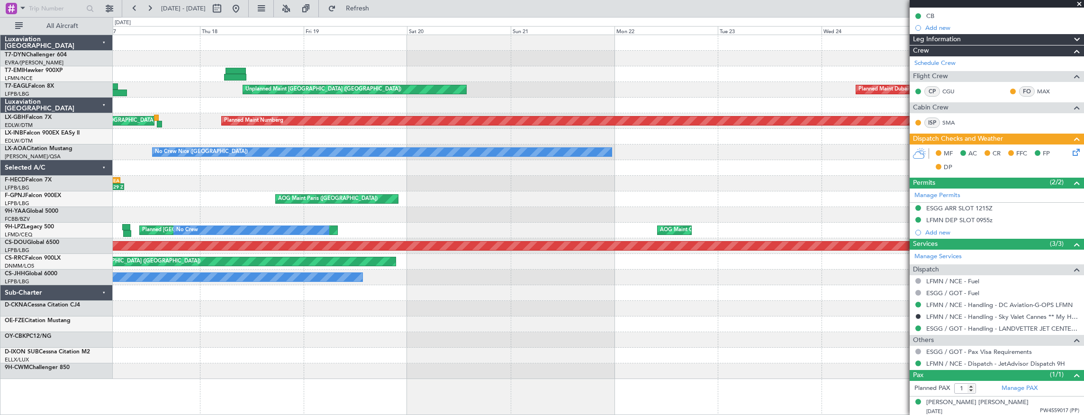
click at [85, 330] on div "Unplanned Maint Riga (Riga Intl) Unplanned Maint Paris (Le Bourget) Planned Mai…" at bounding box center [542, 216] width 1084 height 398
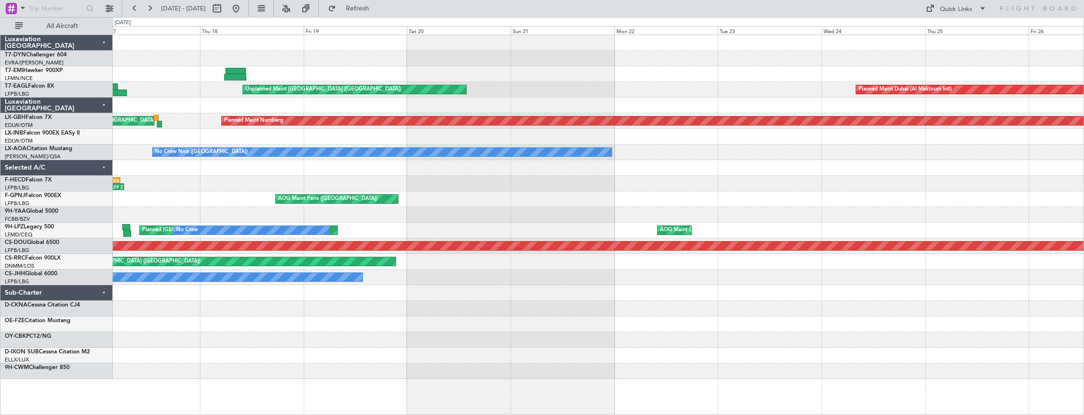
scroll to position [0, 0]
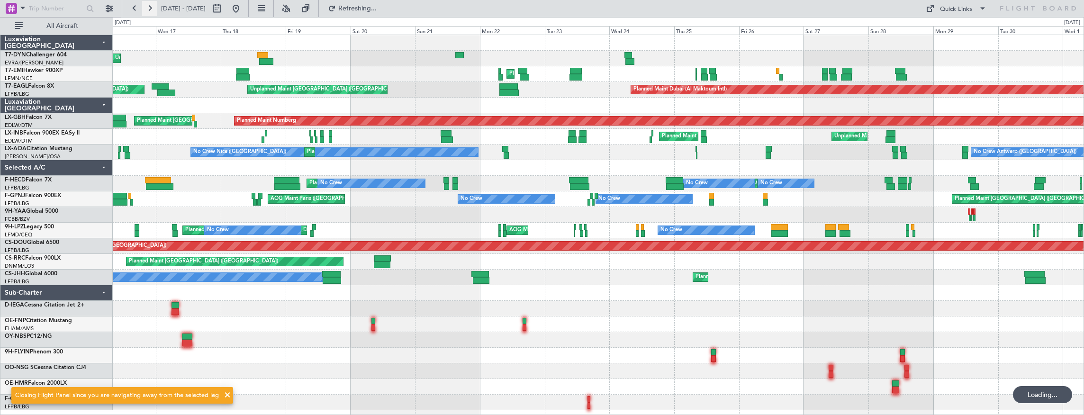
click at [150, 9] on button at bounding box center [149, 8] width 15 height 15
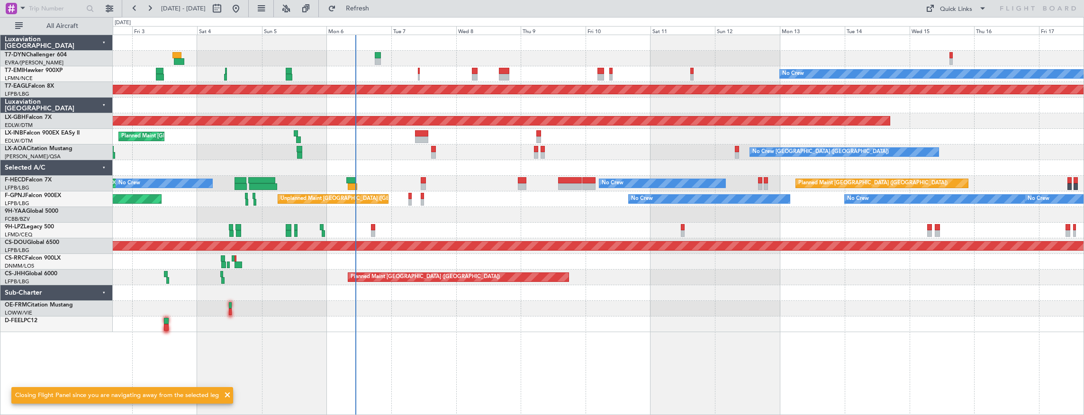
click at [425, 324] on div at bounding box center [598, 325] width 971 height 16
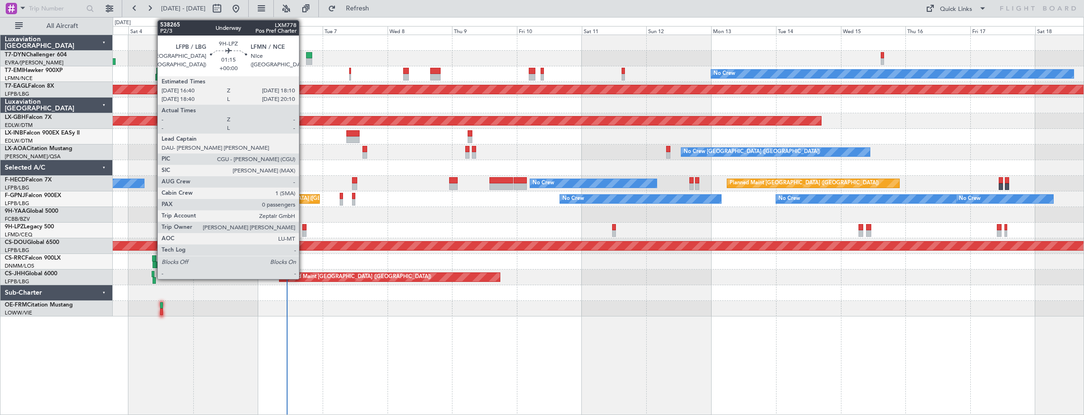
click at [304, 227] on div at bounding box center [304, 227] width 4 height 7
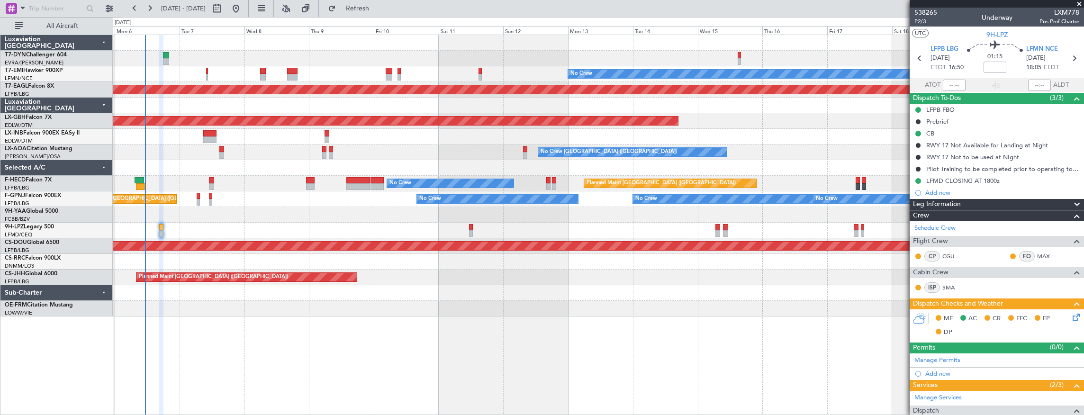
click at [352, 51] on div "No Crew Planned Maint Dubai (Al Maktoum Intl) Planned Maint Nurnberg Planned Ma…" at bounding box center [598, 175] width 971 height 281
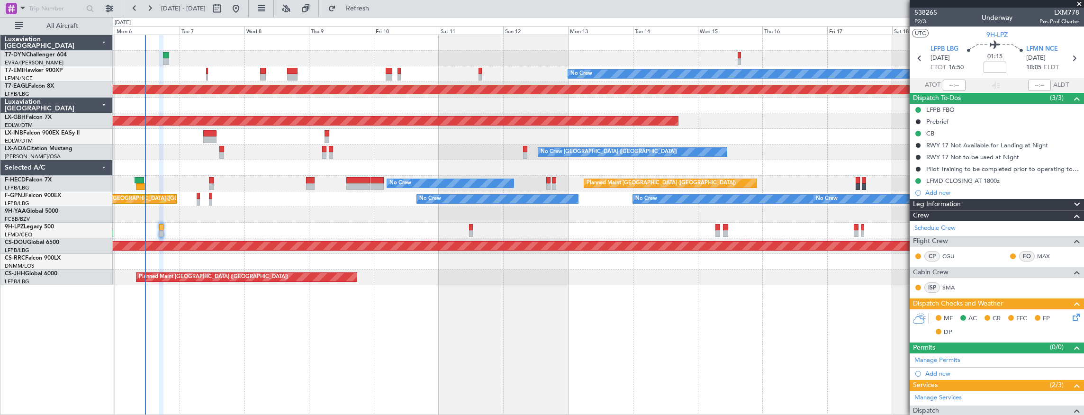
click at [1082, 4] on span at bounding box center [1079, 4] width 9 height 9
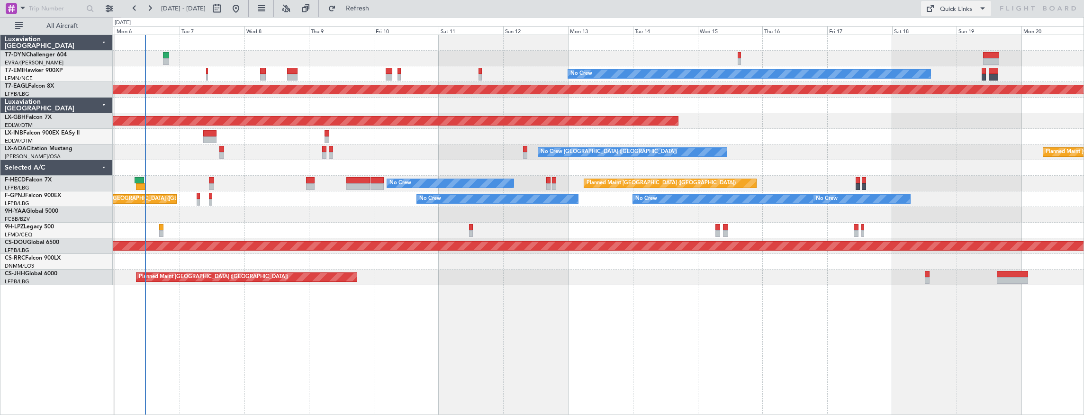
click at [963, 12] on div "Quick Links" at bounding box center [956, 9] width 32 height 9
click at [961, 33] on button "Trip Builder" at bounding box center [956, 31] width 71 height 23
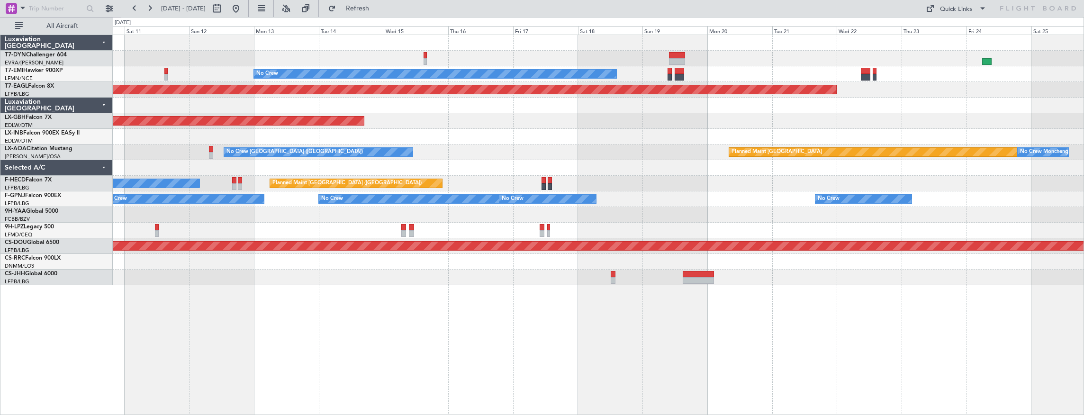
click at [440, 136] on div at bounding box center [598, 137] width 971 height 16
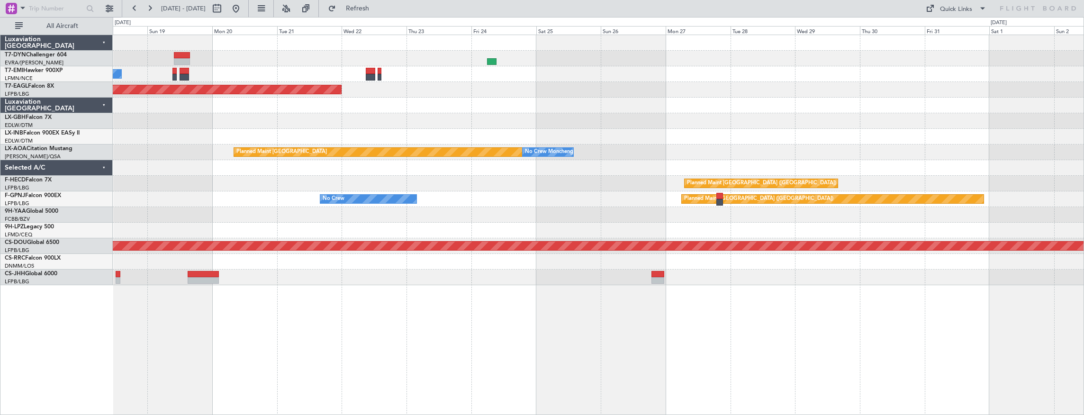
click at [406, 108] on div at bounding box center [598, 106] width 971 height 16
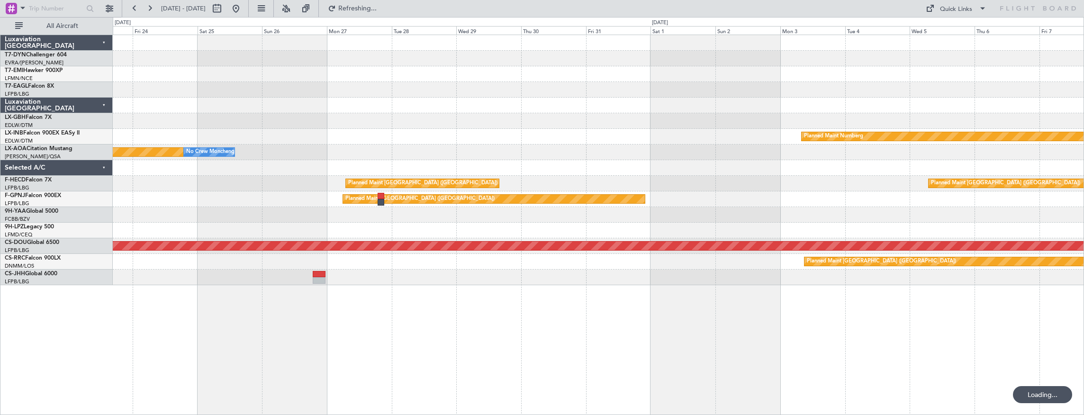
click at [257, 35] on div "Planned Maint Dubai (Al Maktoum Intl) Planned Maint Nurnberg Planned Maint Monc…" at bounding box center [598, 160] width 971 height 250
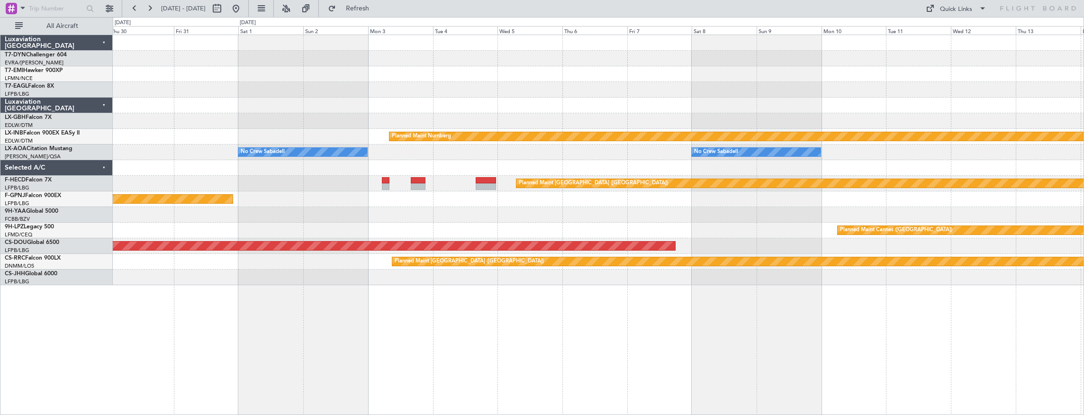
click at [312, 54] on div "Planned Maint Nurnberg No Crew Sabadell No Crew Sabadell Planned Maint Paris (L…" at bounding box center [598, 160] width 971 height 250
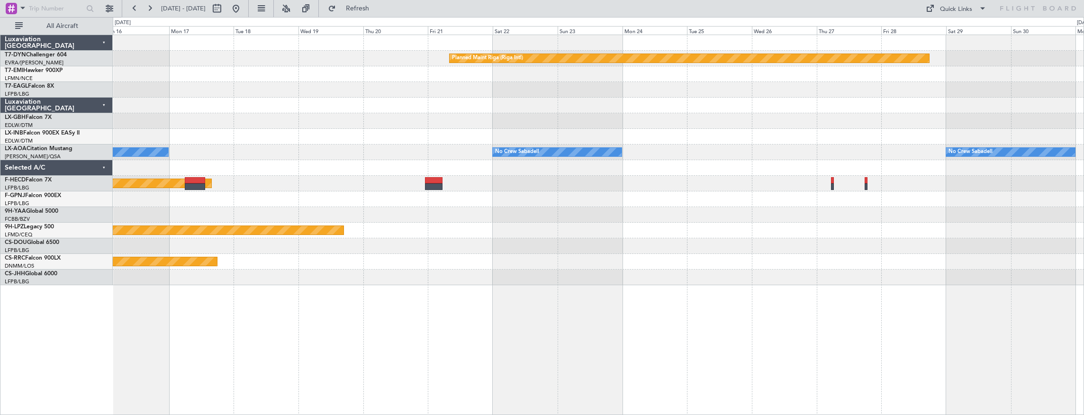
click at [986, 138] on div "Planned Maint Riga (Riga Intl) Planned Maint Nurnberg No Crew Sabadell No Crew …" at bounding box center [598, 160] width 971 height 250
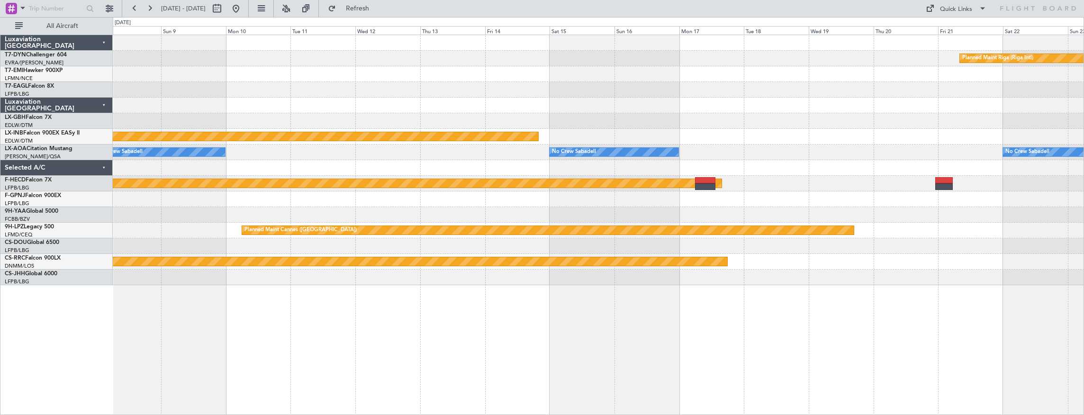
click at [813, 97] on div "Planned Maint Riga (Riga Intl) Planned Maint Nurnberg No Crew Sabadell No Crew …" at bounding box center [598, 160] width 971 height 250
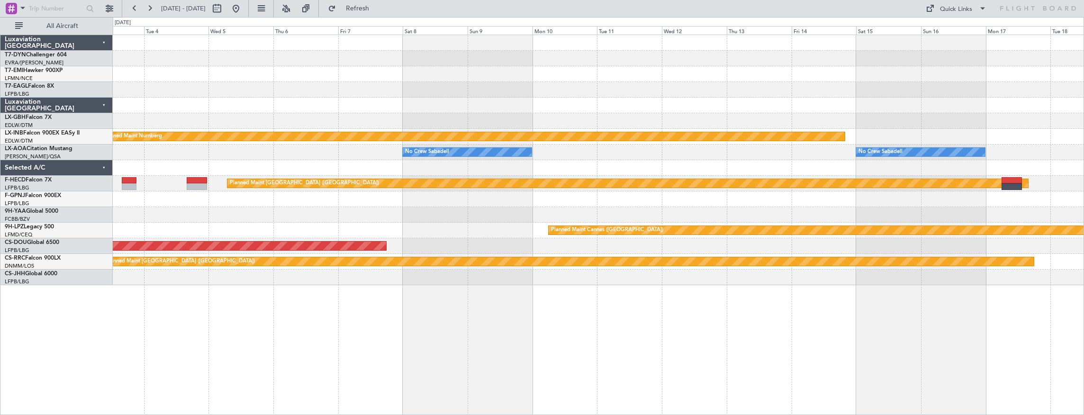
click at [700, 78] on div at bounding box center [598, 74] width 971 height 16
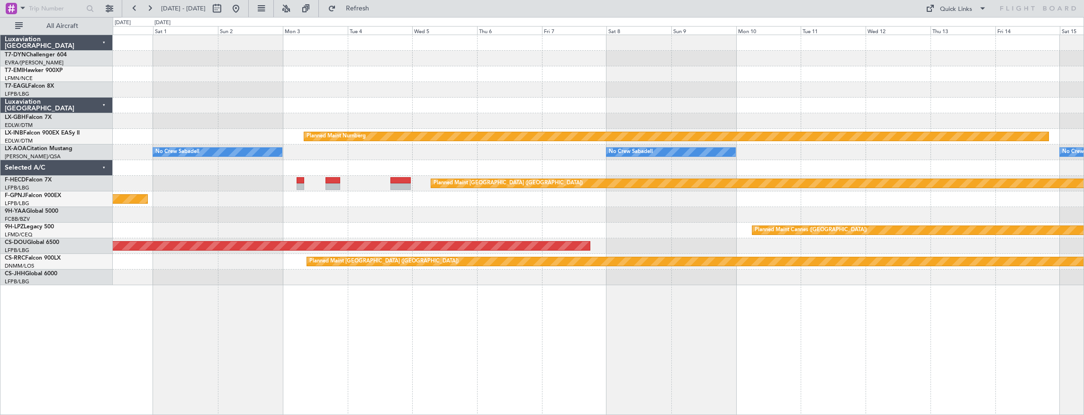
click at [748, 103] on div "Planned Maint Nurnberg No Crew Sabadell No Crew Sabadell No Crew Sabadell Plann…" at bounding box center [598, 160] width 971 height 250
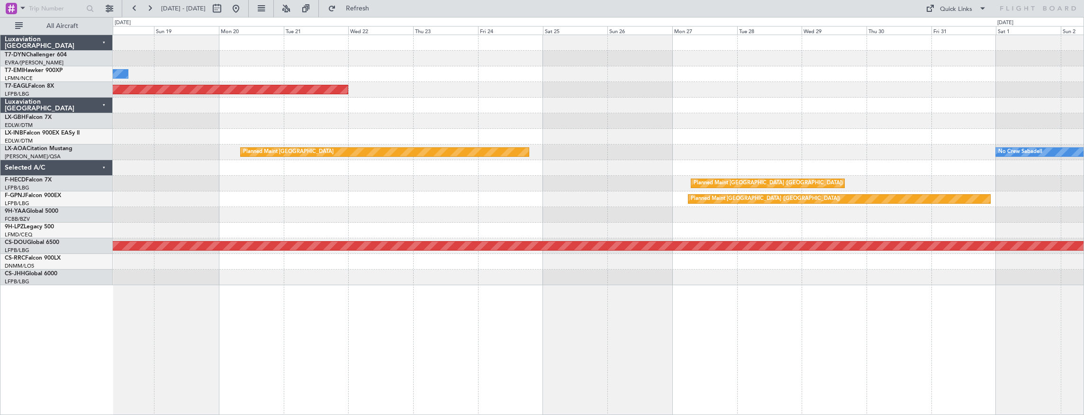
click at [835, 105] on div at bounding box center [598, 106] width 971 height 16
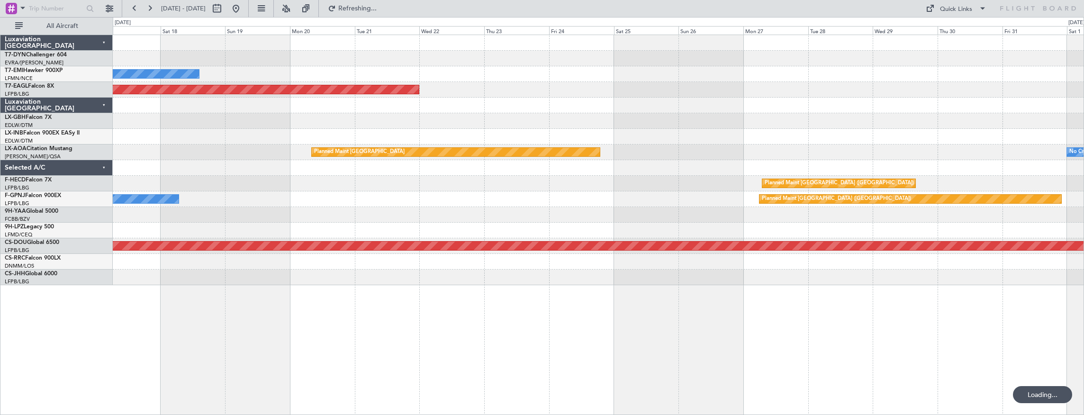
click at [913, 80] on div "No Crew Planned Maint Dubai (Al Maktoum Intl) Planned Maint Nurnberg Planned Ma…" at bounding box center [598, 160] width 971 height 250
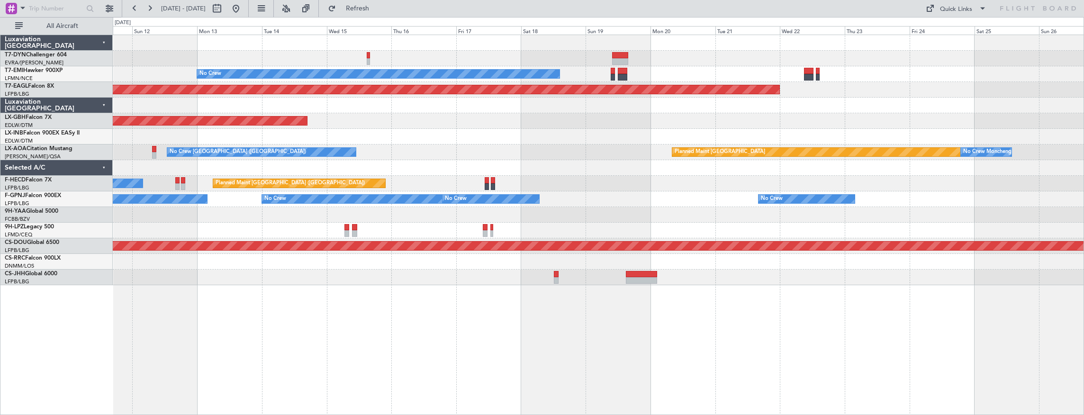
click at [399, 61] on div at bounding box center [598, 59] width 971 height 16
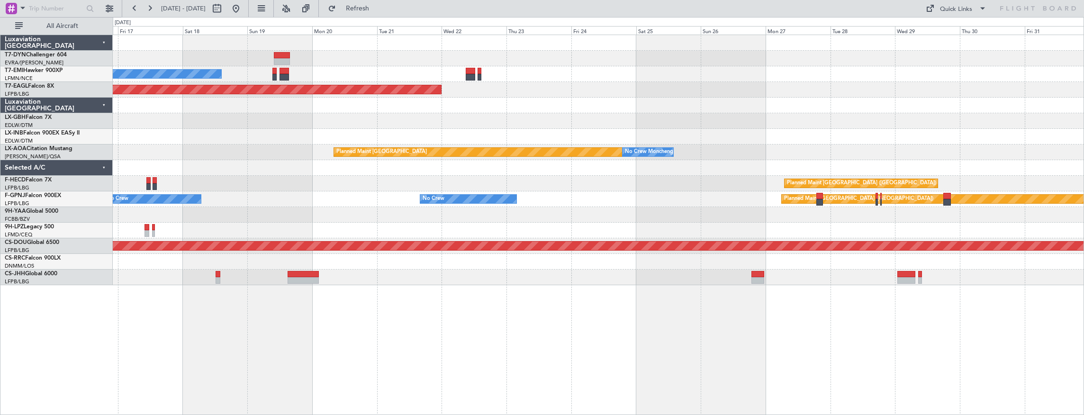
click at [135, 62] on div "No Crew Planned Maint Dubai (Al Maktoum Intl) Planned Maint Nurnberg Planned Ma…" at bounding box center [598, 160] width 971 height 250
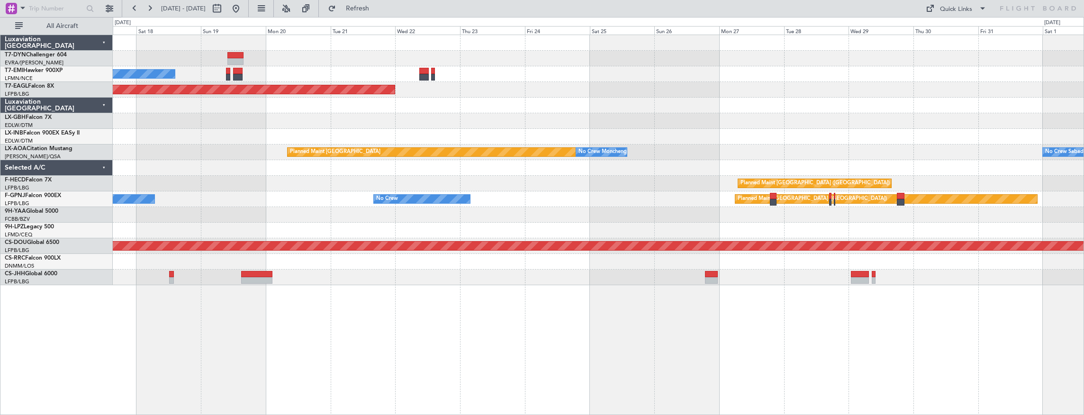
click at [221, 52] on div "No Crew Planned Maint Dubai (Al Maktoum Intl) Planned Maint Nurnberg Planned Ma…" at bounding box center [598, 160] width 971 height 250
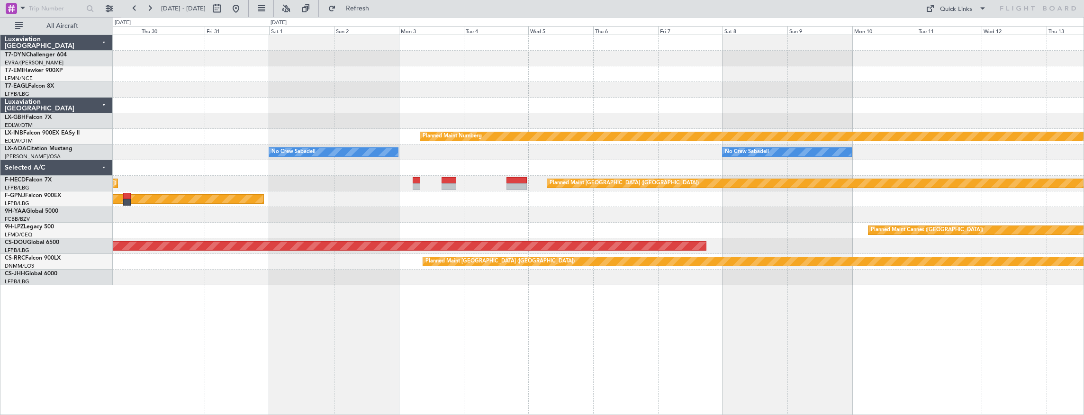
click at [272, 65] on div "Planned Maint Nurnberg No Crew Sabadell No Crew Sabadell No Crew Sabadell Plann…" at bounding box center [598, 160] width 971 height 250
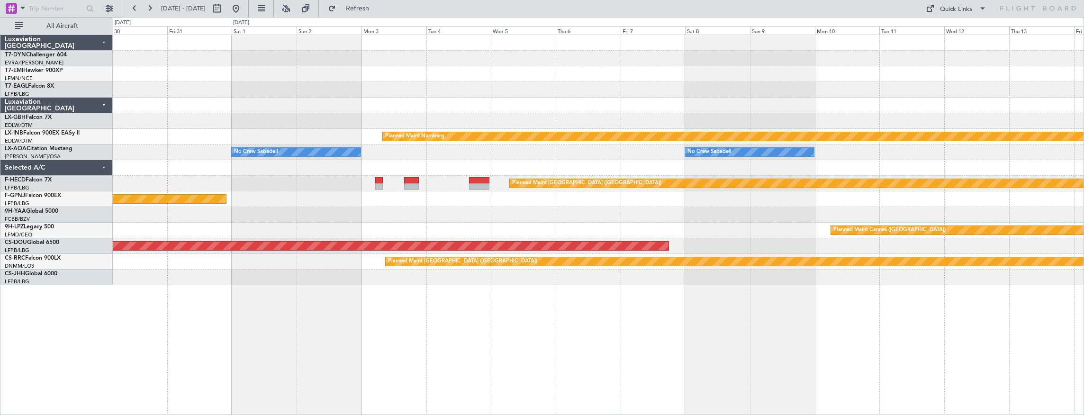
click at [231, 62] on div "Planned Maint Nurnberg No Crew Sabadell No Crew Sabadell No Crew Sabadell Plann…" at bounding box center [598, 160] width 971 height 250
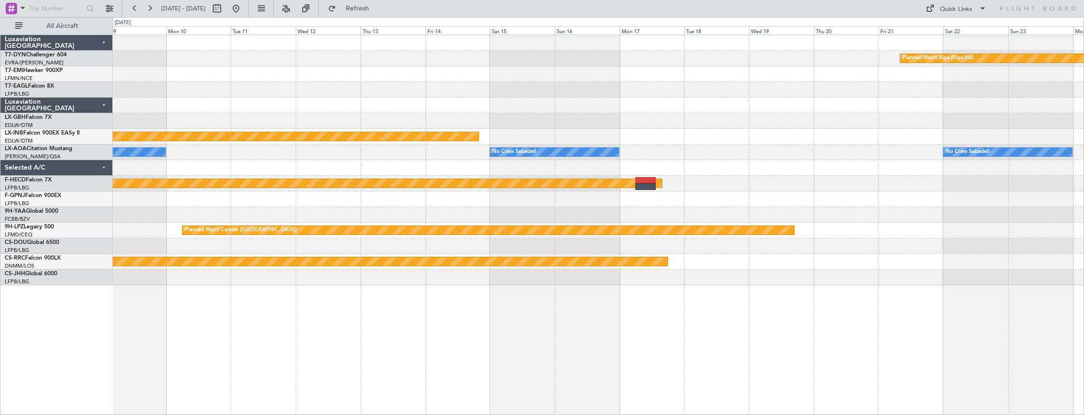
click at [266, 69] on div at bounding box center [598, 74] width 971 height 16
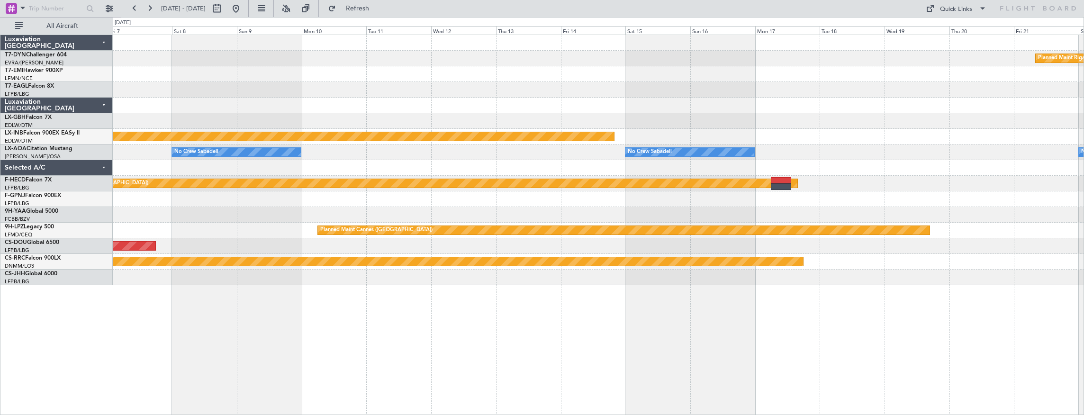
click at [789, 87] on div at bounding box center [598, 90] width 971 height 16
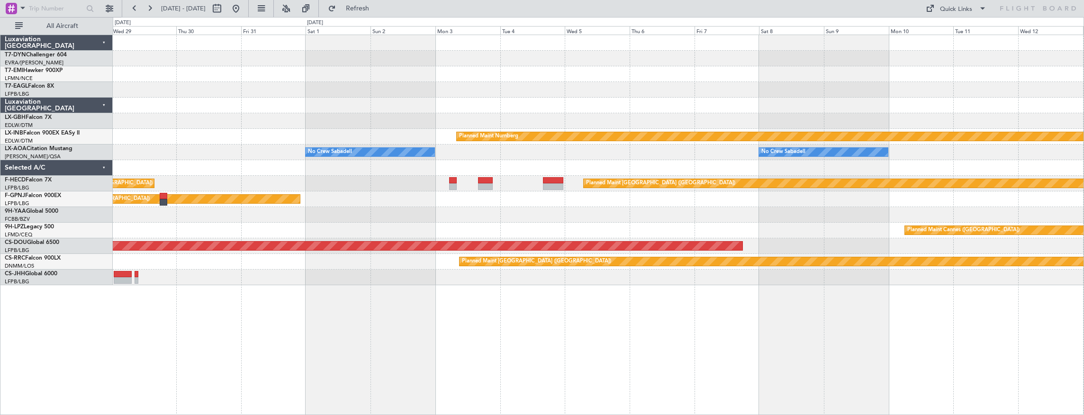
click at [874, 81] on div at bounding box center [598, 74] width 971 height 16
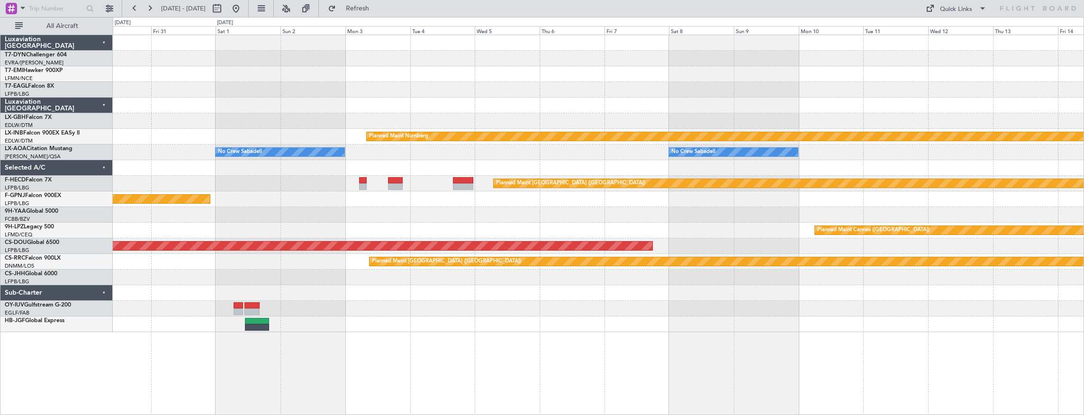
click at [500, 76] on div "Planned Maint Nurnberg No Crew Sabadell No Crew Sabadell No Crew Sabadell Plann…" at bounding box center [598, 183] width 971 height 297
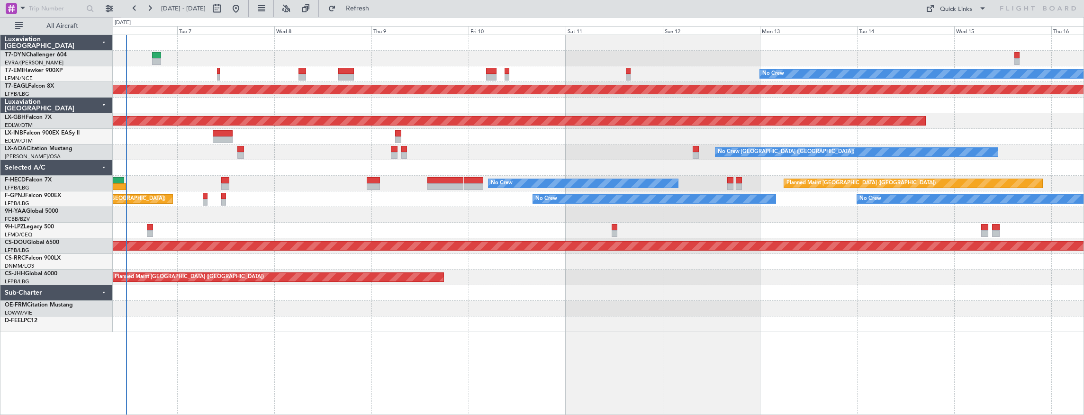
click at [394, 75] on div "No Crew Planned Maint [GEOGRAPHIC_DATA] (Al Maktoum Intl) Planned Maint Nurnber…" at bounding box center [598, 183] width 971 height 297
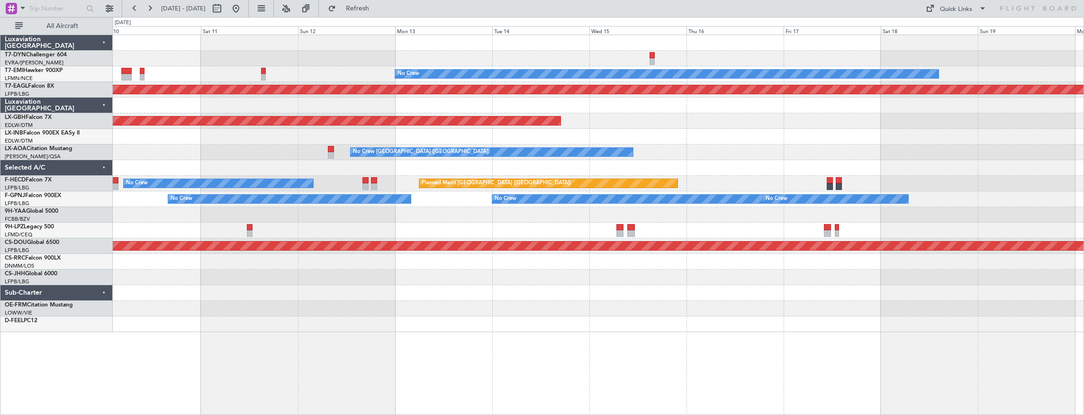
click at [430, 64] on div at bounding box center [598, 59] width 971 height 16
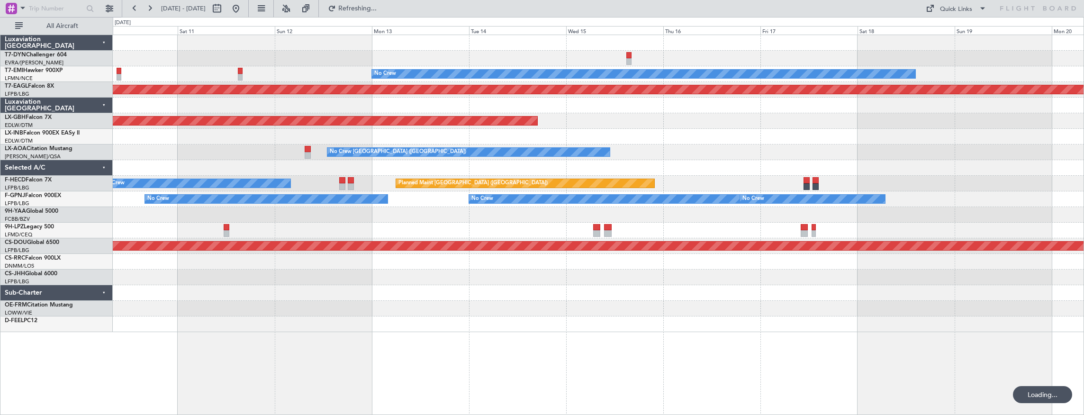
click at [327, 57] on div at bounding box center [598, 59] width 971 height 16
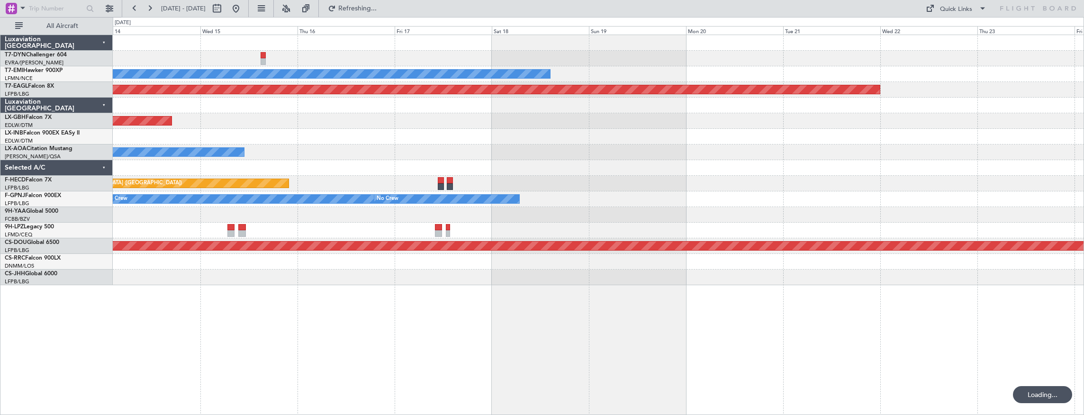
click at [360, 55] on div at bounding box center [598, 59] width 971 height 16
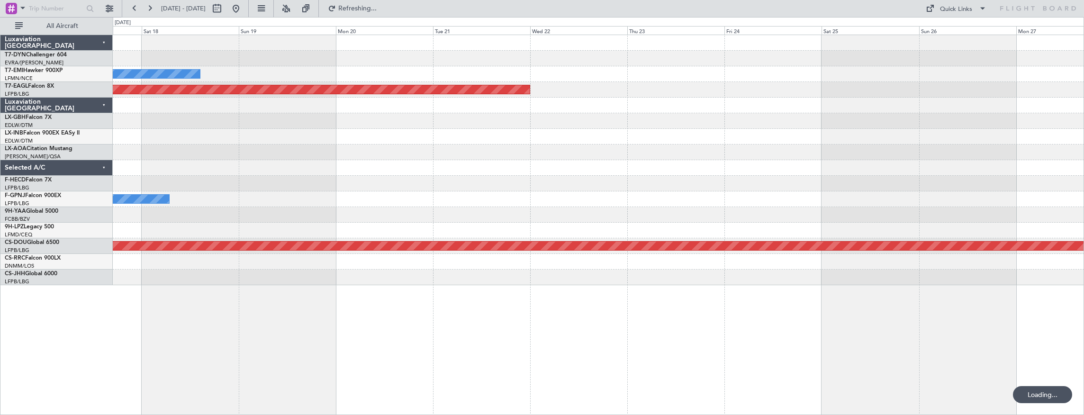
click at [444, 63] on div "No Crew Planned Maint [GEOGRAPHIC_DATA] (Al Maktoum Intl) No Crew [GEOGRAPHIC_D…" at bounding box center [598, 160] width 971 height 250
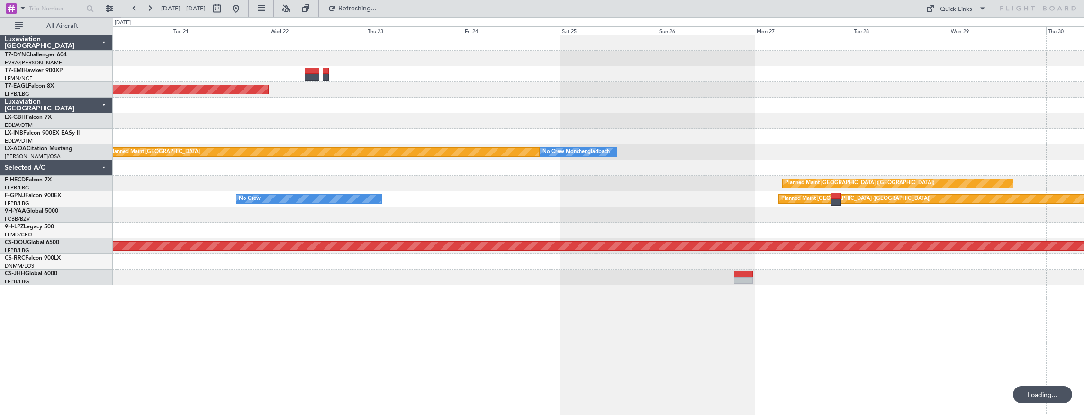
click at [242, 70] on div "No Crew Planned Maint [GEOGRAPHIC_DATA] (Al Maktoum Intl) Planned Maint [GEOGRA…" at bounding box center [598, 160] width 971 height 250
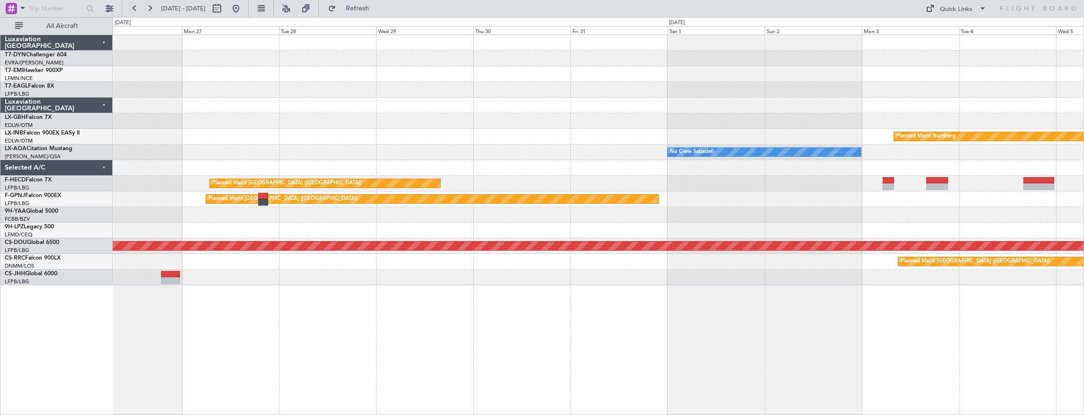
click at [256, 74] on div "Planned Maint Nurnberg No Crew Sabadell No Crew [GEOGRAPHIC_DATA] Planned Maint…" at bounding box center [598, 160] width 971 height 250
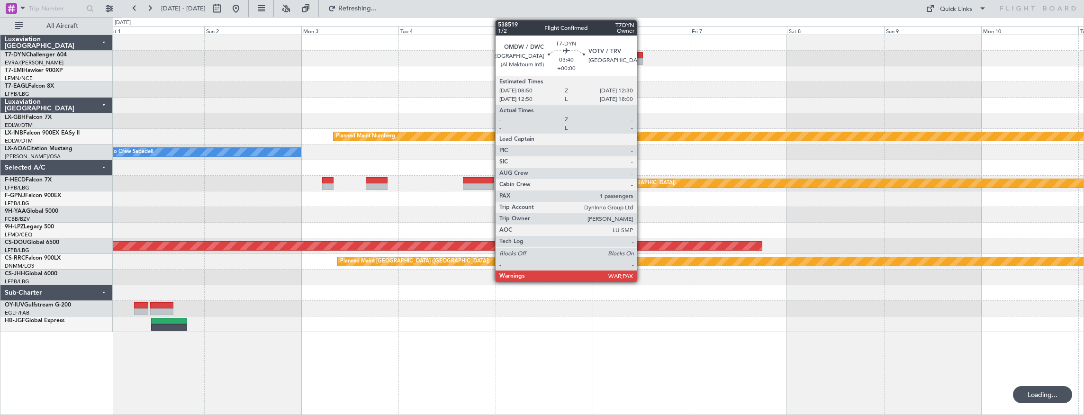
click at [642, 56] on div at bounding box center [635, 55] width 15 height 7
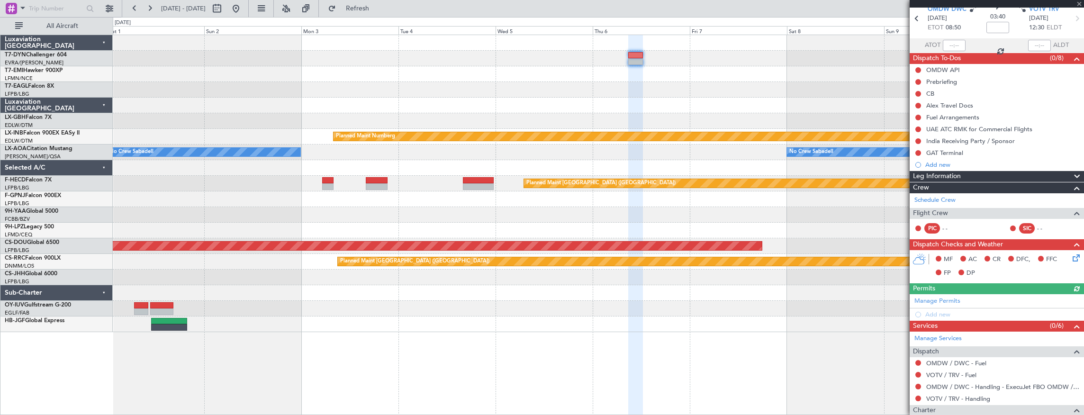
scroll to position [112, 0]
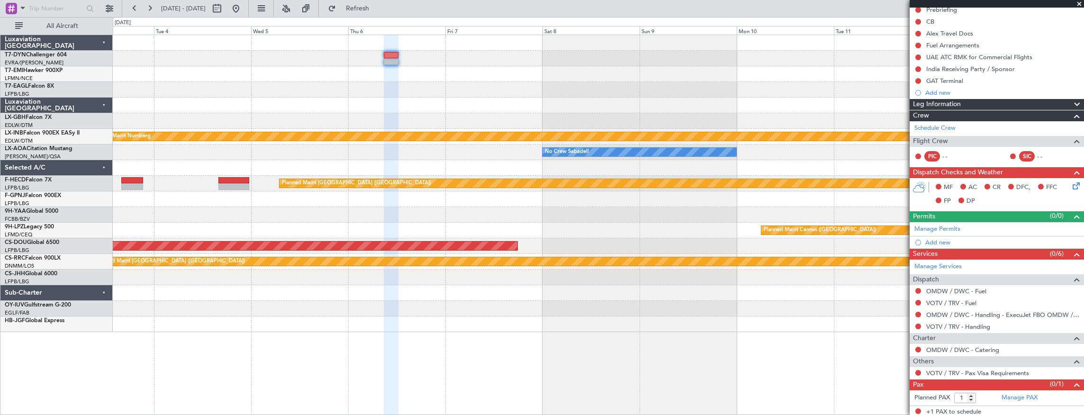
click at [504, 86] on div at bounding box center [598, 90] width 971 height 16
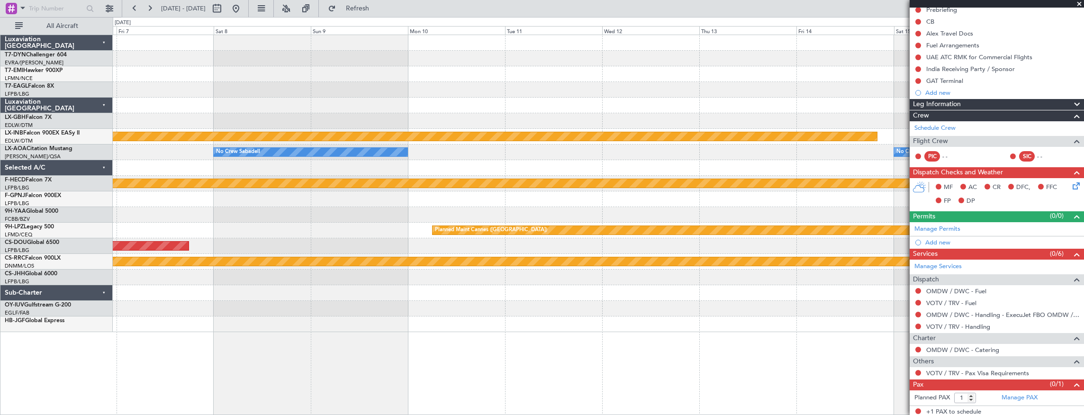
click at [445, 54] on div "Planned Maint Nurnberg No Crew Sabadell No Crew Sabadell Planned Maint Paris (L…" at bounding box center [598, 183] width 971 height 297
click at [438, 48] on div "Planned Maint Nurnberg No Crew Sabadell No Crew Sabadell Planned Maint Paris (L…" at bounding box center [598, 183] width 971 height 297
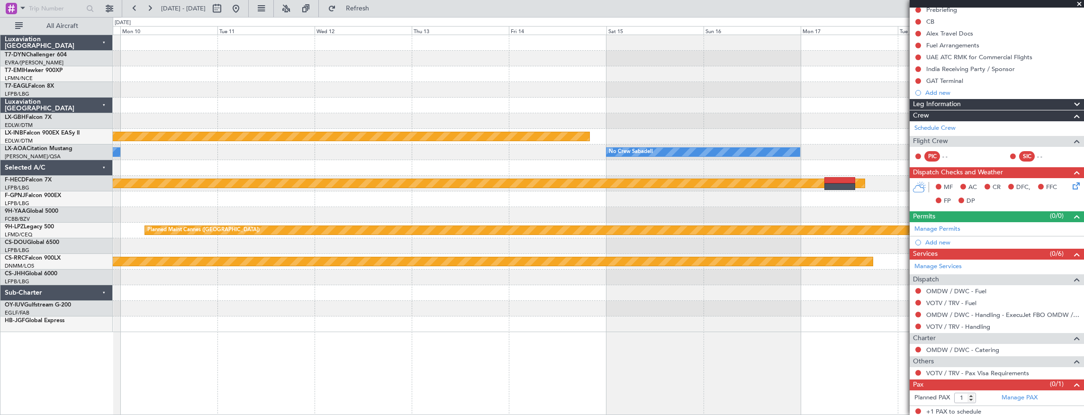
click at [393, 51] on div "Planned Maint Nurnberg No Crew Sabadell No Crew Sabadell Planned Maint Paris (L…" at bounding box center [598, 183] width 971 height 297
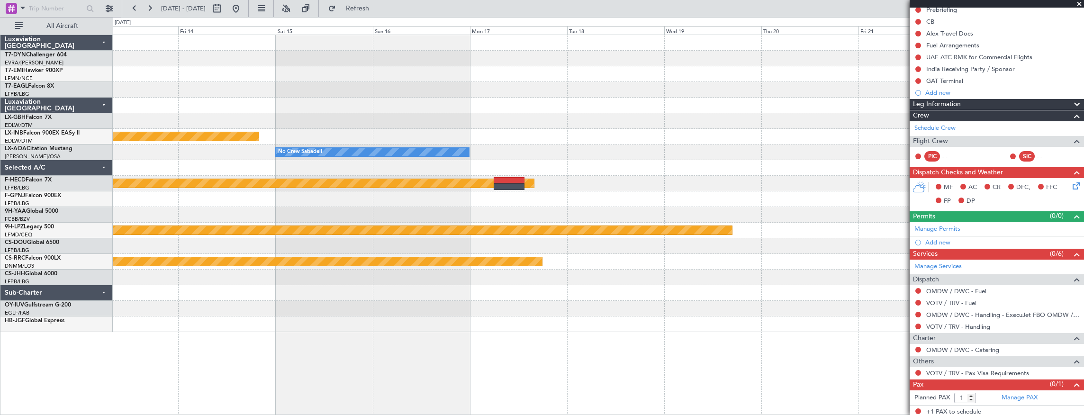
click at [404, 49] on div "Planned Maint Nurnberg No Crew Sabadell Planned Maint Paris (Le Bourget) Planne…" at bounding box center [598, 183] width 971 height 297
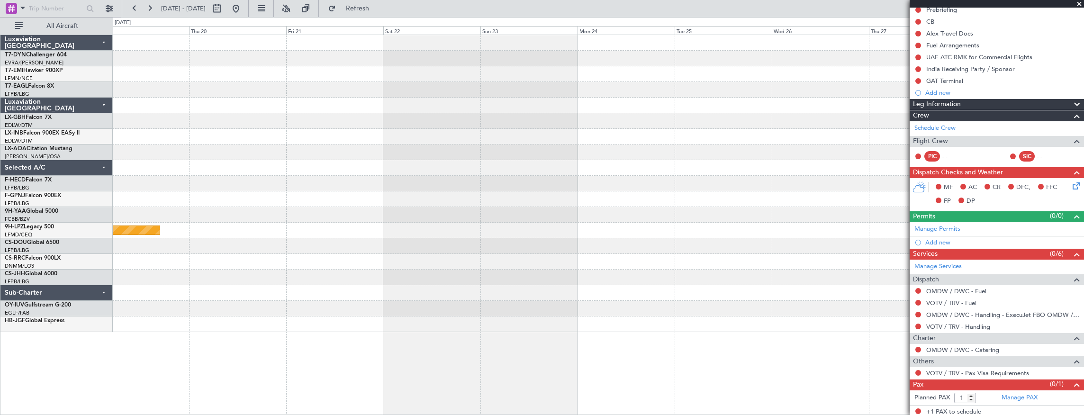
click at [377, 45] on div "No Crew Sabadell Planned Maint Paris (Le Bourget) Planned Maint Cannes (Mandeli…" at bounding box center [598, 183] width 971 height 297
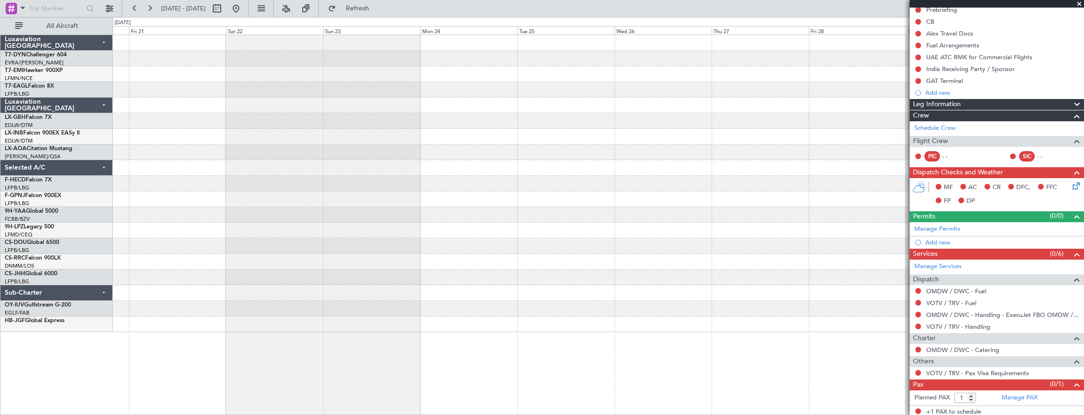
click at [574, 52] on div at bounding box center [598, 59] width 971 height 16
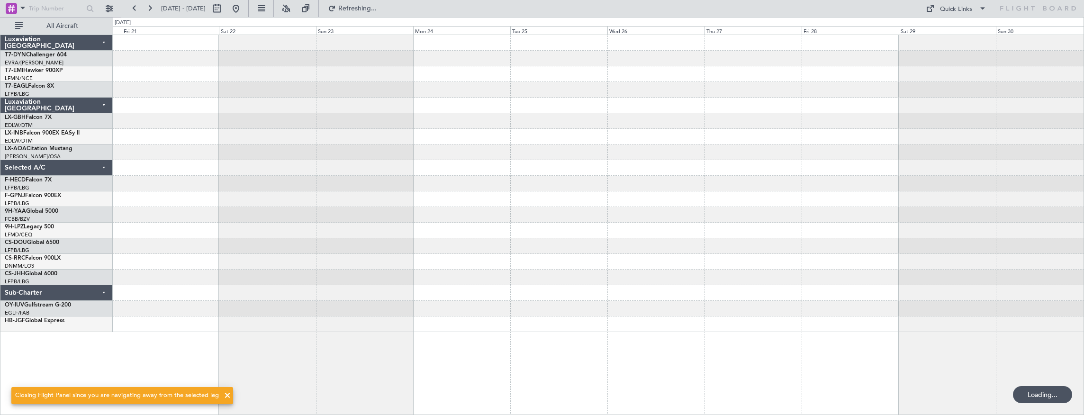
scroll to position [0, 0]
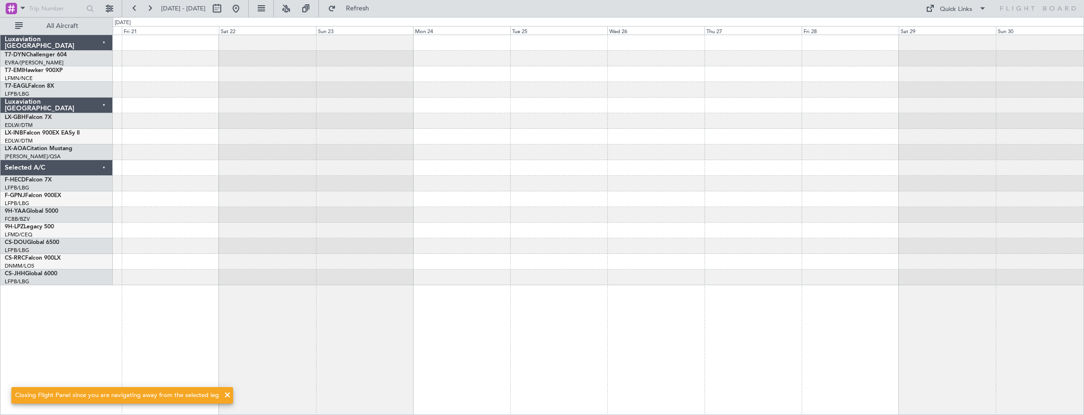
click at [594, 80] on div at bounding box center [598, 74] width 971 height 16
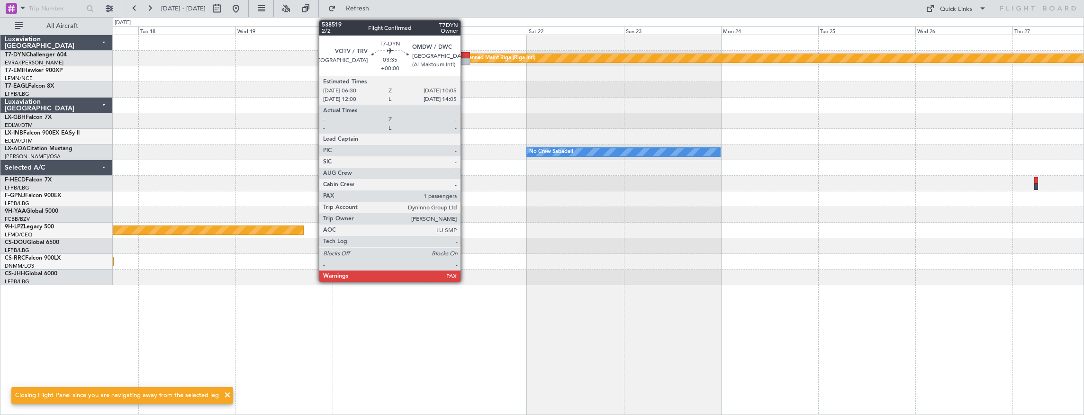
click at [465, 55] on div at bounding box center [462, 55] width 15 height 7
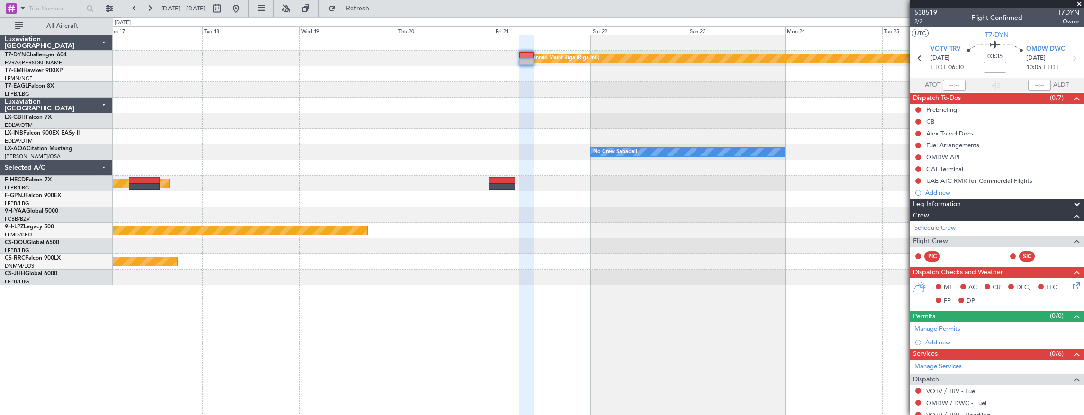
click at [545, 109] on div "Planned Maint Riga (Riga Intl) Planned Maint Nurnberg No Crew Sabadell No Crew …" at bounding box center [598, 160] width 971 height 250
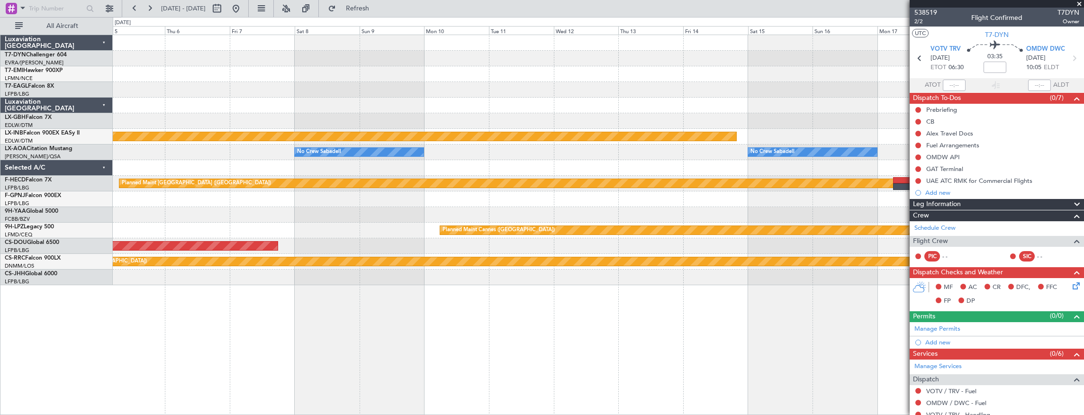
click at [845, 95] on div "Planned Maint Riga (Riga Intl) Planned Maint Nurnberg No Crew Sabadell No Crew …" at bounding box center [598, 160] width 971 height 250
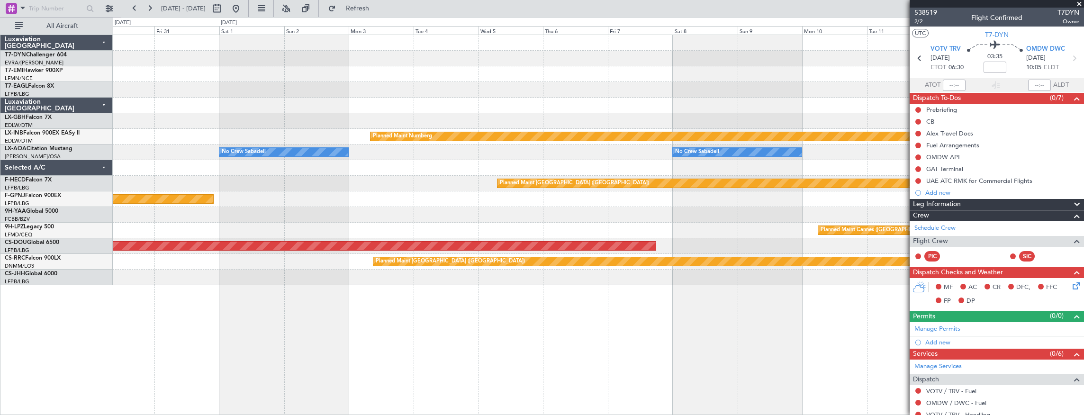
click at [960, 82] on fb-app "14 Nov 2025 - 24 Nov 2025 Refresh Quick Links All Aircraft Planned Maint Nurnbe…" at bounding box center [542, 211] width 1084 height 408
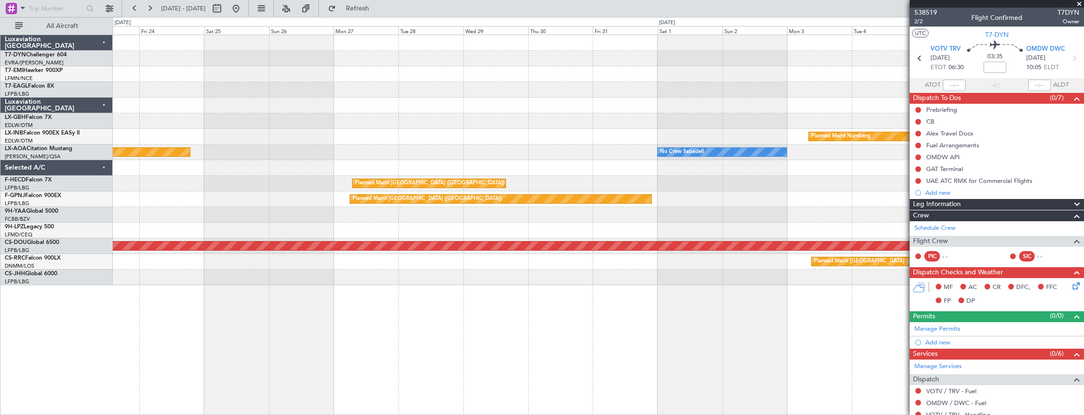
click at [925, 125] on fb-app "14 Nov 2025 - 24 Nov 2025 Refresh Quick Links All Aircraft Planned Maint Dubai …" at bounding box center [542, 211] width 1084 height 408
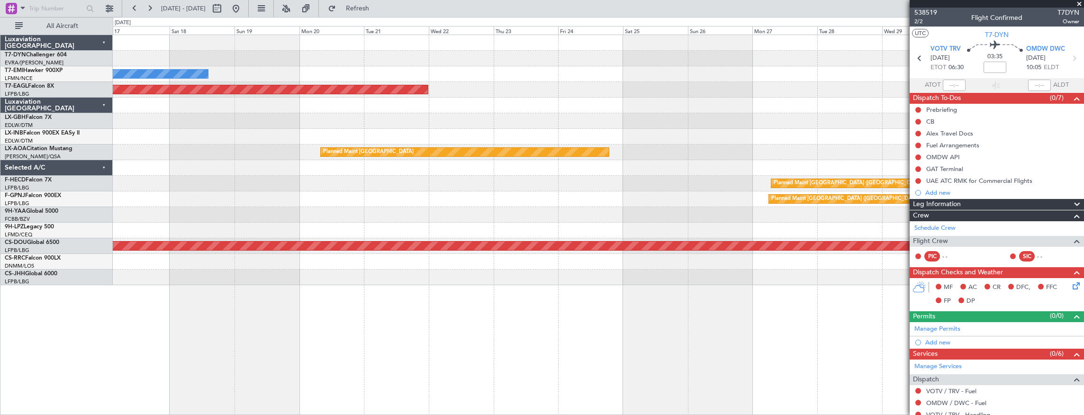
click at [826, 128] on div "No Crew Planned Maint Dubai (Al Maktoum Intl) Planned Maint Nurnberg Planned Ma…" at bounding box center [598, 160] width 971 height 250
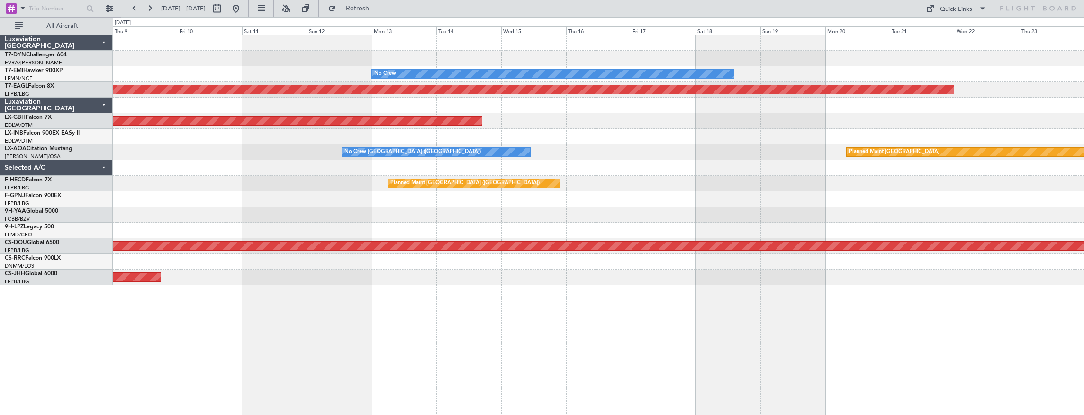
click at [188, 131] on div "No Crew Planned Maint Dubai (Al Maktoum Intl) Planned Maint Nurnberg Planned Ma…" at bounding box center [598, 160] width 971 height 250
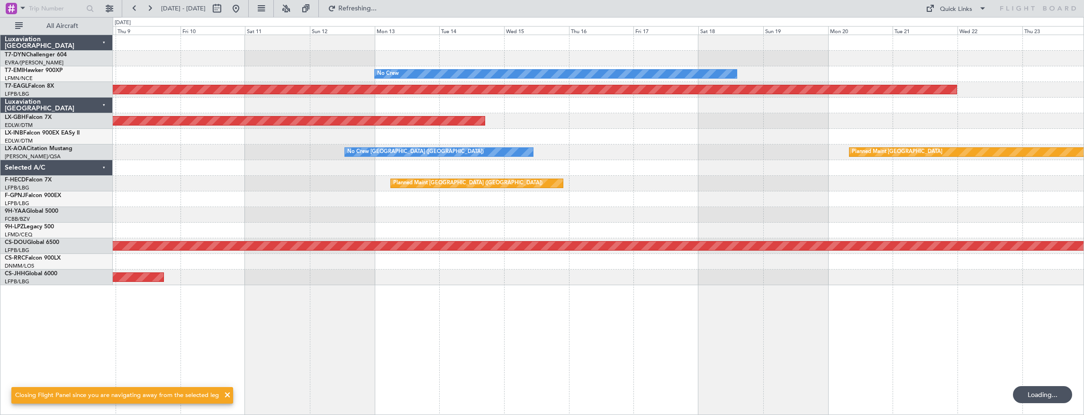
click at [695, 152] on div "No Crew Charleroi (Brussels South) Planned Maint Monchengladbach" at bounding box center [598, 153] width 971 height 16
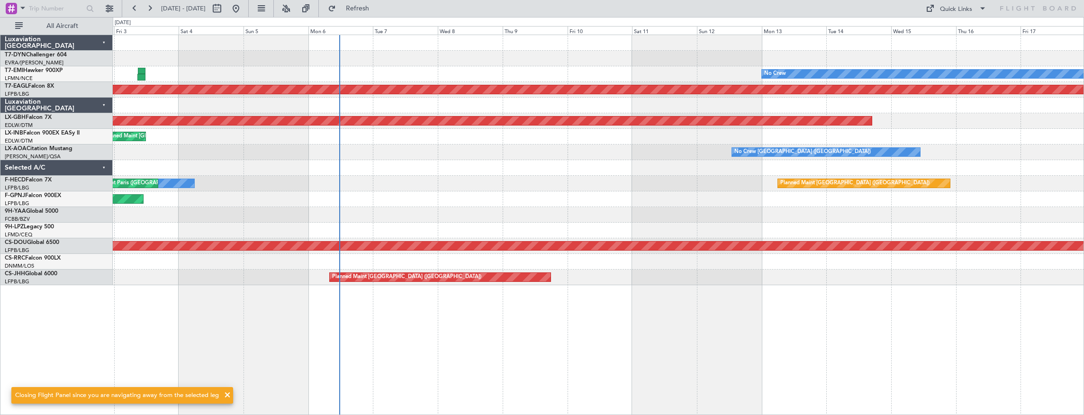
click at [201, 137] on div "No Crew Planned Maint Dubai (Al Maktoum Intl) Planned Maint Nurnberg Planned Ma…" at bounding box center [598, 160] width 971 height 250
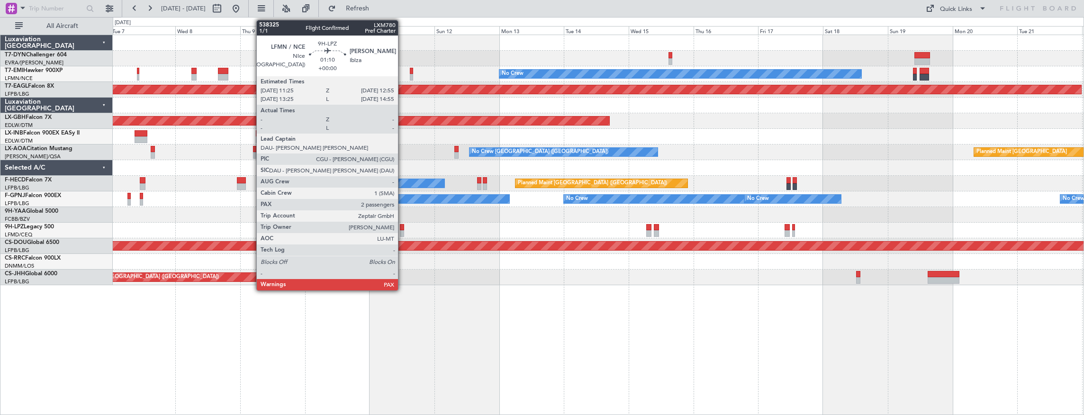
click at [403, 227] on div at bounding box center [402, 227] width 4 height 7
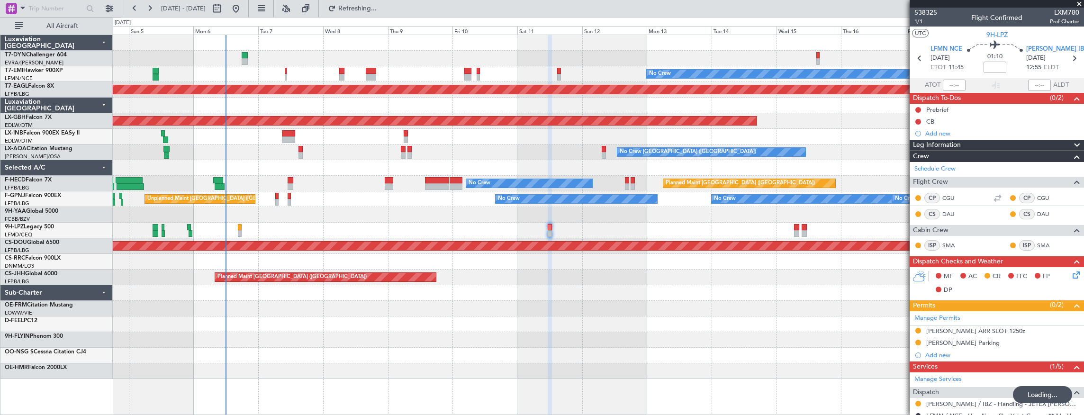
click at [289, 54] on div "No Crew Planned Maint Dubai (Al Maktoum Intl) Planned Maint Nurnberg Planned Ma…" at bounding box center [598, 207] width 971 height 344
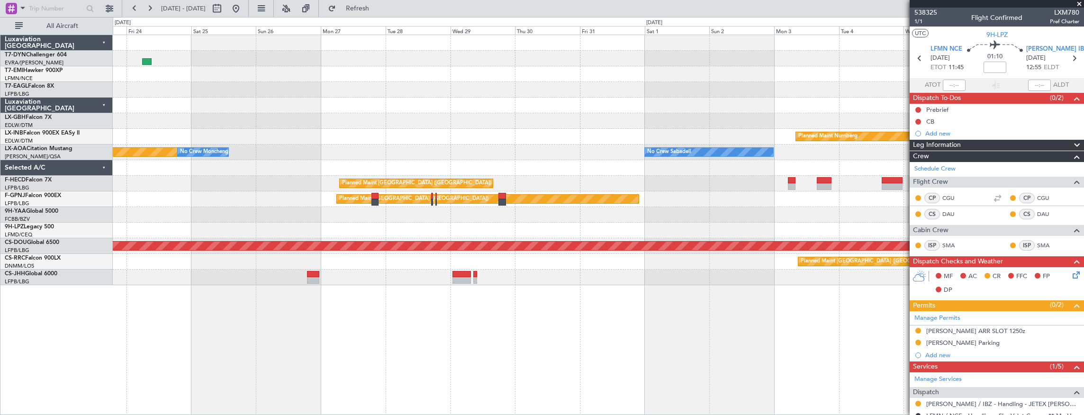
click at [316, 64] on div "Planned Maint Dubai (Al Maktoum Intl) Planned Maint Nurnberg Planned Maint Monc…" at bounding box center [598, 160] width 971 height 250
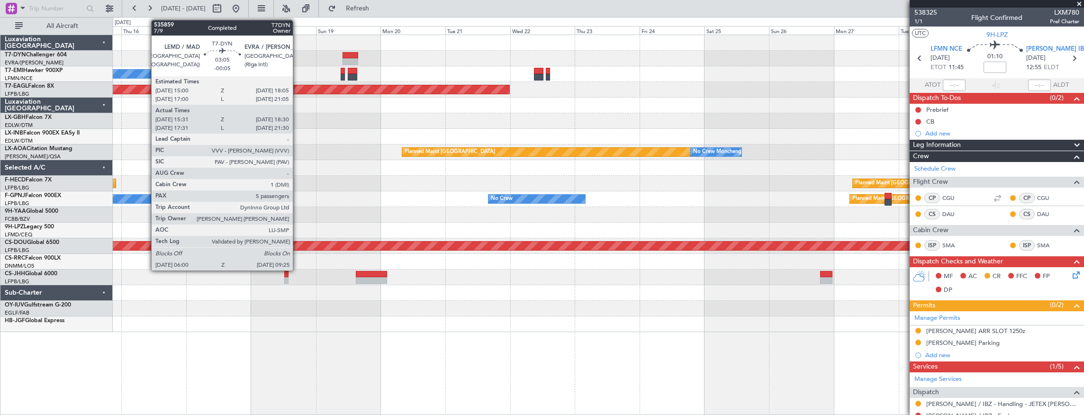
click at [927, 117] on fb-app "23 Oct 2025 - 07 Nov 2025 Refresh Quick Links All Aircraft No Crew Planned Main…" at bounding box center [542, 211] width 1084 height 408
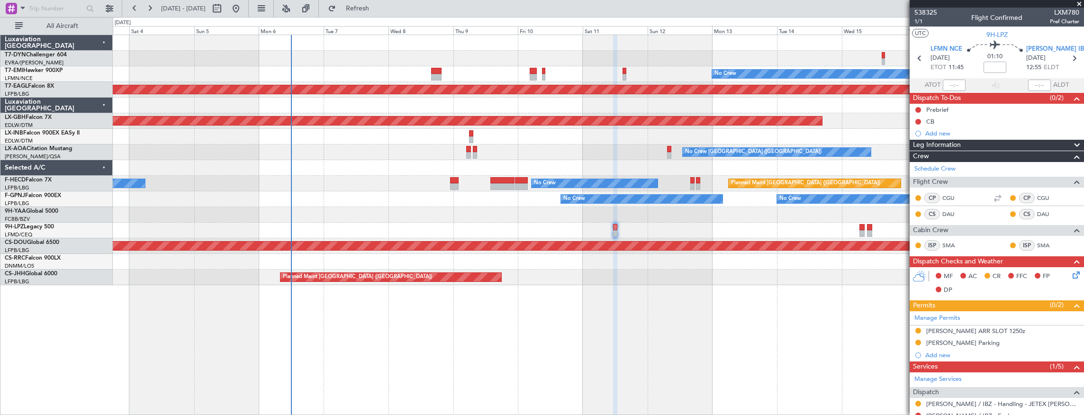
click at [953, 127] on fb-app "15 Oct 2025 - 30 Oct 2025 Refresh Quick Links All Aircraft No Crew Planned Main…" at bounding box center [542, 211] width 1084 height 408
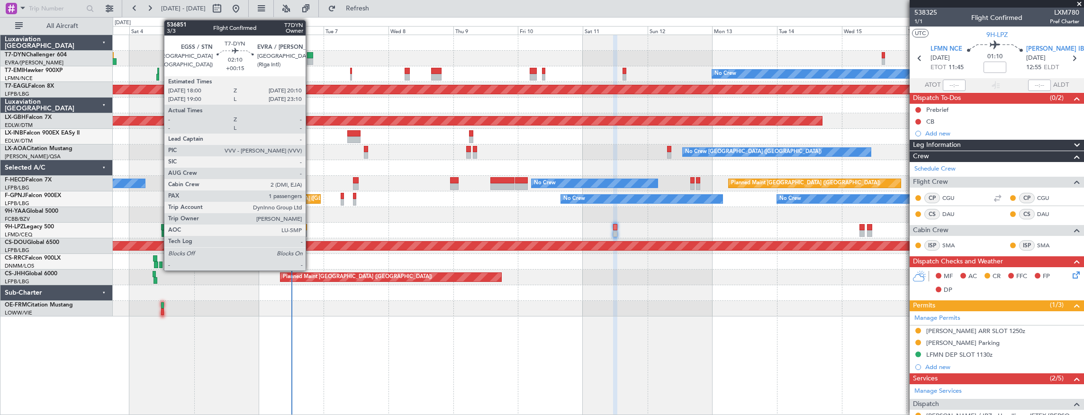
click at [310, 55] on div at bounding box center [310, 55] width 6 height 7
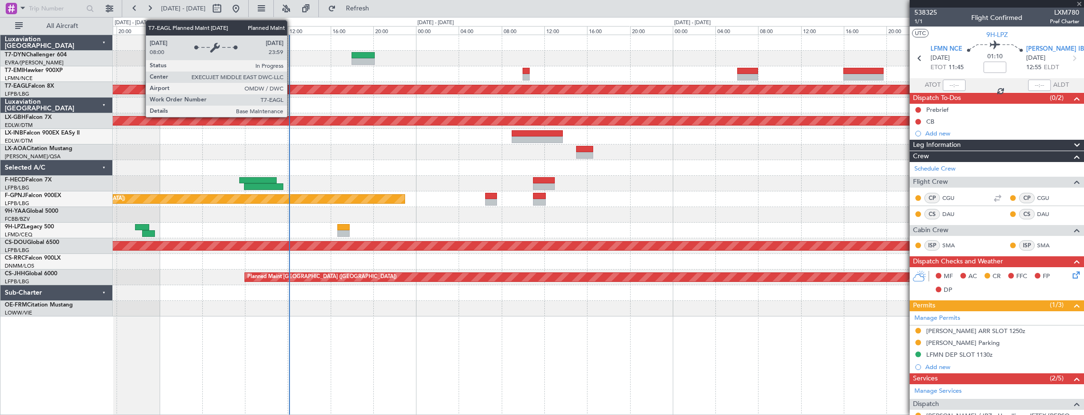
type input "+00:15"
type input "1"
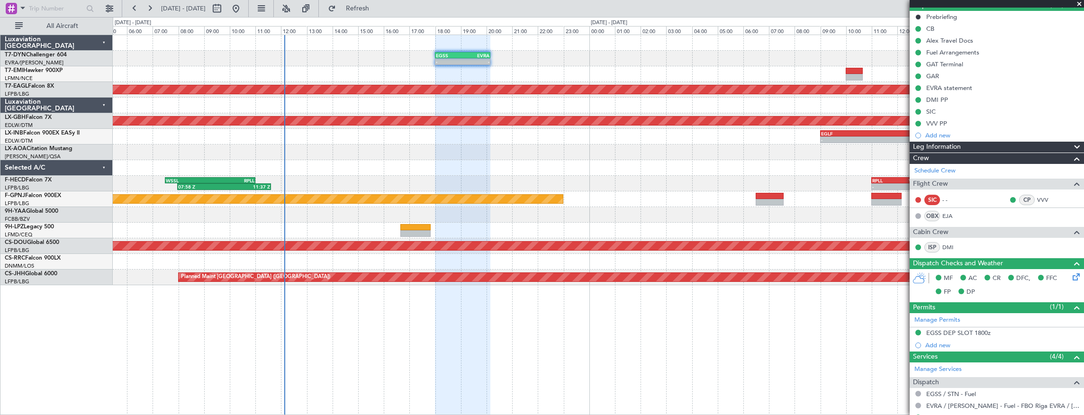
scroll to position [126, 0]
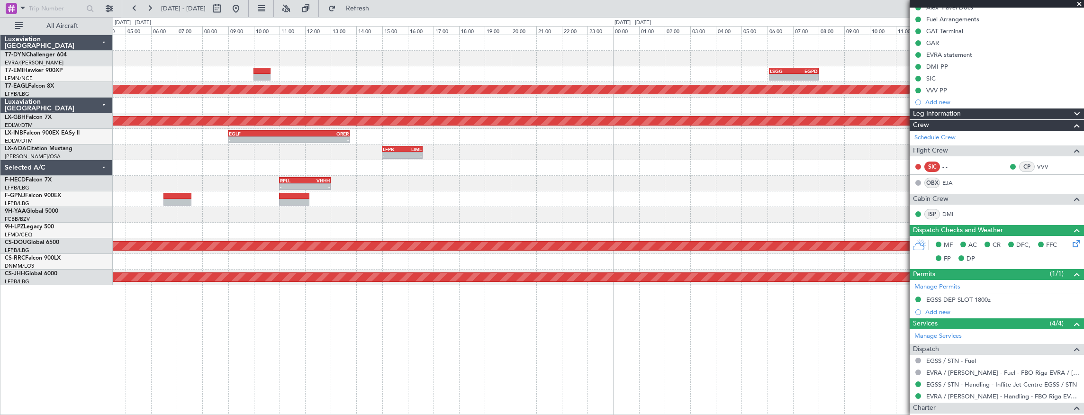
click at [233, 64] on div "- - EGSS 18:00 Z EVRA 20:10 Z" at bounding box center [598, 59] width 971 height 16
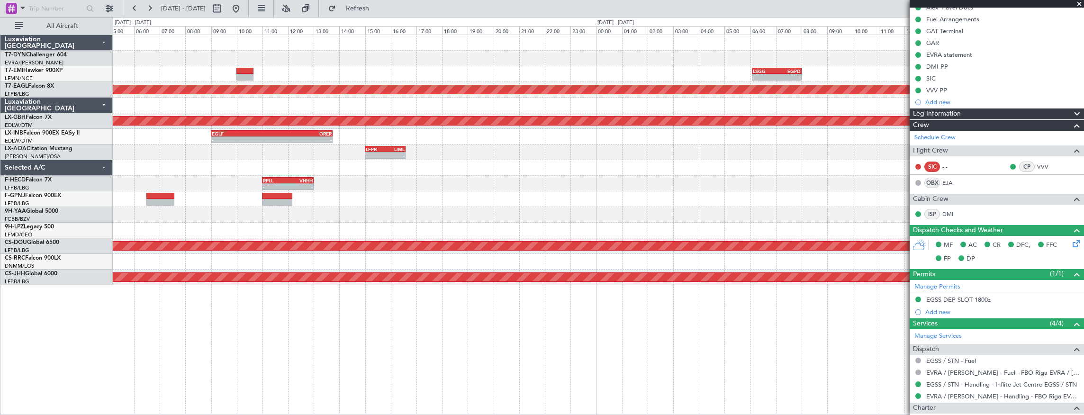
click at [295, 73] on div "- - LSGG 06:05 Z EGPD 08:00 Z - - EGPD 16:00 Z LTBA 19:45 Z" at bounding box center [598, 74] width 971 height 16
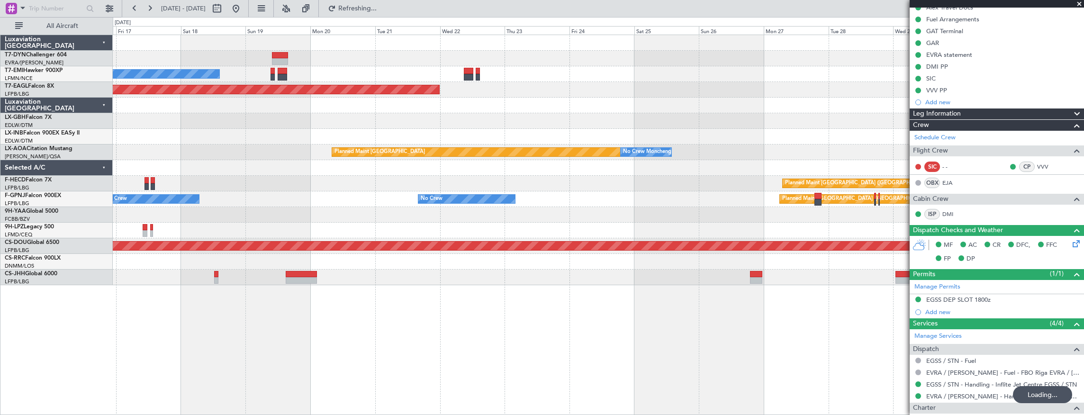
click at [182, 38] on div "No Crew Planned Maint Dubai (Al Maktoum Intl) Planned Maint Nurnberg Planned Ma…" at bounding box center [598, 160] width 971 height 250
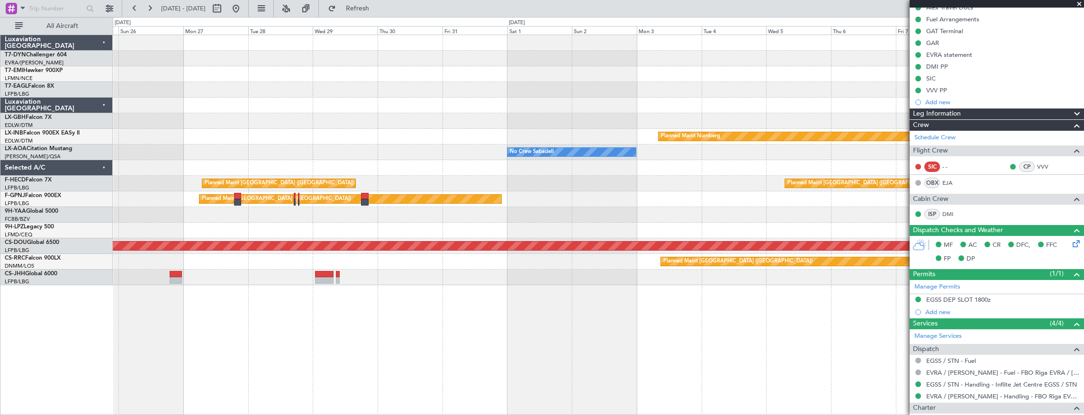
click at [164, 58] on div at bounding box center [598, 59] width 971 height 16
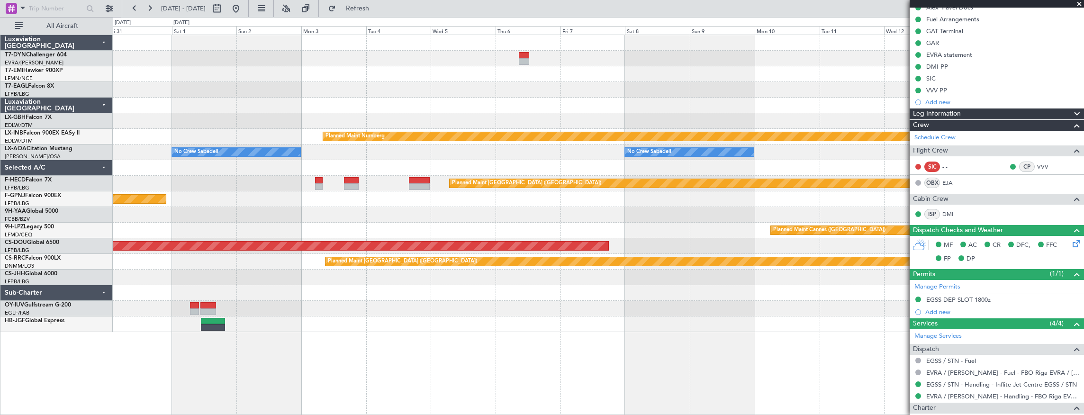
click at [529, 81] on div at bounding box center [598, 74] width 971 height 16
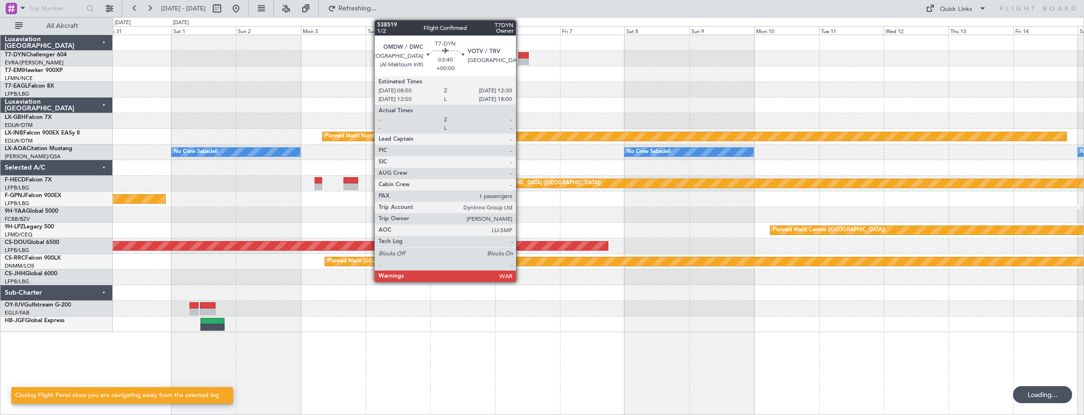
scroll to position [0, 0]
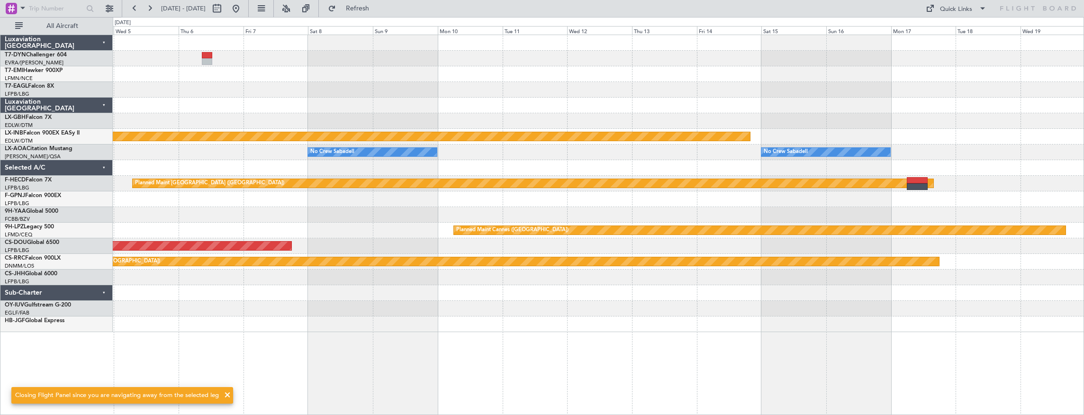
click at [363, 64] on div "Planned Maint Riga (Riga Intl)" at bounding box center [598, 59] width 971 height 16
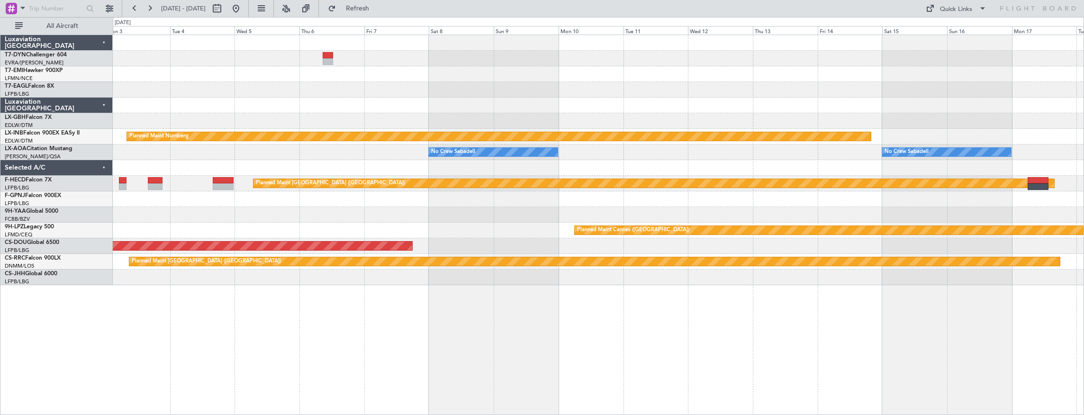
click at [491, 192] on div "Planned Maint Riga (Riga Intl) Planned Maint Nurnberg No Crew Sabadell No Crew …" at bounding box center [598, 160] width 971 height 250
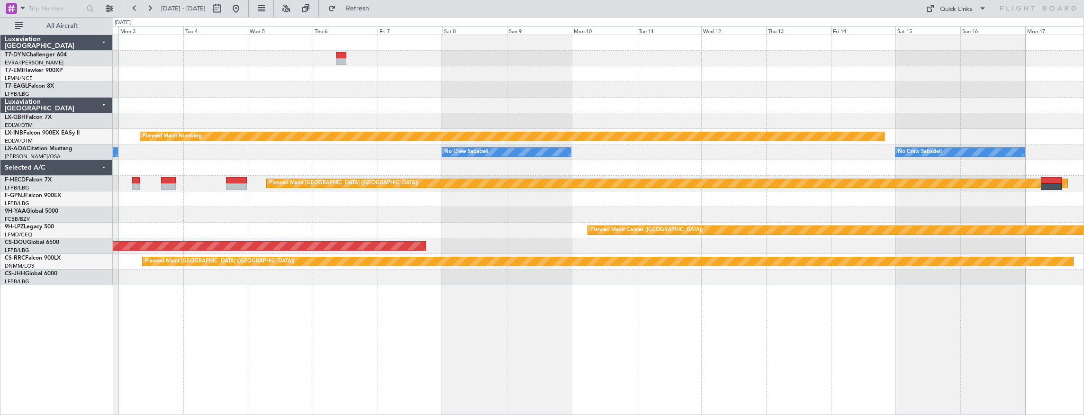
click at [299, 213] on div at bounding box center [598, 215] width 971 height 16
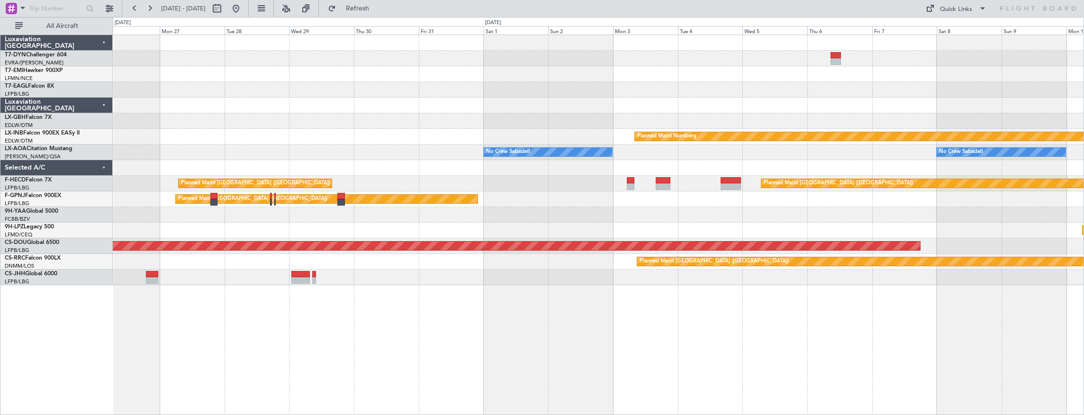
click at [798, 221] on div at bounding box center [598, 215] width 971 height 16
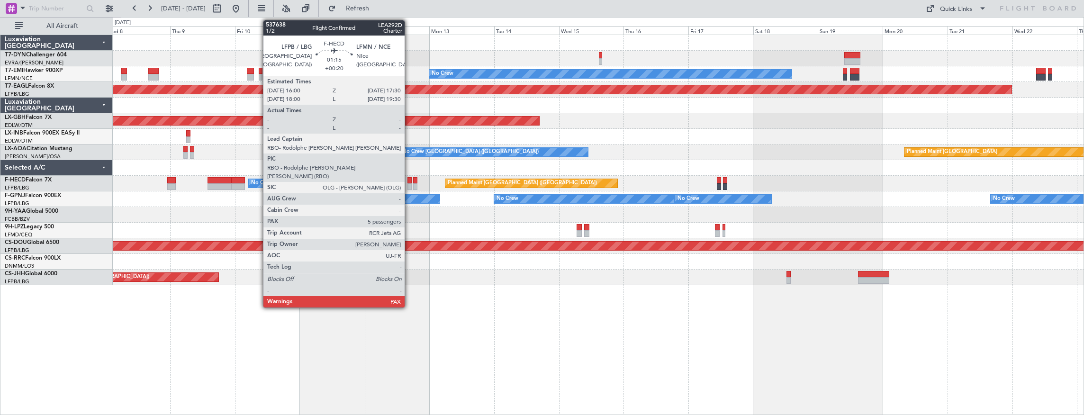
click at [409, 181] on div at bounding box center [410, 180] width 4 height 7
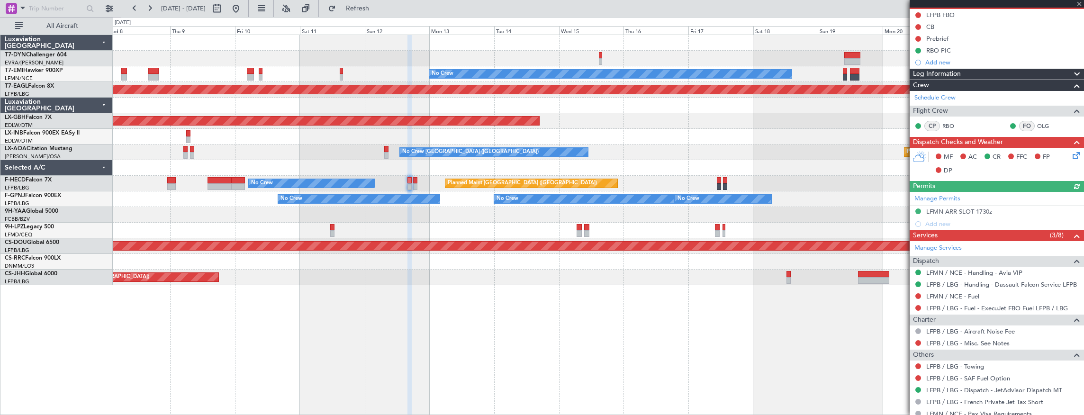
scroll to position [136, 0]
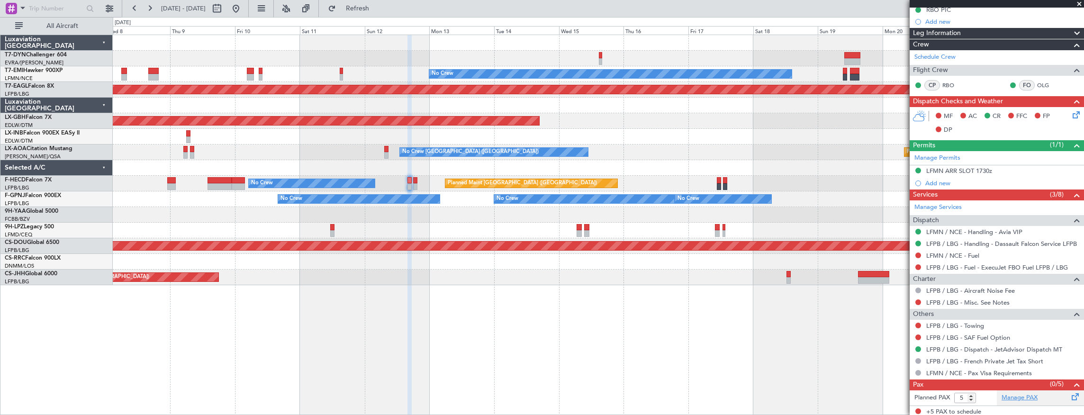
click at [1029, 393] on link "Manage PAX" at bounding box center [1020, 397] width 36 height 9
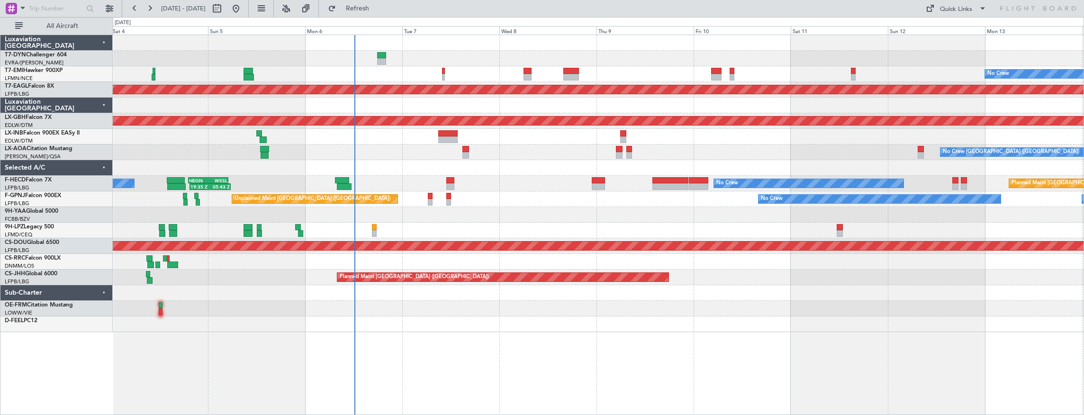
click at [525, 212] on div "No Crew Planned Maint [GEOGRAPHIC_DATA] (Al Maktoum Intl) Planned Maint Nurnber…" at bounding box center [598, 183] width 971 height 297
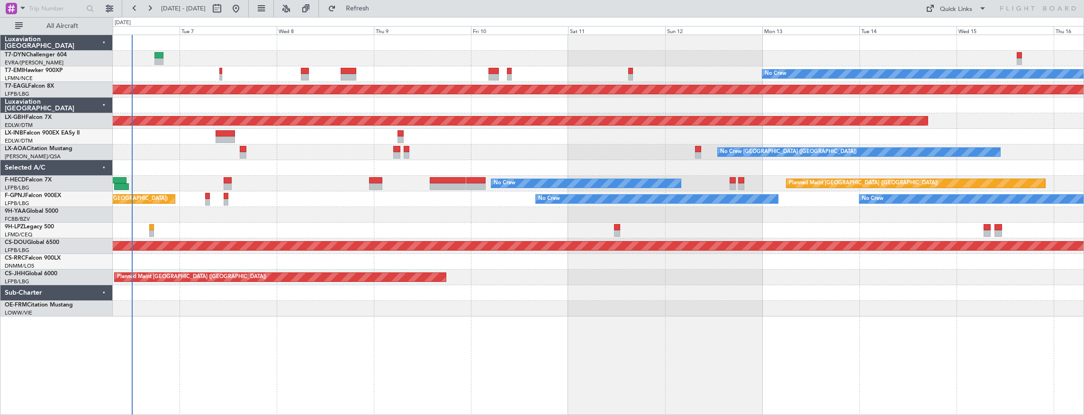
click at [348, 215] on div at bounding box center [598, 215] width 971 height 16
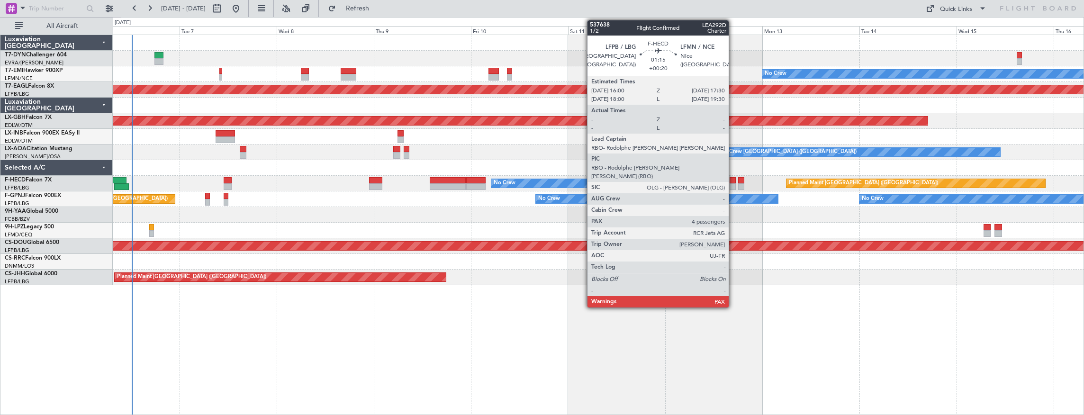
click at [734, 181] on div at bounding box center [733, 180] width 6 height 7
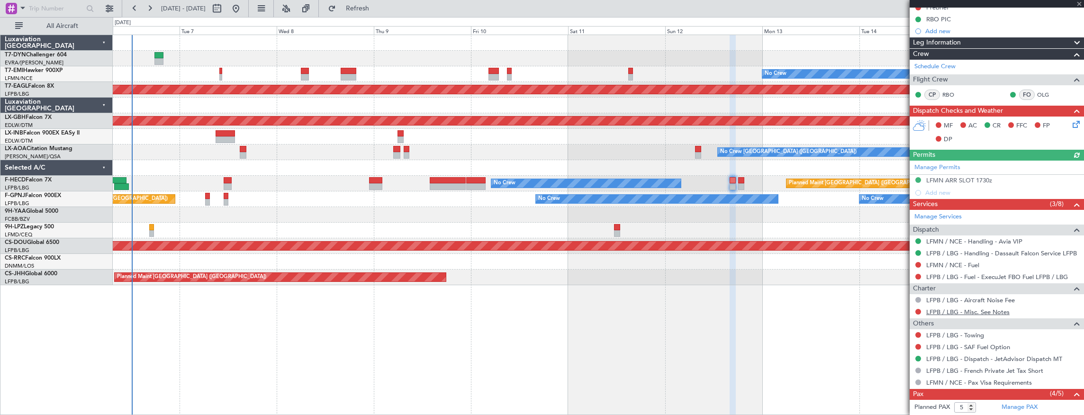
scroll to position [221, 0]
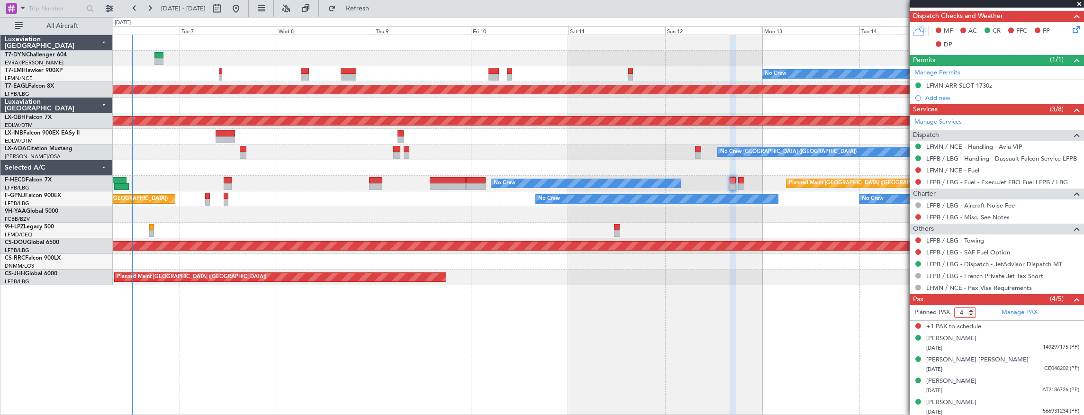
type input "4"
click at [974, 313] on input "4" at bounding box center [965, 313] width 22 height 10
click at [985, 313] on form "Planned PAX 4" at bounding box center [953, 312] width 87 height 15
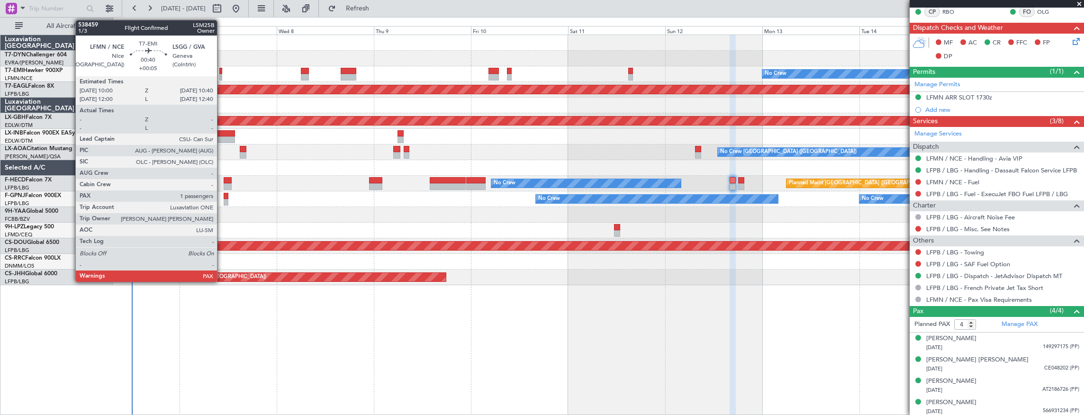
click at [222, 73] on div at bounding box center [220, 71] width 3 height 7
type input "+00:05"
type input "1"
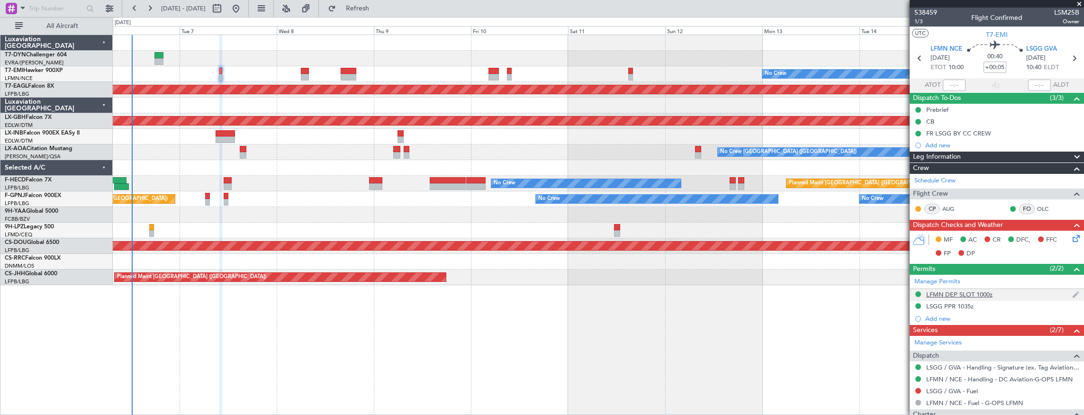
scroll to position [109, 0]
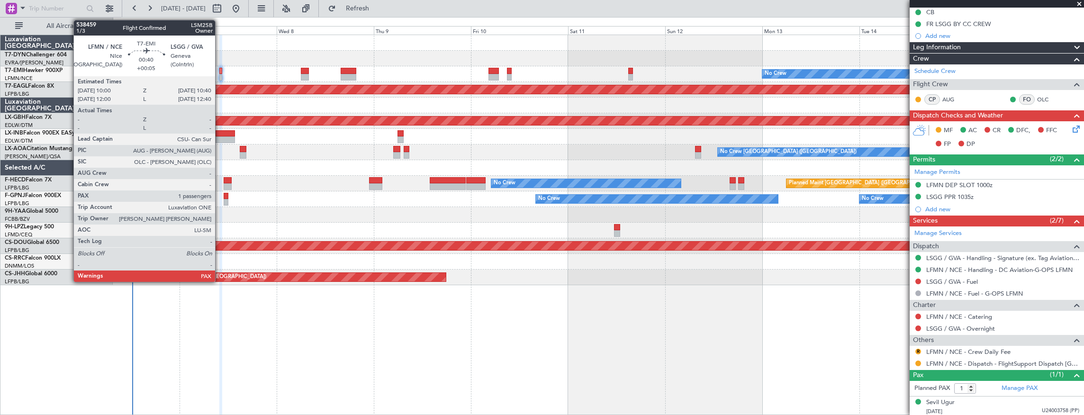
click at [220, 71] on div at bounding box center [220, 71] width 3 height 7
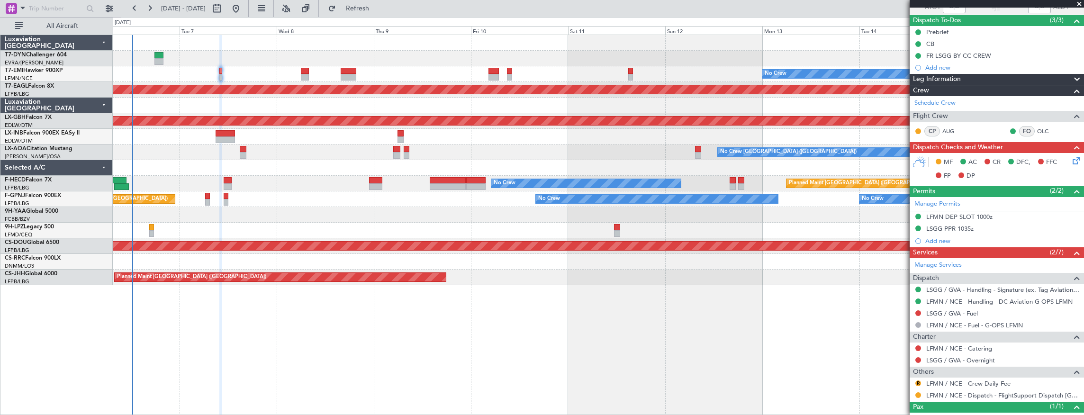
scroll to position [0, 0]
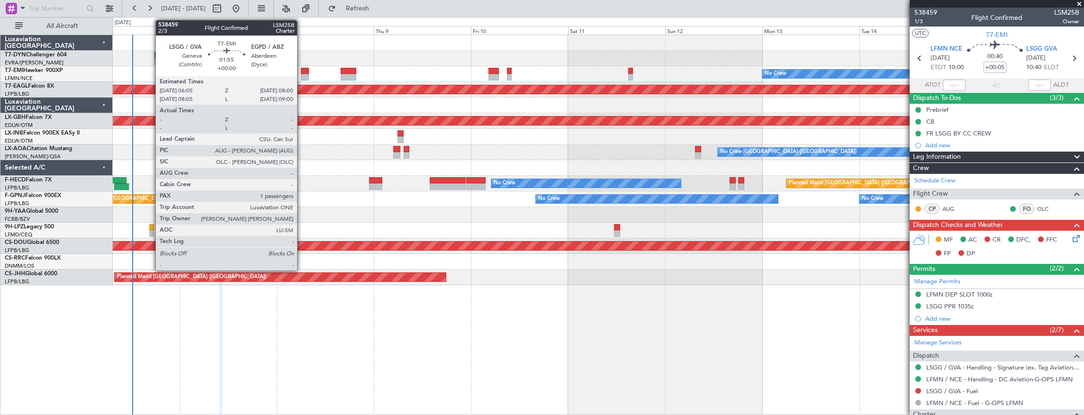
click at [302, 73] on div at bounding box center [305, 71] width 8 height 7
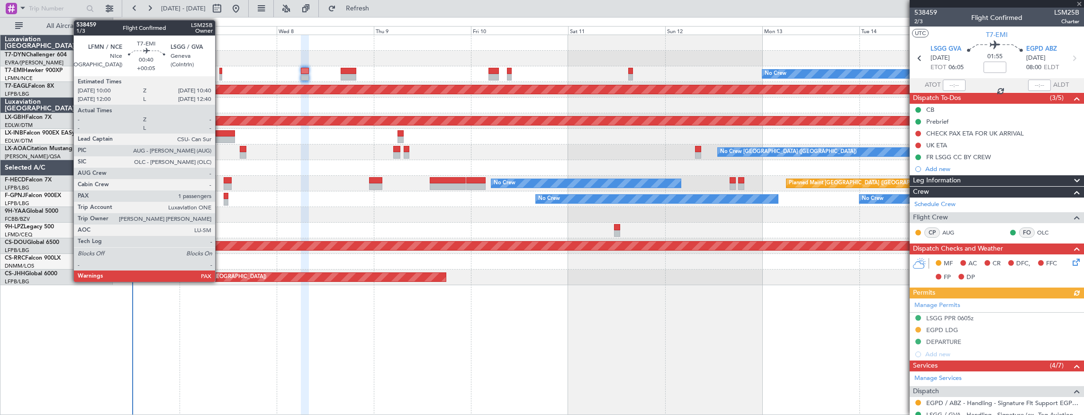
click at [220, 73] on div at bounding box center [220, 71] width 3 height 7
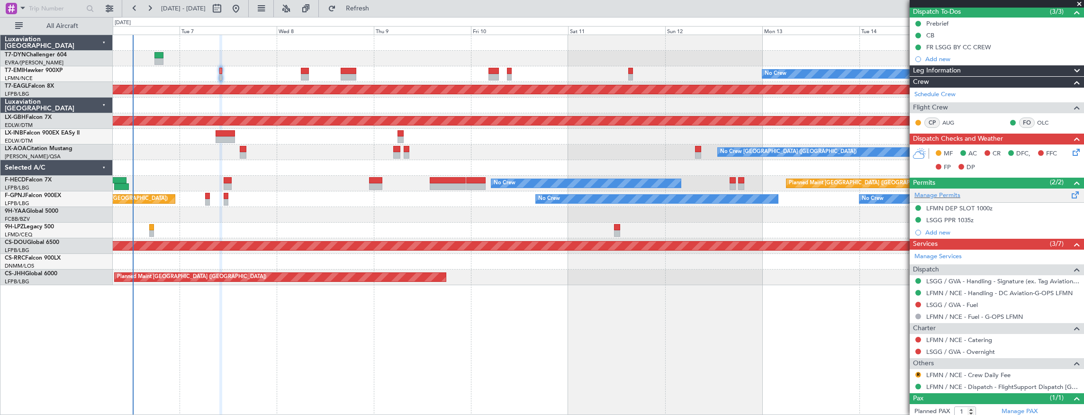
scroll to position [109, 0]
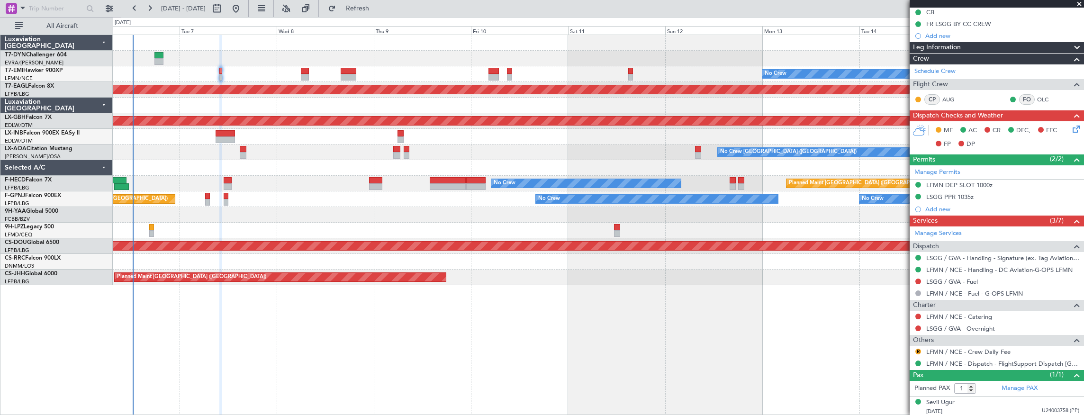
click at [287, 58] on div at bounding box center [598, 59] width 971 height 16
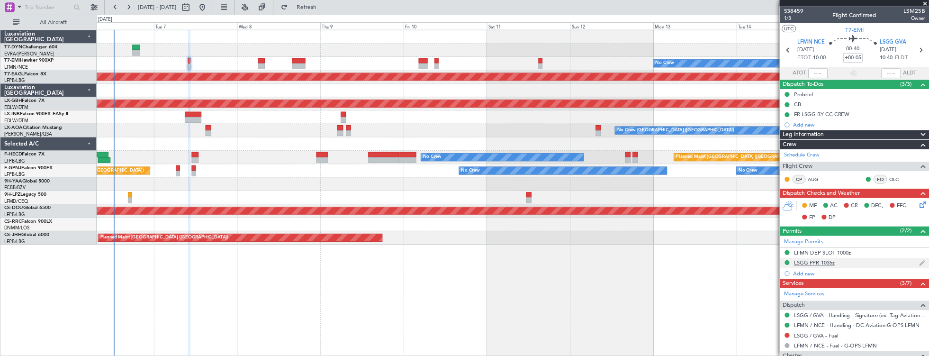
scroll to position [0, 0]
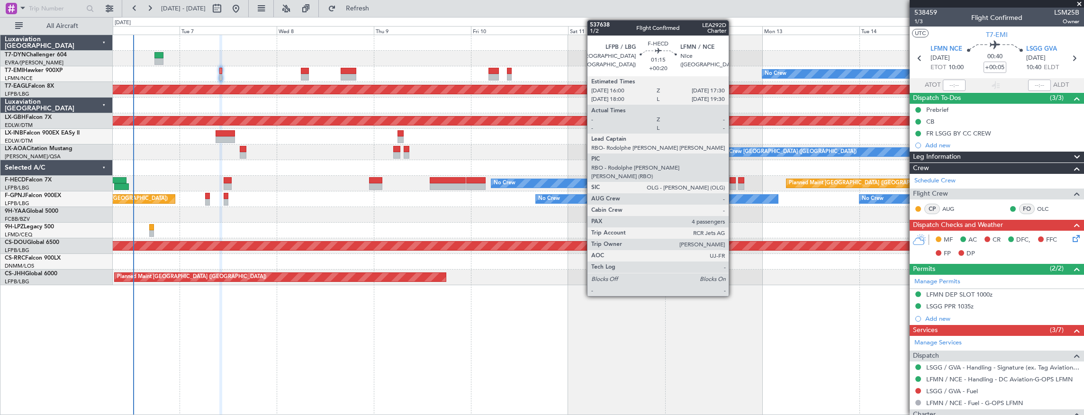
click at [734, 181] on div at bounding box center [733, 180] width 6 height 7
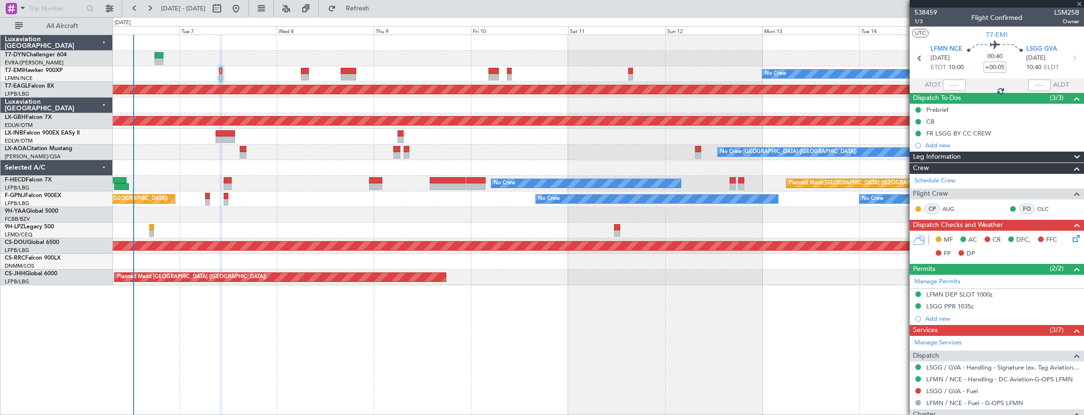
type input "+00:20"
type input "4"
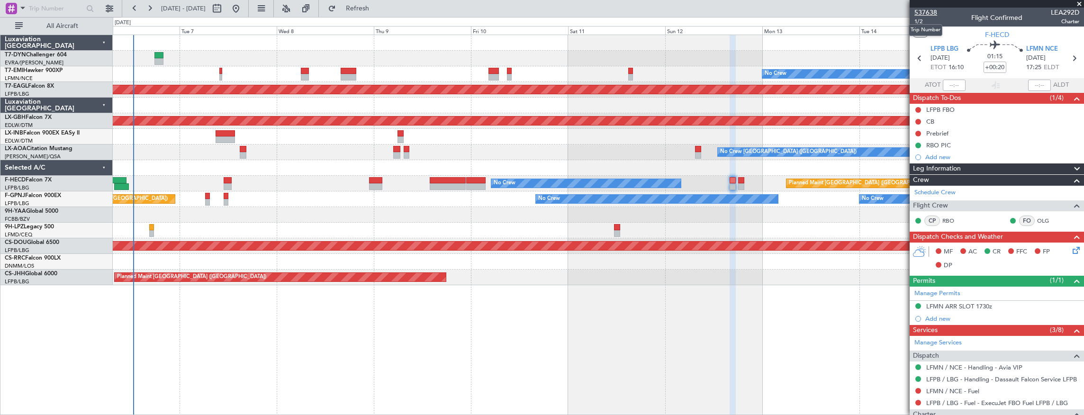
click at [934, 11] on span "537638" at bounding box center [926, 13] width 23 height 10
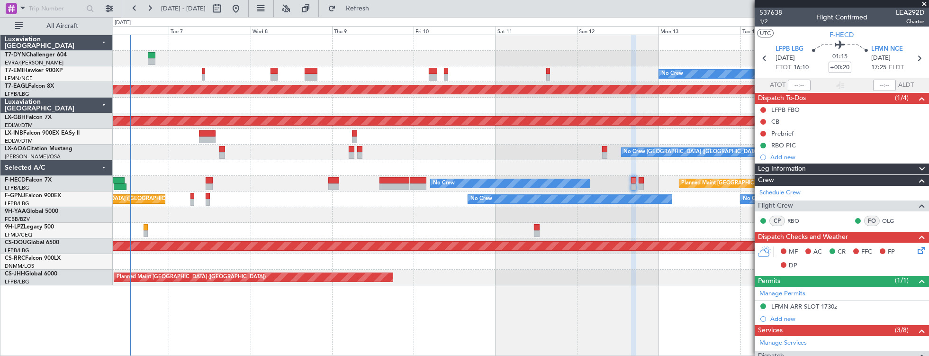
click at [145, 68] on div "No Crew" at bounding box center [521, 74] width 816 height 16
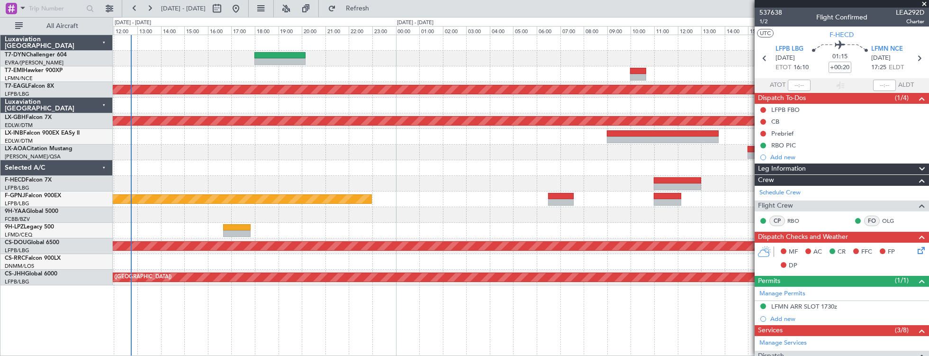
click at [232, 80] on div at bounding box center [521, 74] width 816 height 16
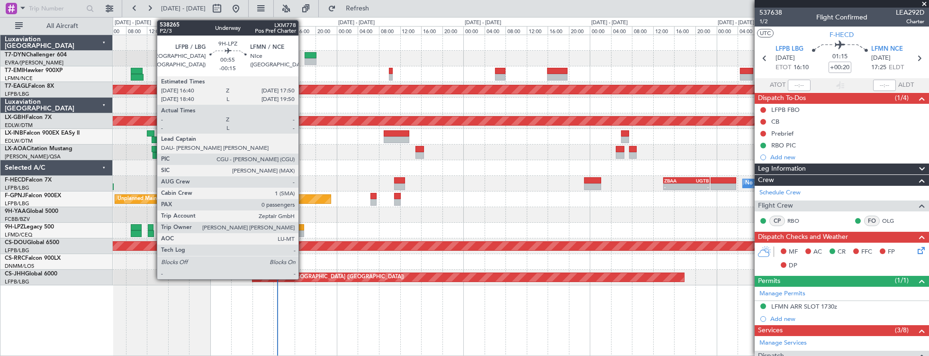
click at [303, 228] on div at bounding box center [301, 227] width 6 height 7
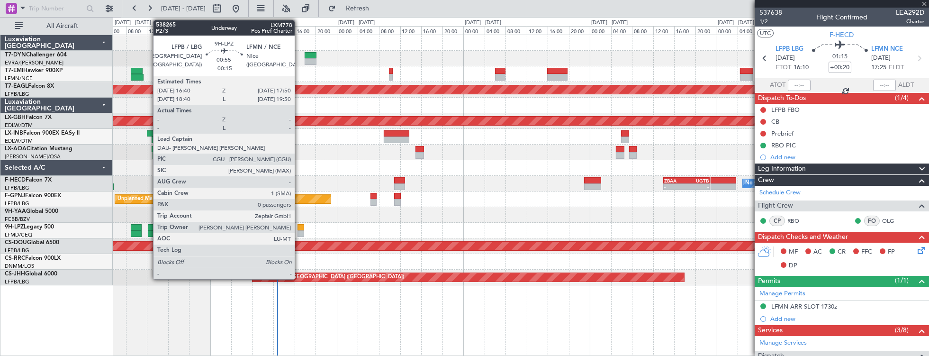
type input "-00:15"
type input "0"
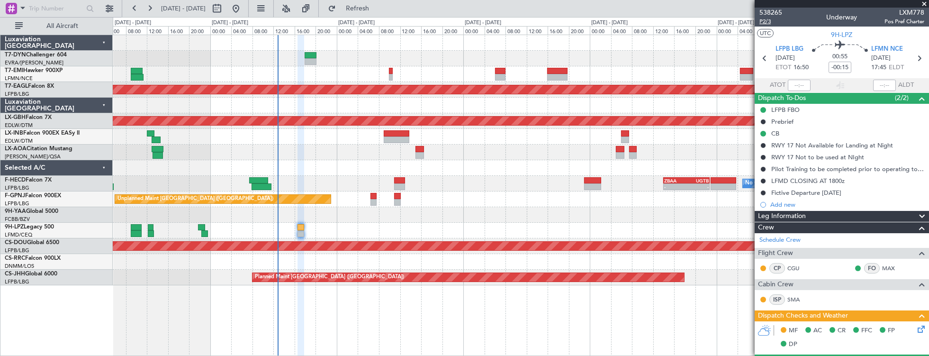
click at [767, 24] on span "P2/3" at bounding box center [771, 22] width 23 height 8
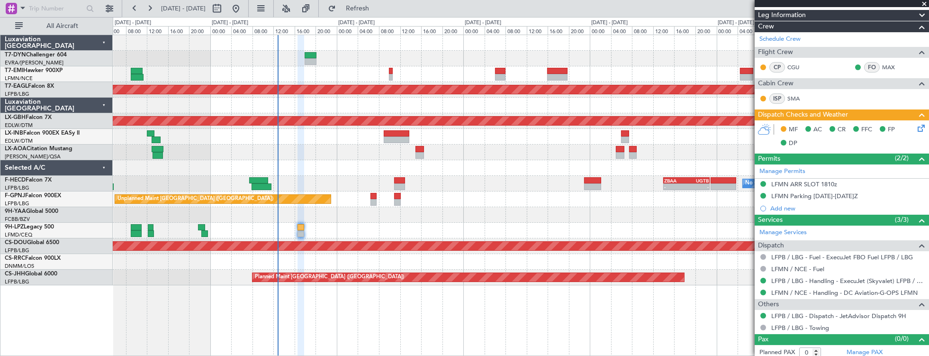
scroll to position [202, 0]
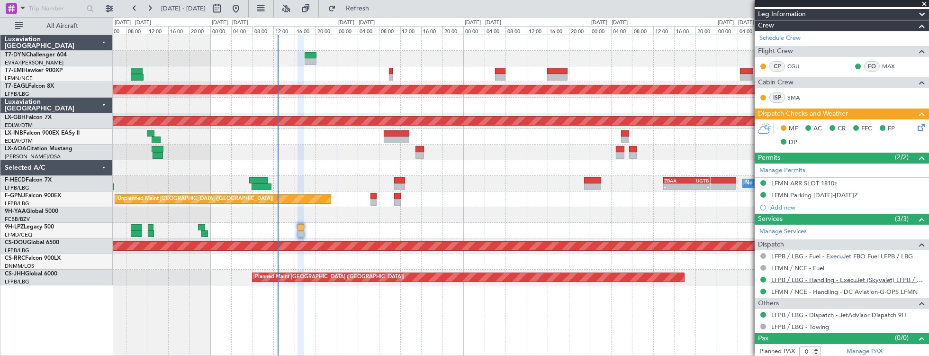
click at [825, 278] on link "LFPB / LBG - Handling - ExecuJet (Skyvalet) LFPB / LBG" at bounding box center [847, 280] width 153 height 8
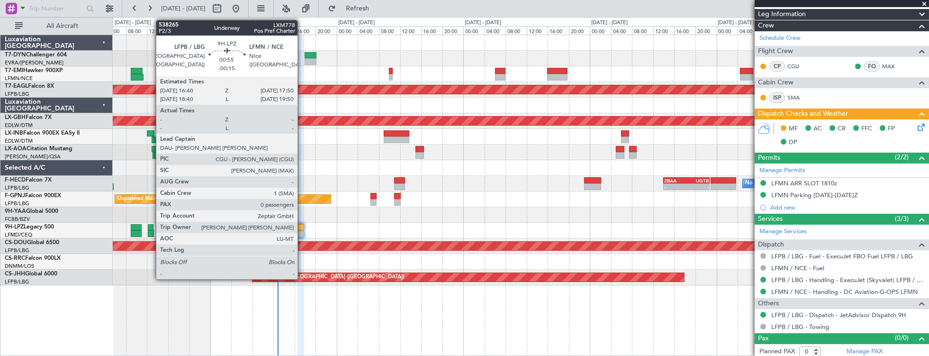
click at [302, 228] on div at bounding box center [301, 227] width 6 height 7
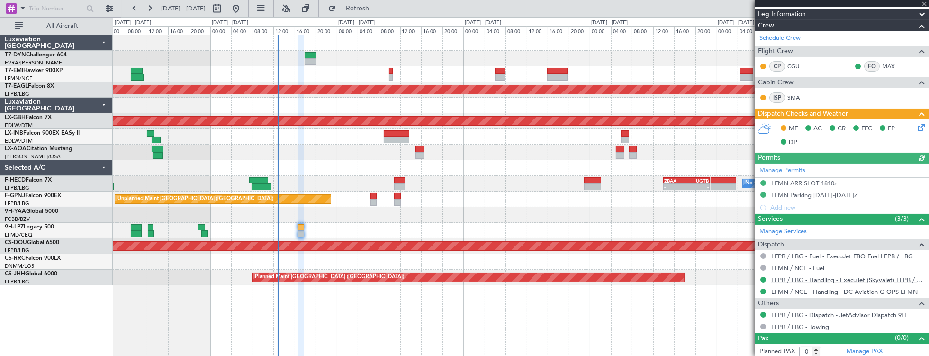
click at [855, 278] on link "LFPB / LBG - Handling - ExecuJet (Skyvalet) LFPB / LBG" at bounding box center [847, 280] width 153 height 8
click at [805, 290] on link "LFMN / NCE - Handling - DC Aviation-G-OPS LFMN" at bounding box center [844, 292] width 146 height 8
click at [919, 125] on icon at bounding box center [920, 126] width 8 height 8
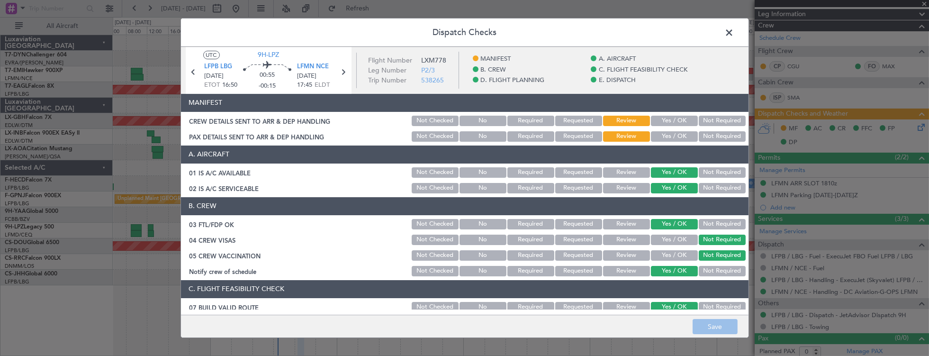
click at [689, 118] on button "Yes / OK" at bounding box center [674, 121] width 47 height 10
click at [679, 135] on button "Yes / OK" at bounding box center [674, 136] width 47 height 10
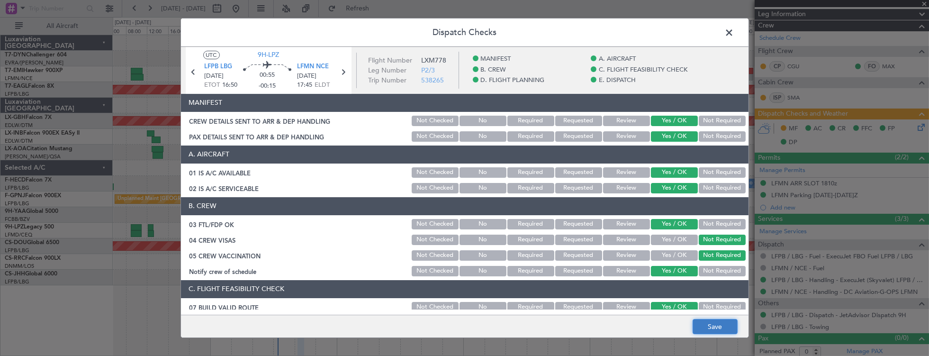
click at [709, 322] on button "Save" at bounding box center [715, 326] width 45 height 15
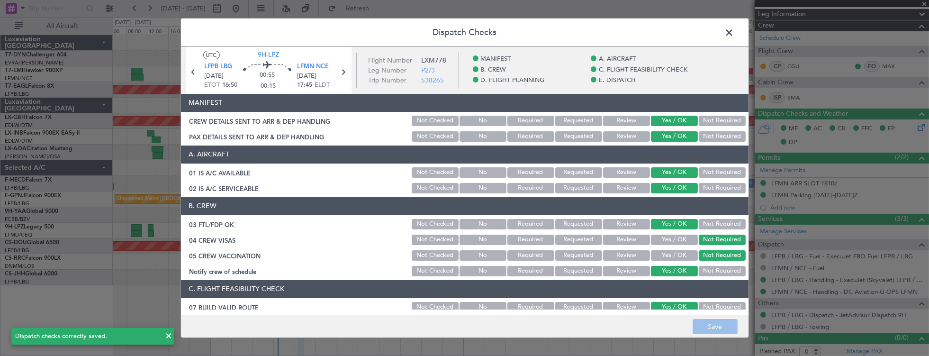
click at [735, 33] on span at bounding box center [735, 35] width 0 height 19
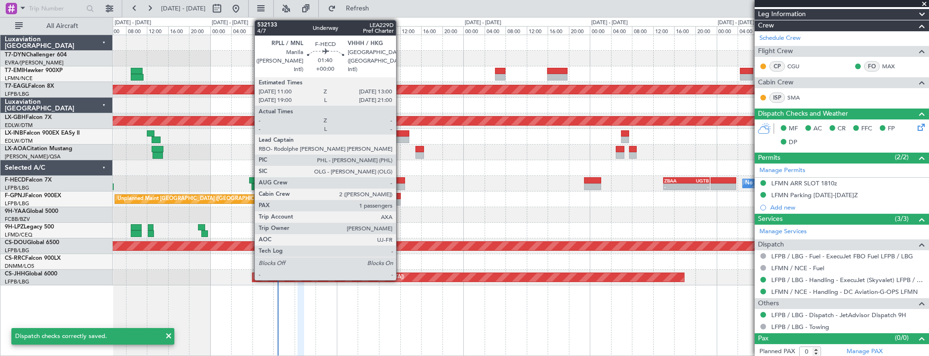
click at [401, 180] on div at bounding box center [399, 180] width 11 height 7
type input "1"
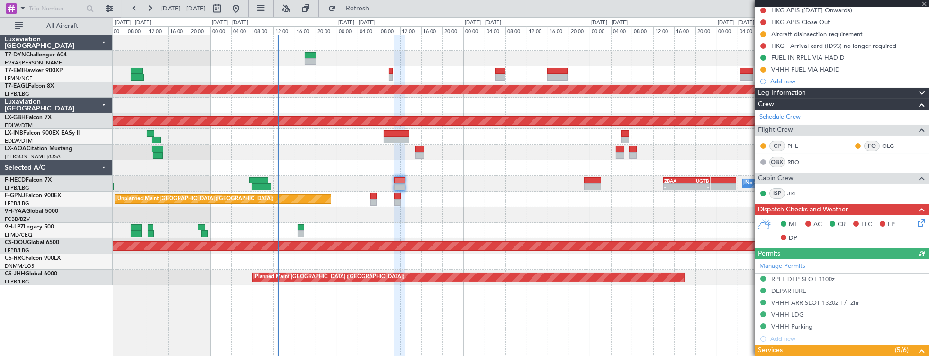
scroll to position [0, 0]
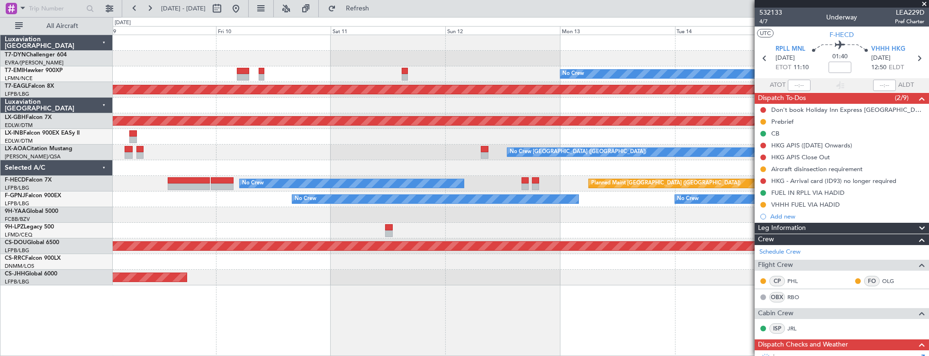
click at [125, 197] on div "No Crew Planned Maint [GEOGRAPHIC_DATA] (Al Maktoum Intl) Planned Maint Nurnber…" at bounding box center [521, 160] width 816 height 250
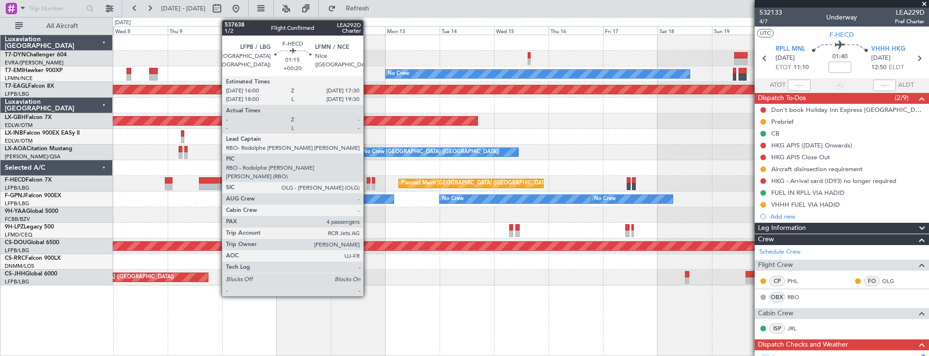
click at [368, 182] on div at bounding box center [369, 180] width 4 height 7
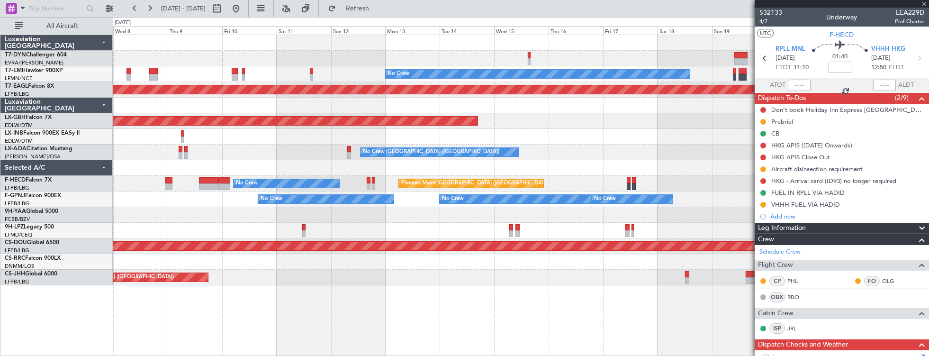
type input "+00:20"
type input "4"
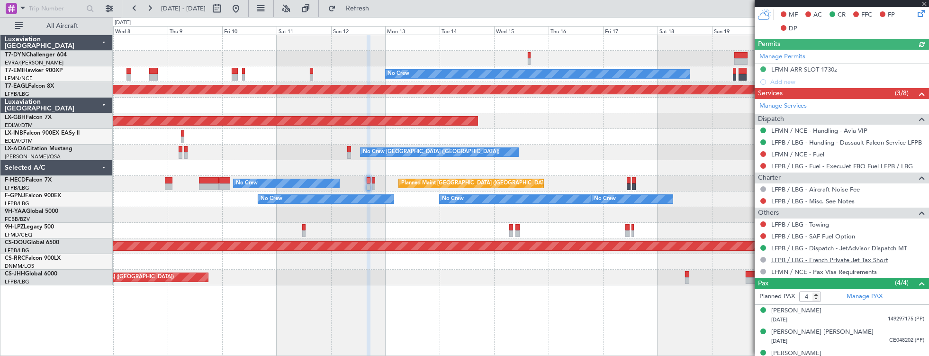
scroll to position [267, 0]
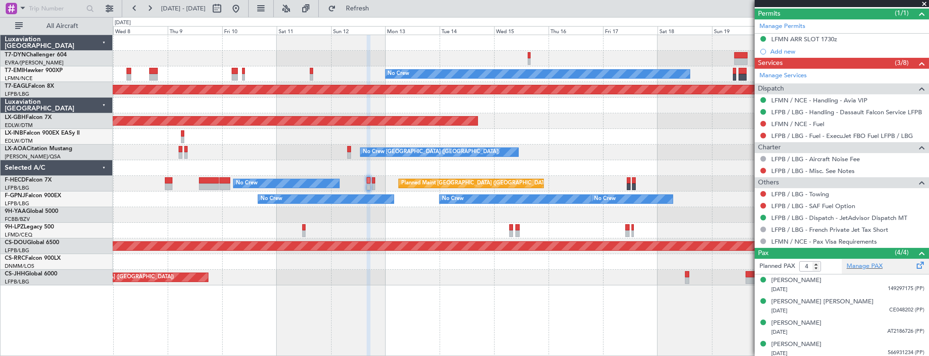
click at [859, 269] on div "Manage PAX" at bounding box center [885, 266] width 87 height 15
drag, startPoint x: 771, startPoint y: 276, endPoint x: 651, endPoint y: 261, distance: 120.8
click at [651, 261] on fb-app "[DATE] - [DATE] Refresh Quick Links All Aircraft No Crew Planned Maint [GEOGRAP…" at bounding box center [464, 181] width 929 height 349
click at [716, 117] on div "No Crew Planned Maint [GEOGRAPHIC_DATA] (Al Maktoum Intl) Planned Maint Nurnber…" at bounding box center [521, 160] width 816 height 250
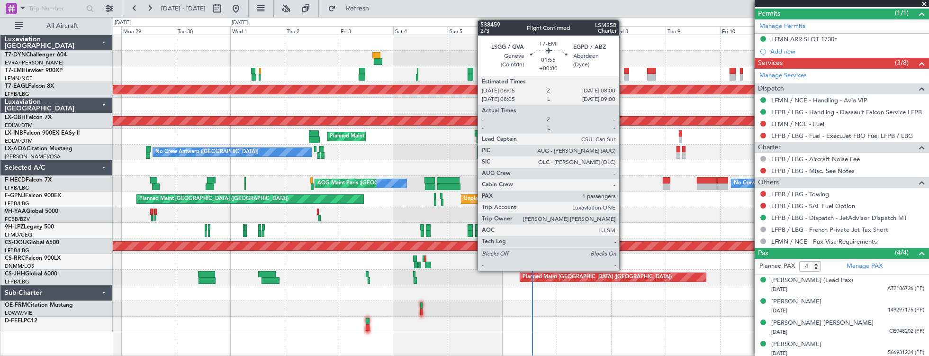
click at [625, 69] on div at bounding box center [627, 71] width 5 height 7
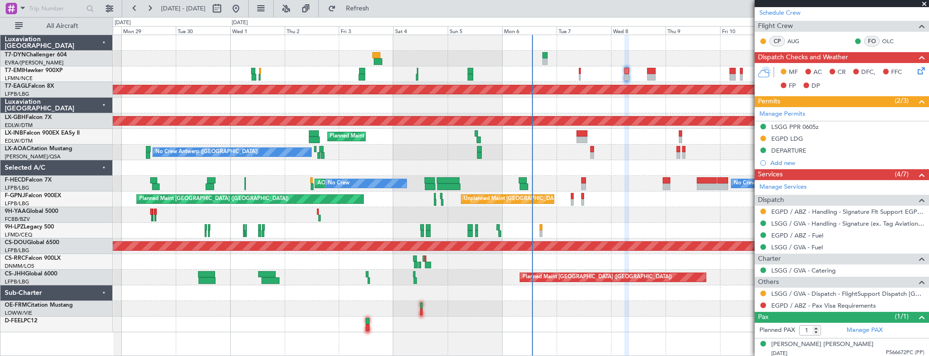
scroll to position [56, 0]
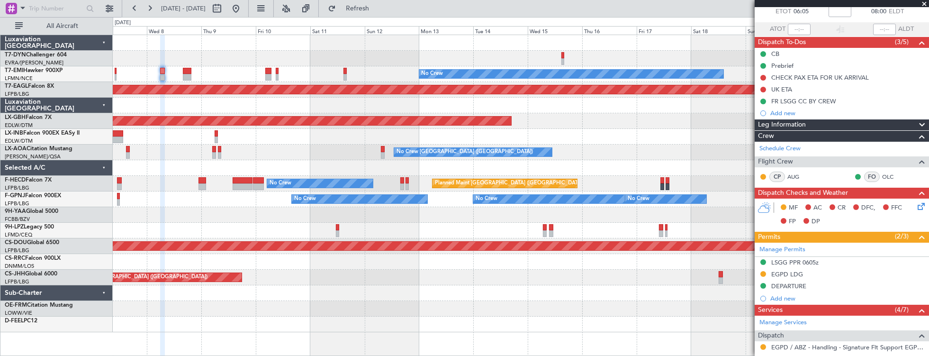
click at [116, 186] on div "No Crew Planned Maint [GEOGRAPHIC_DATA] (Al Maktoum Intl) Planned Maint Nurnber…" at bounding box center [521, 183] width 816 height 297
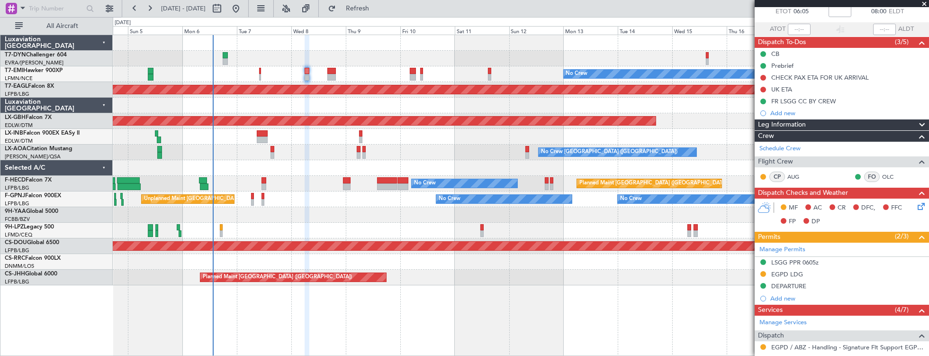
click at [500, 223] on div at bounding box center [521, 231] width 816 height 16
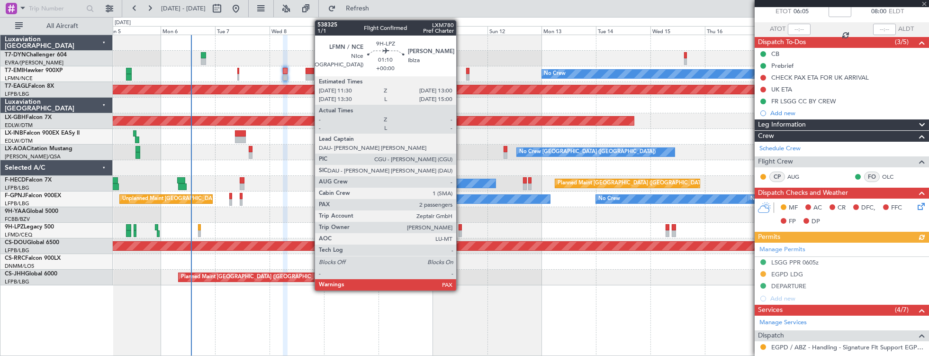
click at [461, 228] on div at bounding box center [461, 227] width 4 height 7
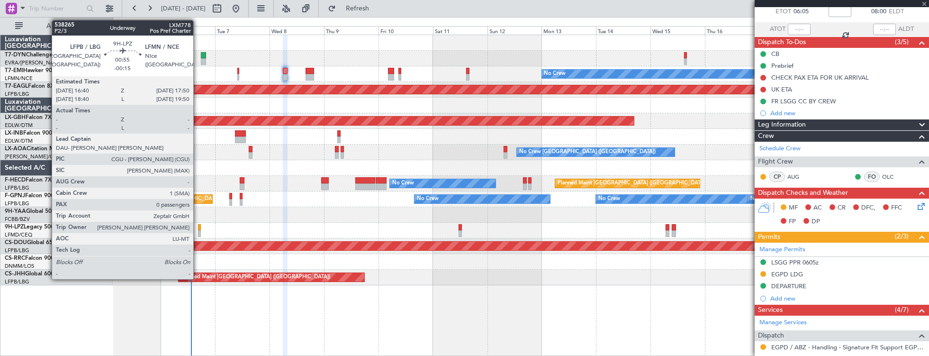
type input "2"
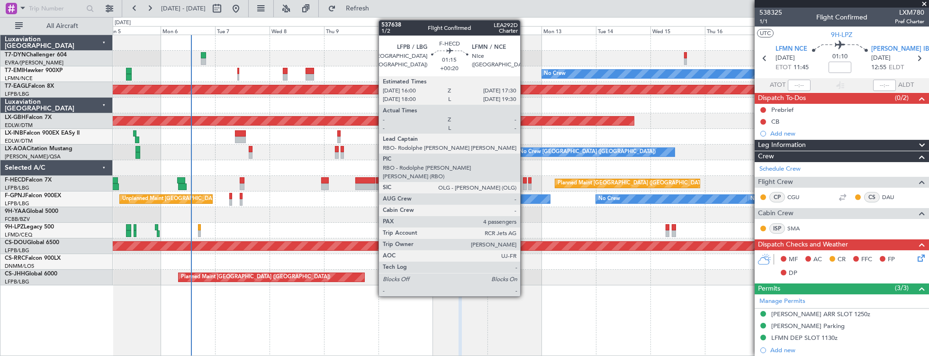
click at [525, 181] on div at bounding box center [525, 180] width 4 height 7
type input "+00:20"
type input "4"
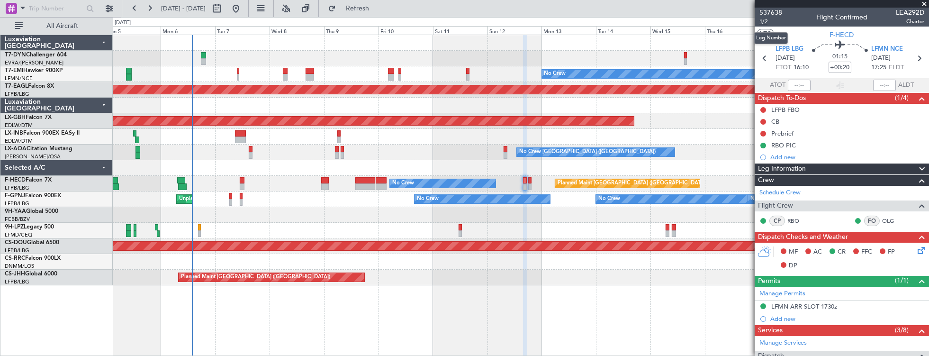
click at [768, 23] on span "1/2" at bounding box center [771, 22] width 23 height 8
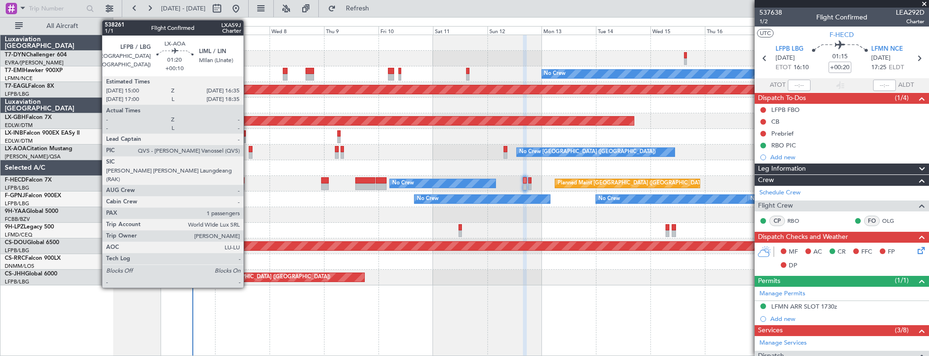
click at [249, 147] on div at bounding box center [251, 149] width 4 height 7
type input "+00:10"
type input "1"
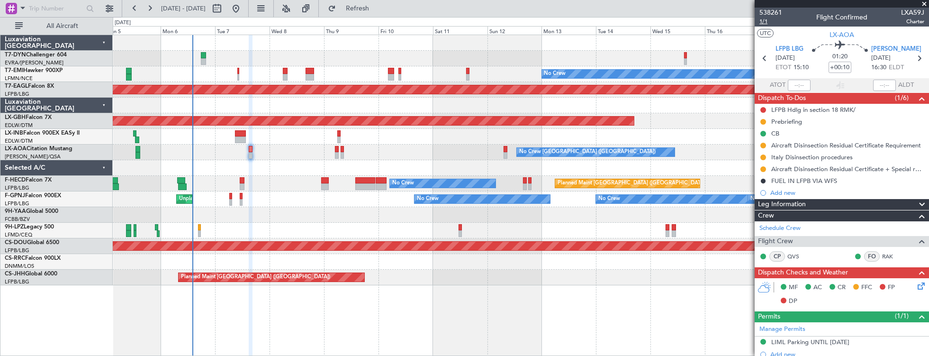
click at [767, 18] on span "1/1" at bounding box center [771, 22] width 23 height 8
